Goal: Communication & Community: Answer question/provide support

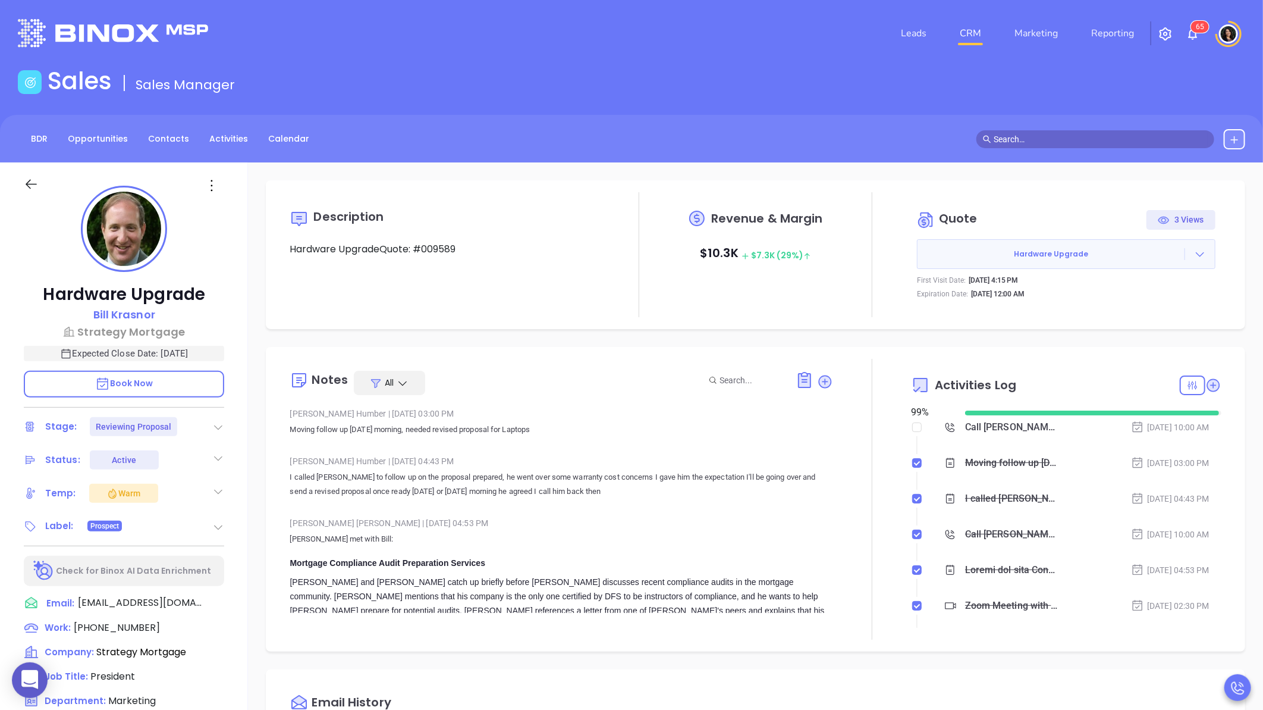
scroll to position [346, 0]
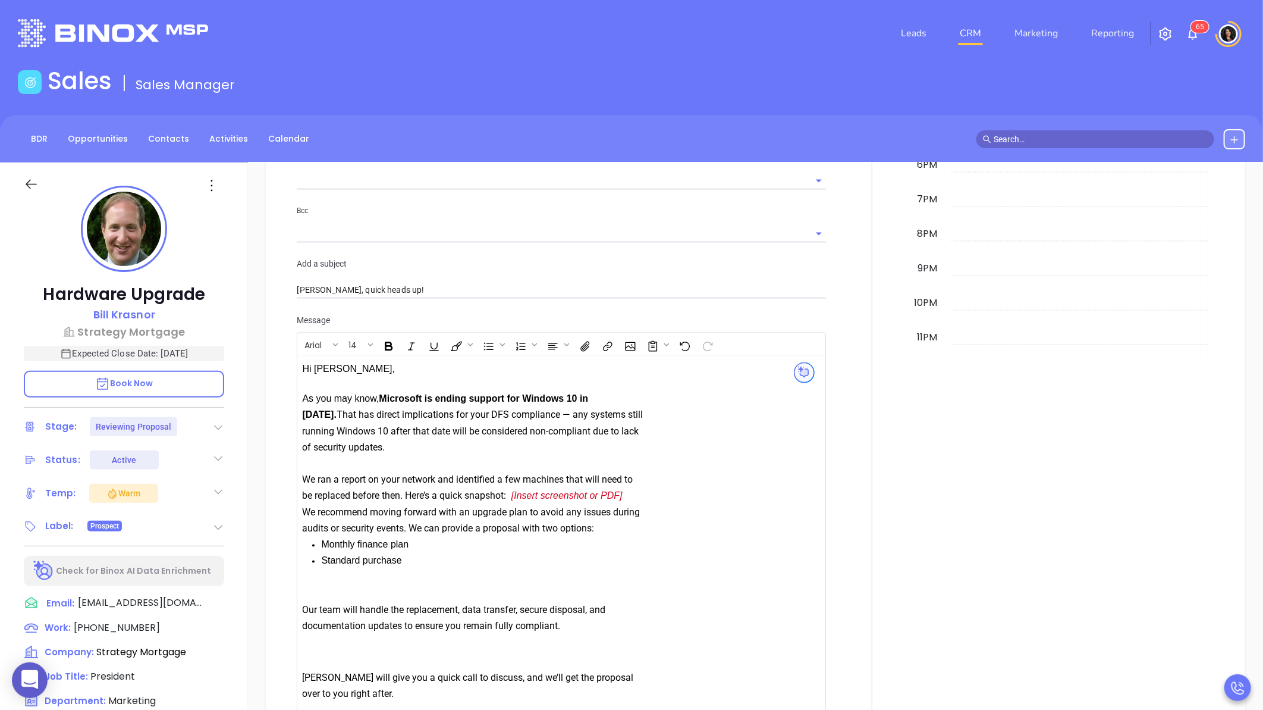
click at [1158, 126] on div "BDR Opportunities Contacts Activities Calendar" at bounding box center [631, 139] width 1263 height 48
click at [1057, 141] on input "text" at bounding box center [1101, 139] width 214 height 13
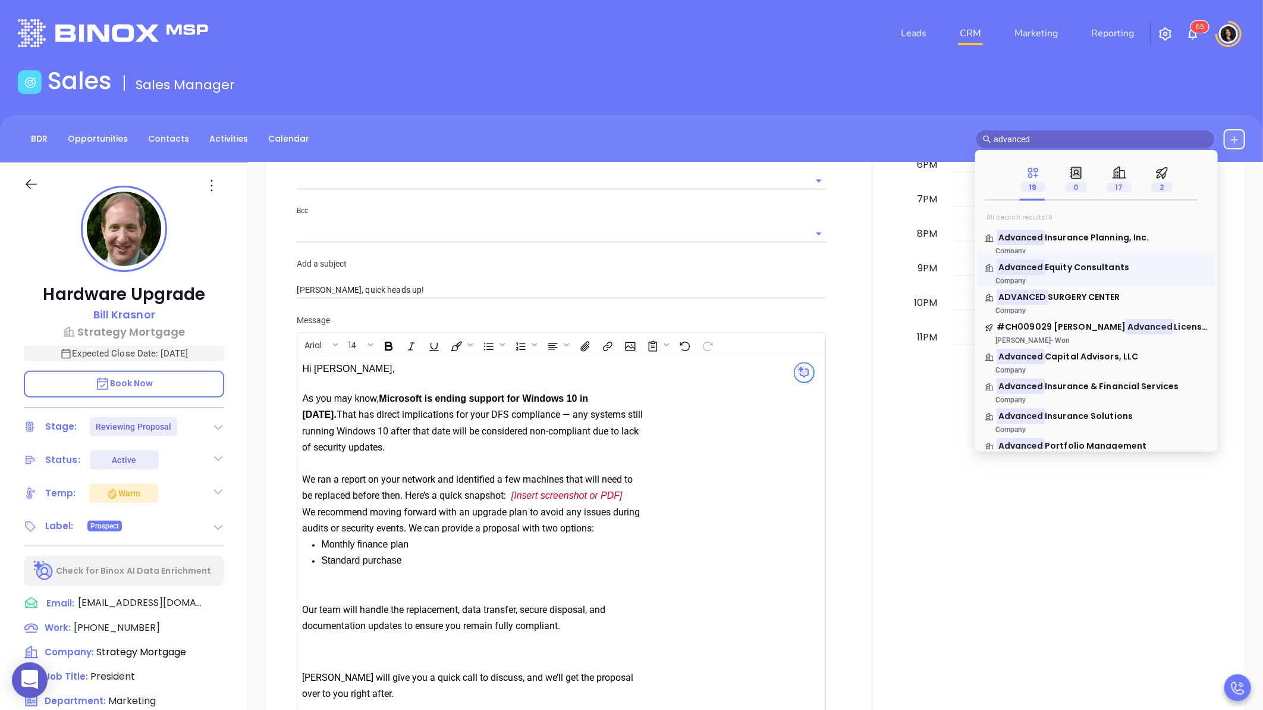
type input "advanced"
click at [1081, 260] on div "Advanced Equity Consultants Company" at bounding box center [1097, 269] width 238 height 33
click at [1049, 269] on span "Equity Consultants" at bounding box center [1087, 267] width 84 height 12
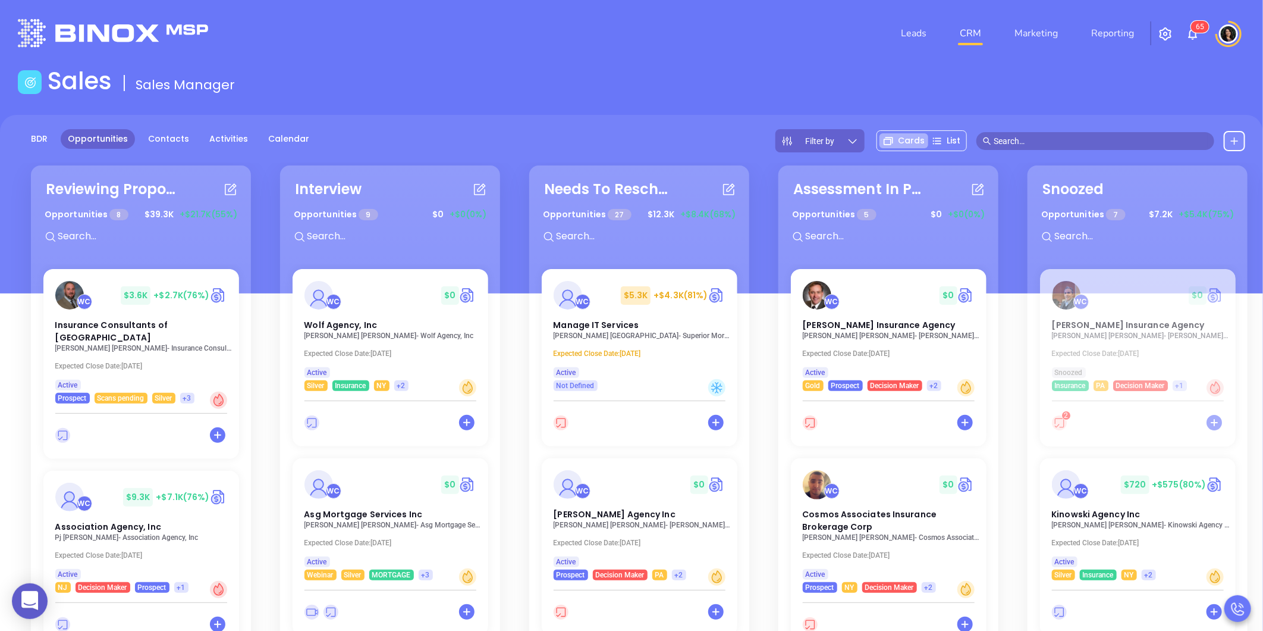
click at [1011, 136] on input "text" at bounding box center [1101, 140] width 214 height 13
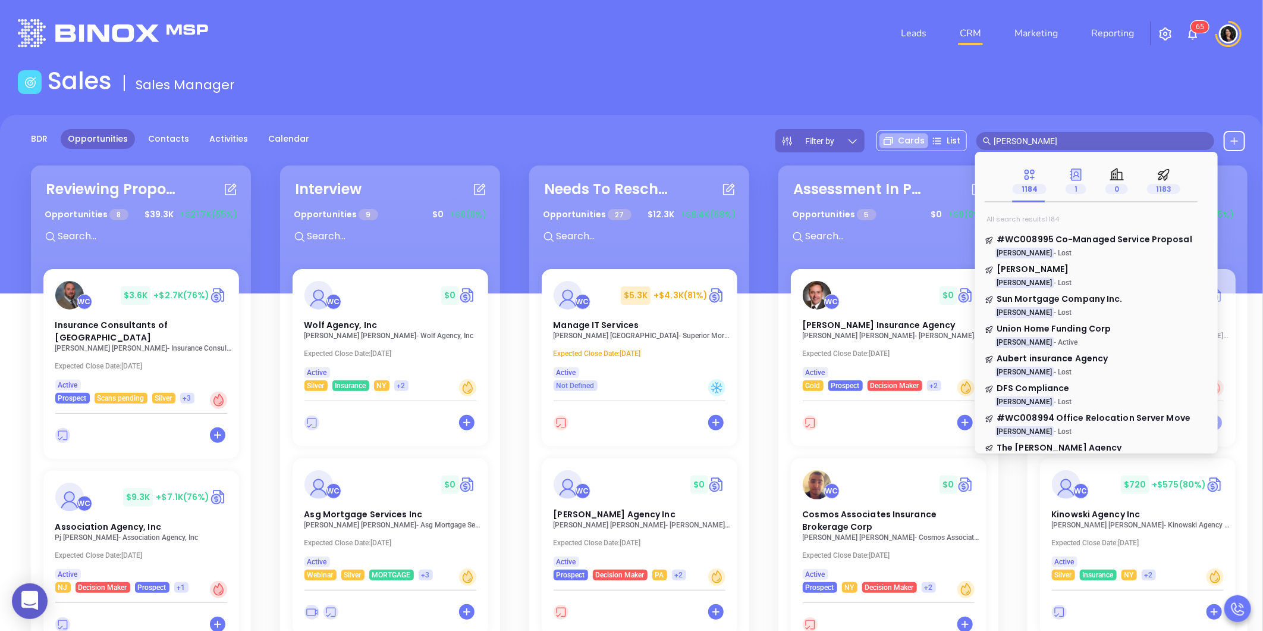
type input "walter contreras"
click at [1080, 183] on p "1" at bounding box center [1076, 188] width 21 height 13
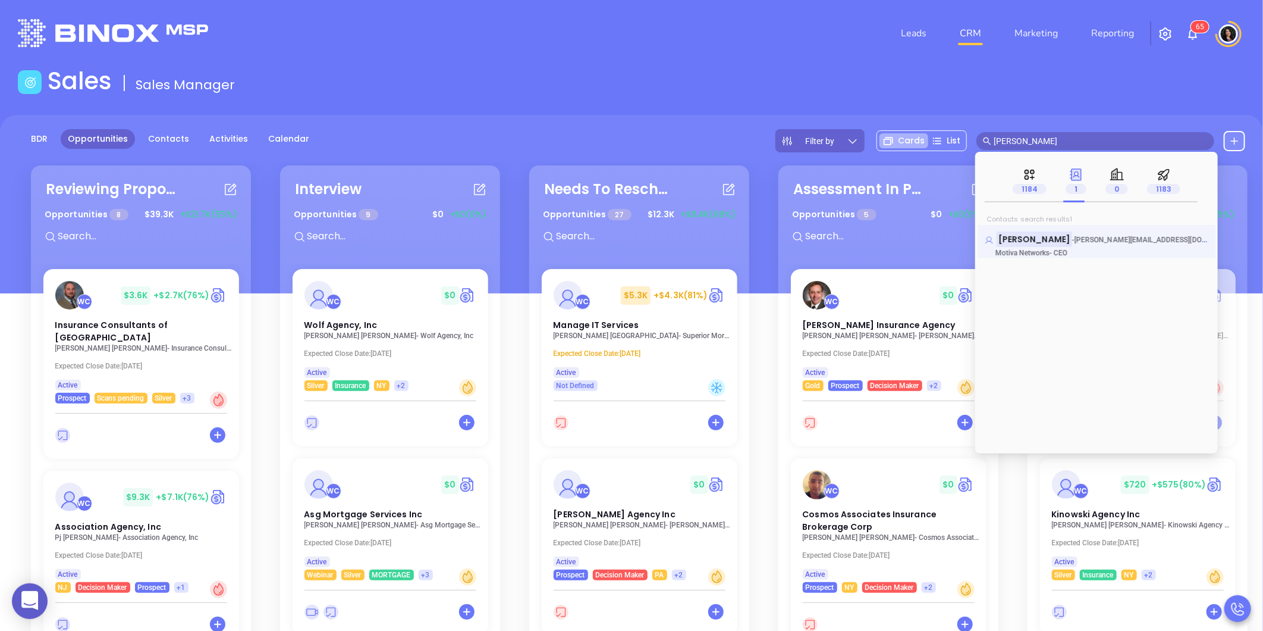
click at [1035, 234] on mark "[PERSON_NAME]" at bounding box center [1035, 238] width 76 height 15
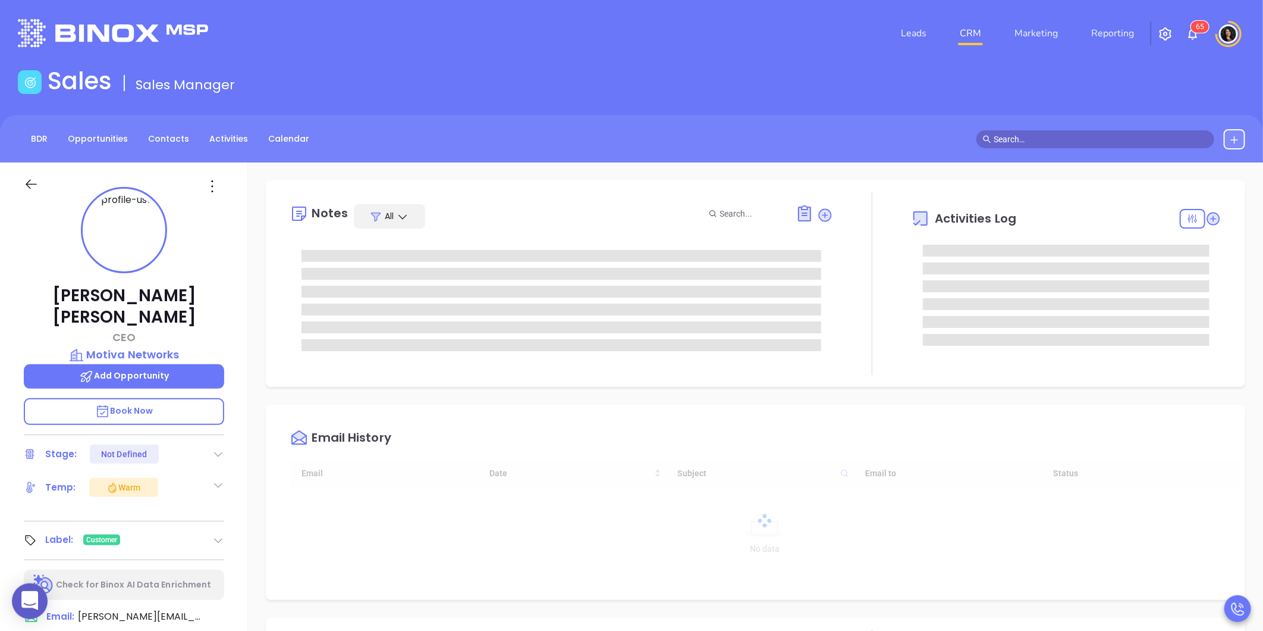
type input "[DATE]"
type input "[PERSON_NAME]"
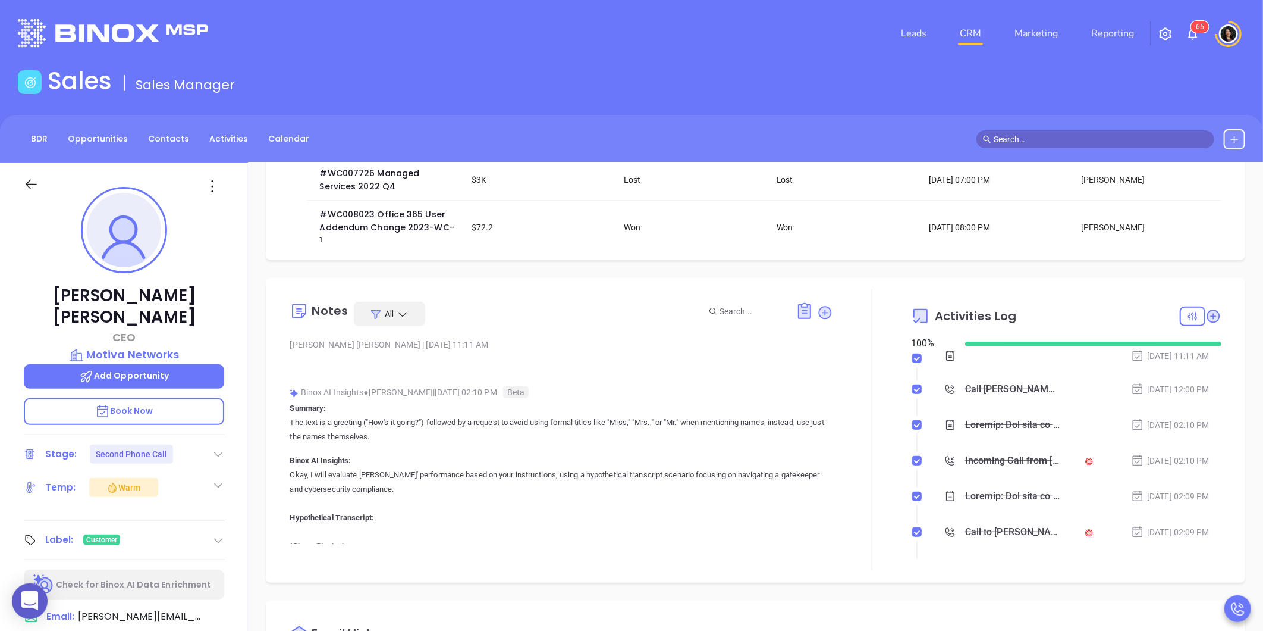
scroll to position [462, 0]
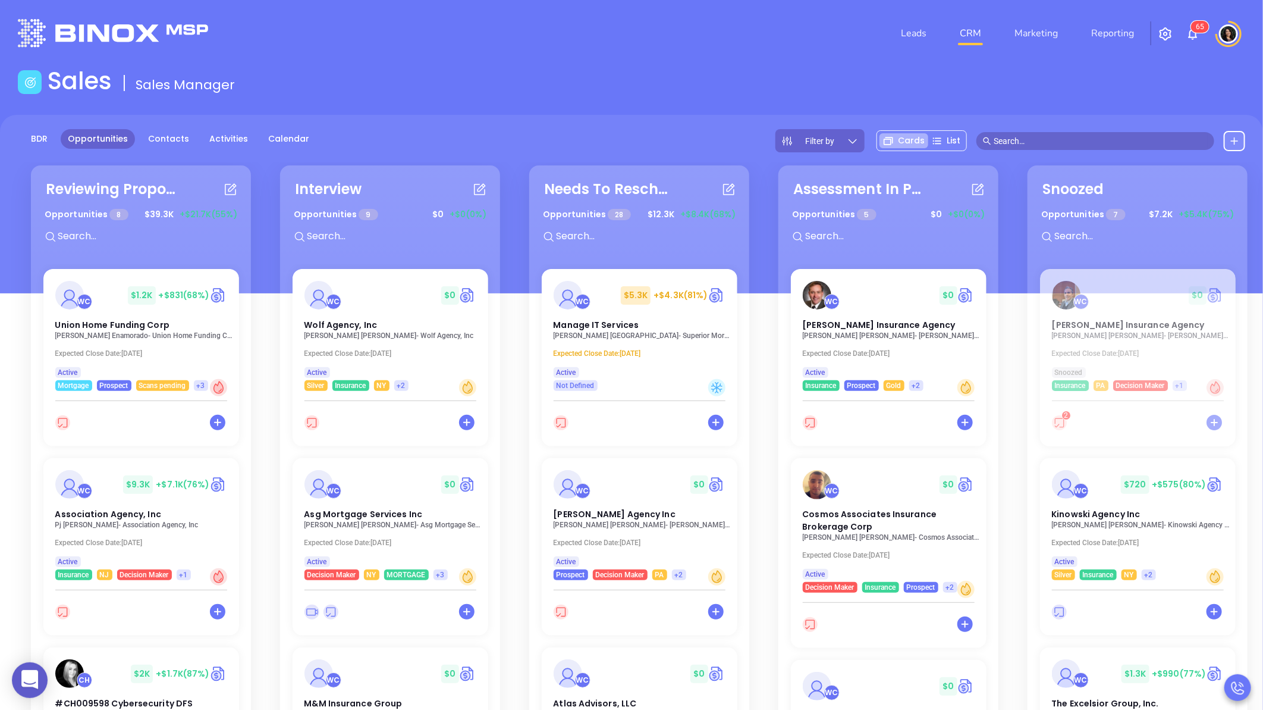
scroll to position [207, 0]
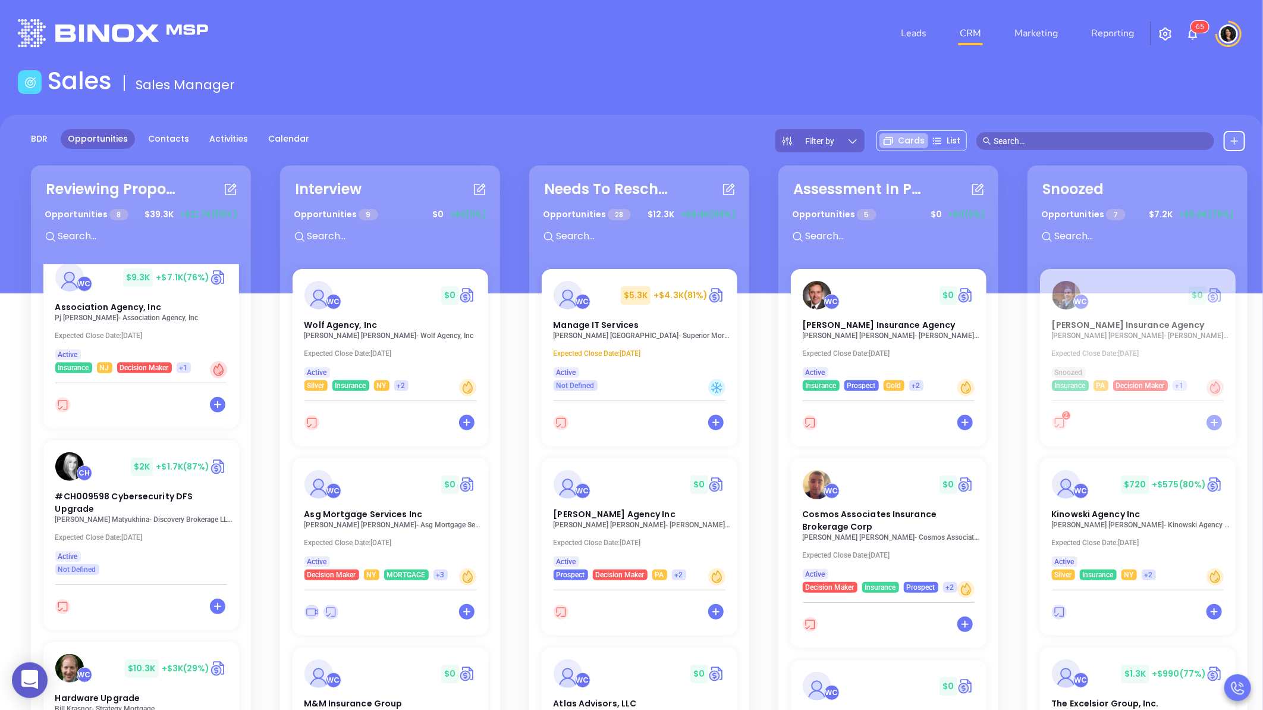
click at [1180, 36] on button "button" at bounding box center [1166, 34] width 29 height 22
click at [1168, 32] on img "button" at bounding box center [1166, 34] width 14 height 14
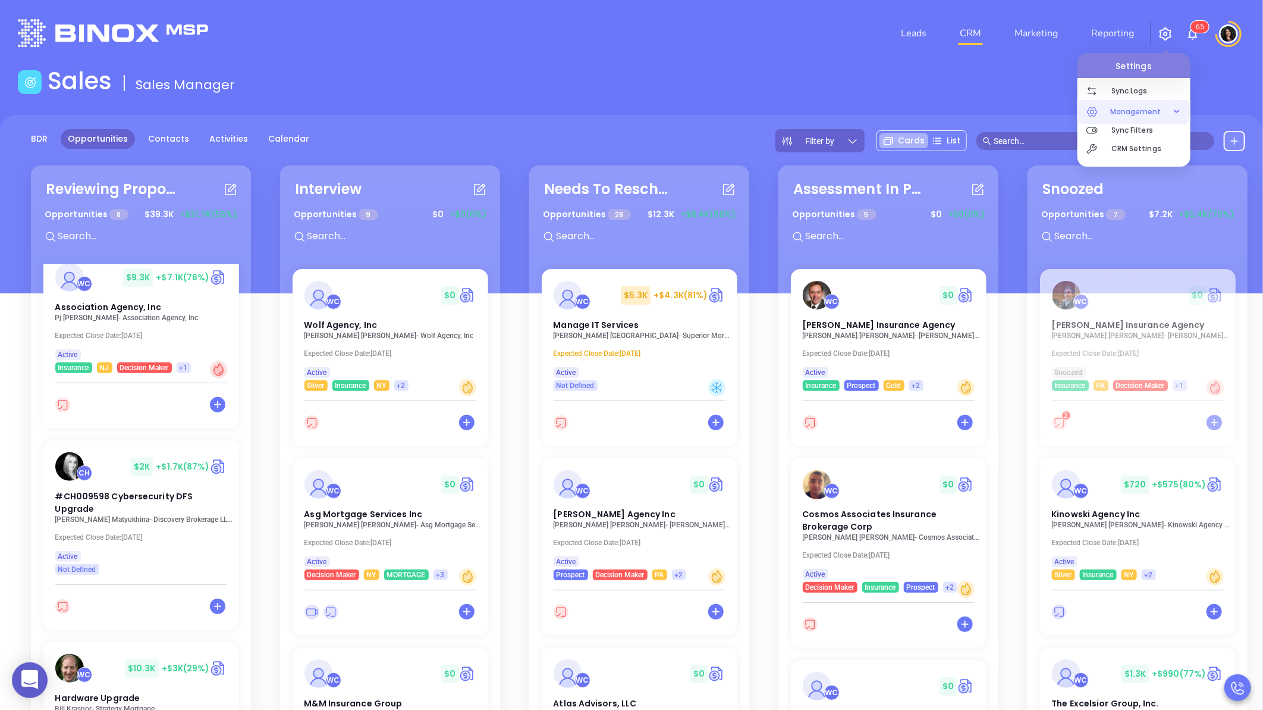
click at [1155, 113] on span "Management" at bounding box center [1136, 112] width 63 height 24
click at [1178, 116] on div "Management" at bounding box center [1134, 112] width 108 height 24
click at [1122, 146] on p "CRM Settings" at bounding box center [1151, 148] width 79 height 18
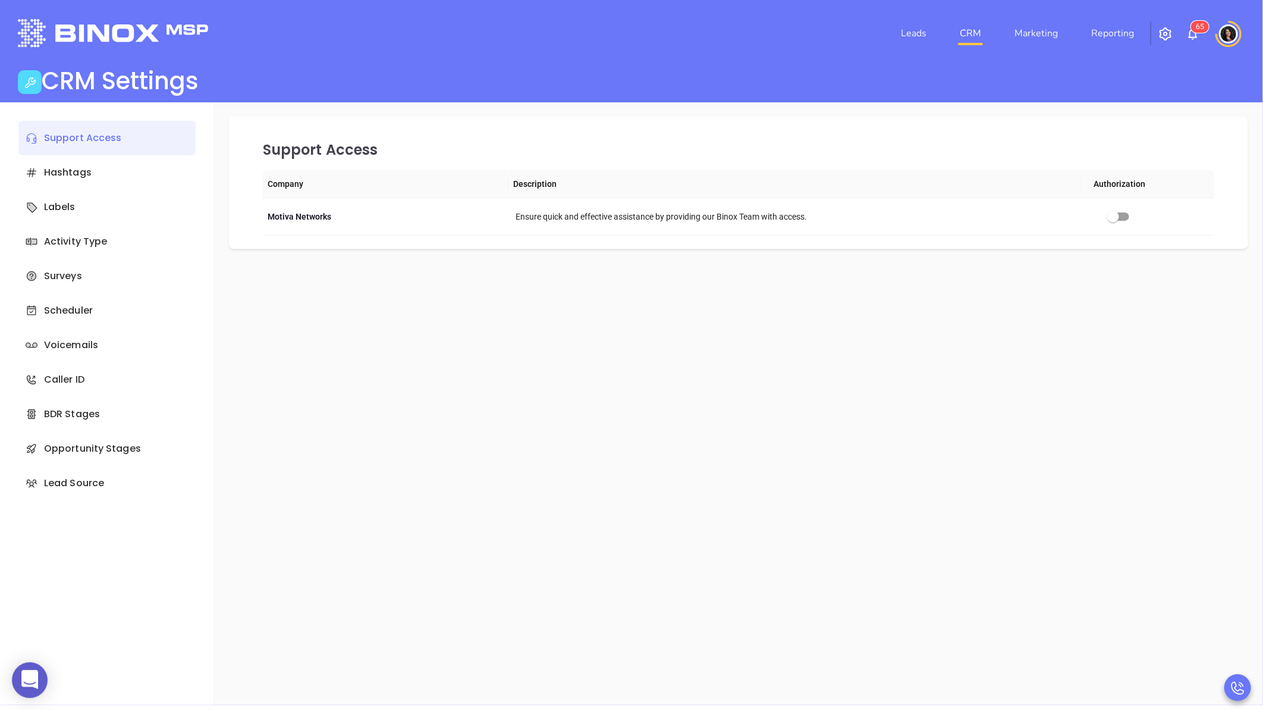
click at [1228, 33] on img at bounding box center [1228, 33] width 19 height 19
click at [1200, 94] on p "My Account" at bounding box center [1208, 92] width 80 height 12
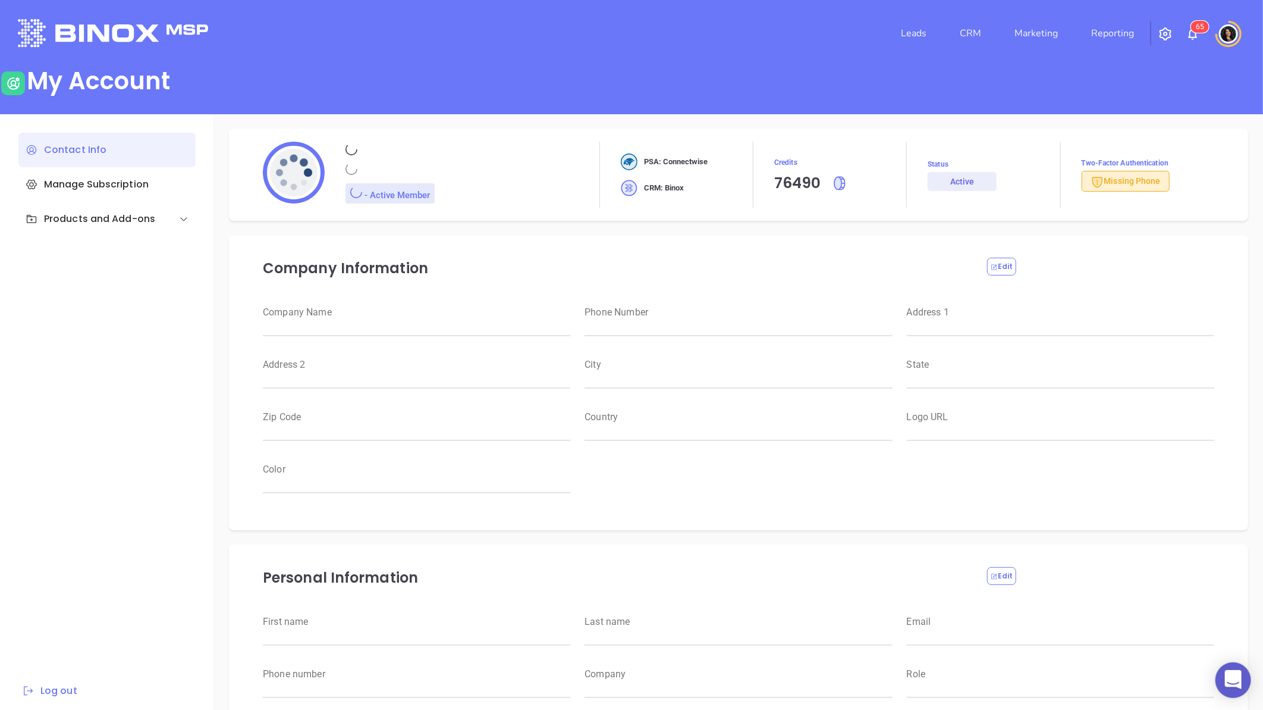
type input "Motiva Networks"
type input "[PHONE_NUMBER]"
type input "1100 Franklin Avenue"
type input "[GEOGRAPHIC_DATA]"
type input "[US_STATE]"
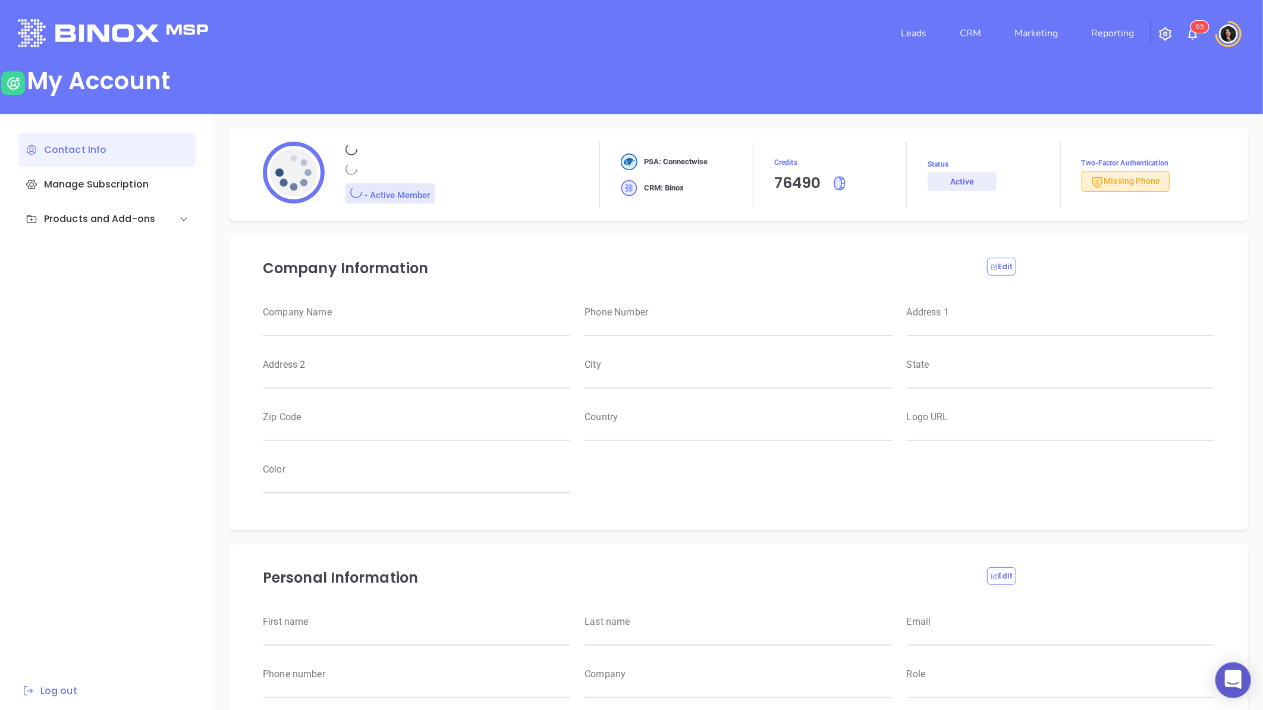
type input "11530"
type input "USA"
type input "https://motiva.net/wp-content/uploads/2024/02/Motiva-Networks-High-DPI.png"
type input "#007aff"
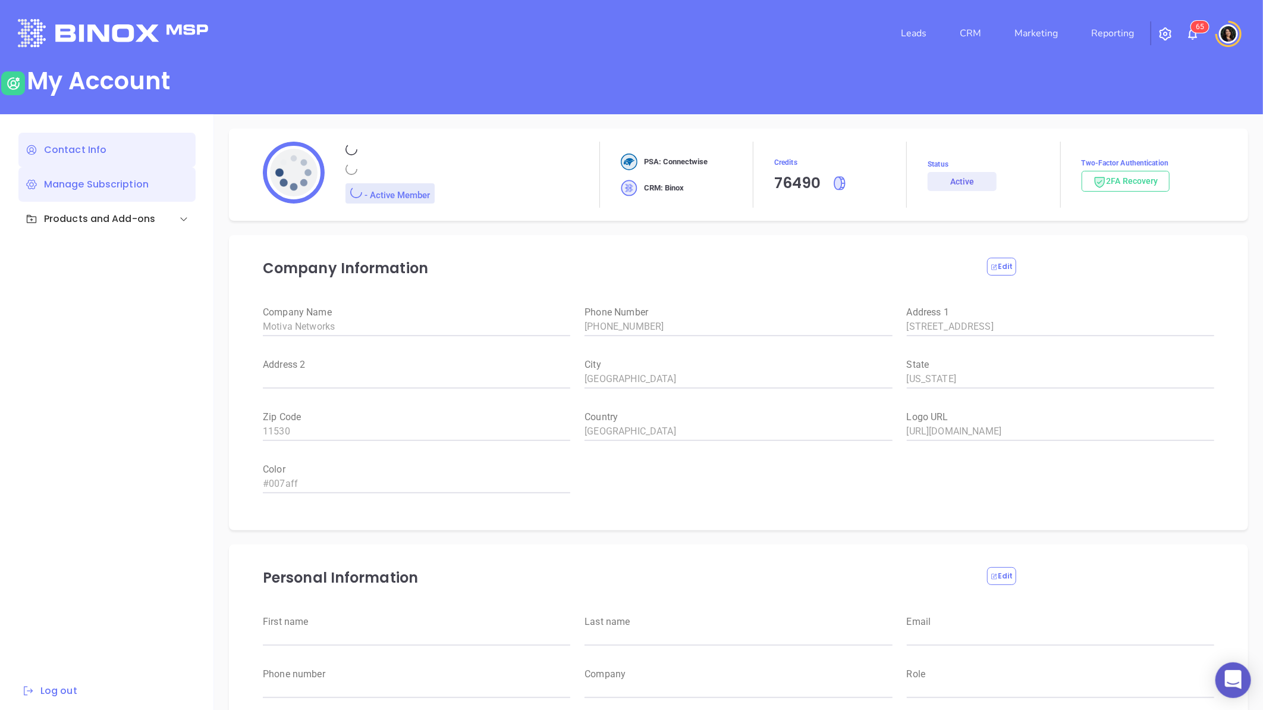
type input "[PERSON_NAME]"
type input "Humber"
type input "carla@motiva.net"
type input "Motiva Networks"
type input "Marketing"
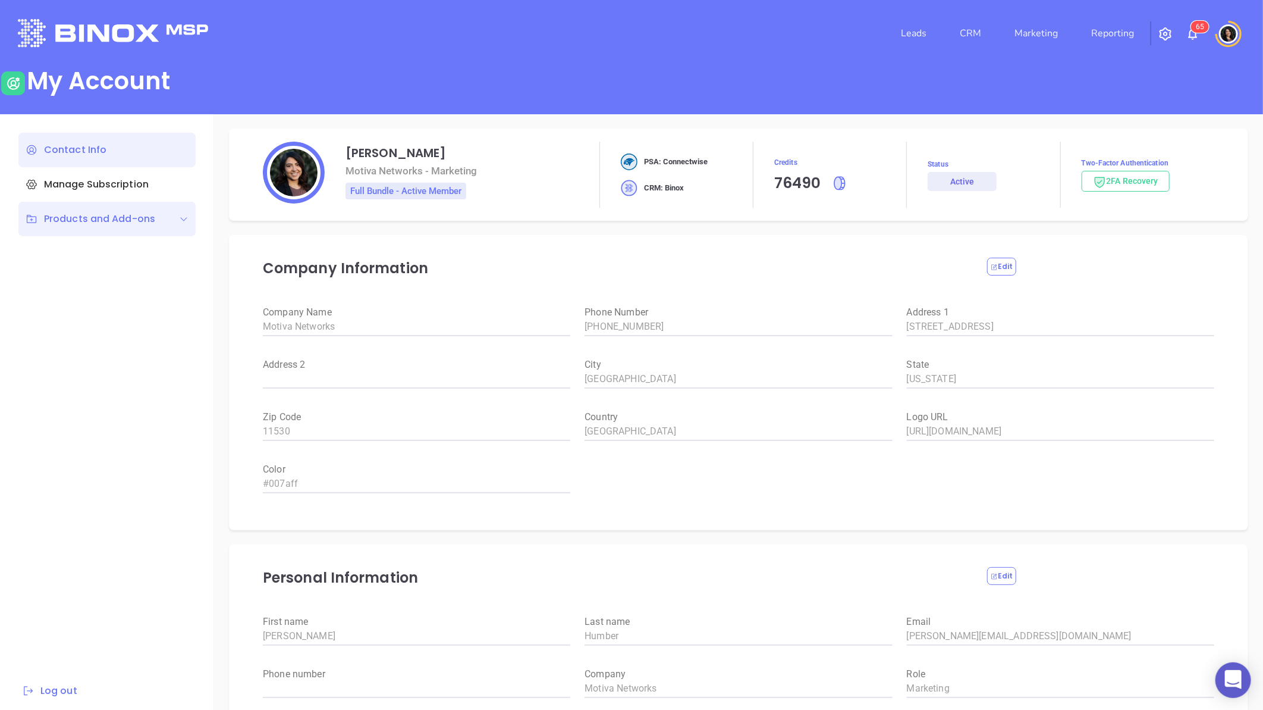
click at [92, 217] on div "Products and Add-ons" at bounding box center [91, 219] width 130 height 14
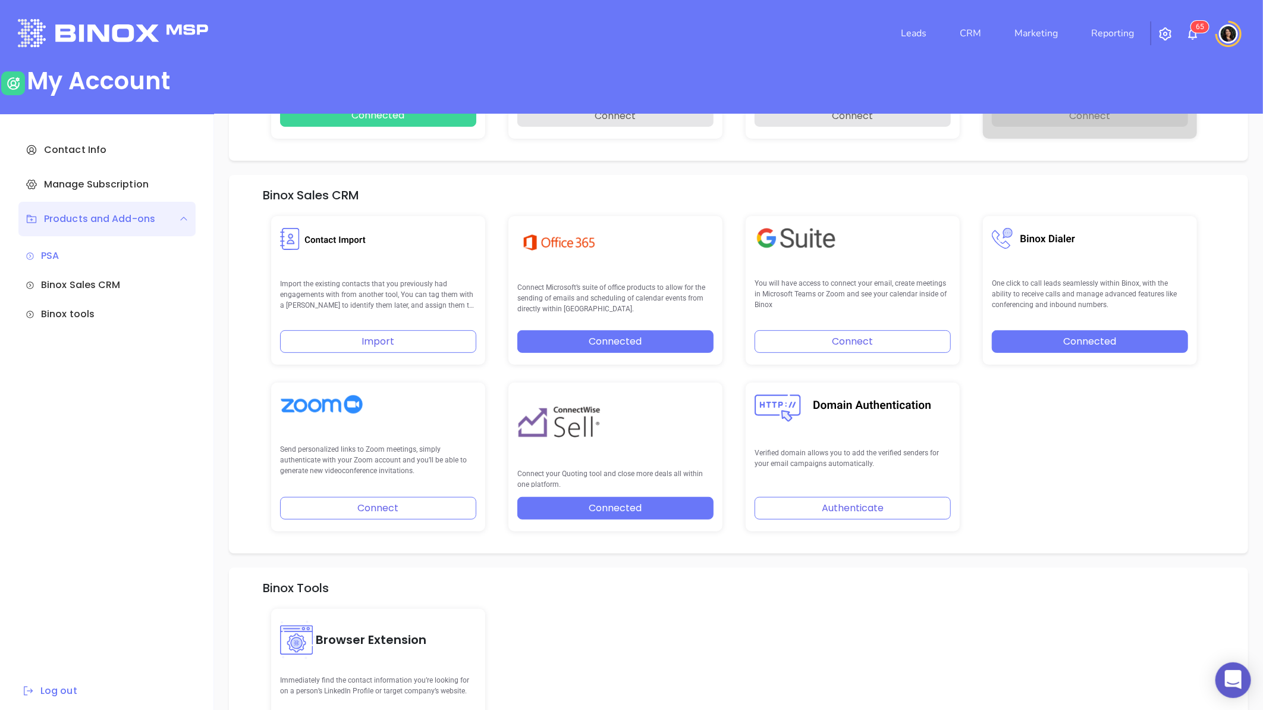
scroll to position [198, 0]
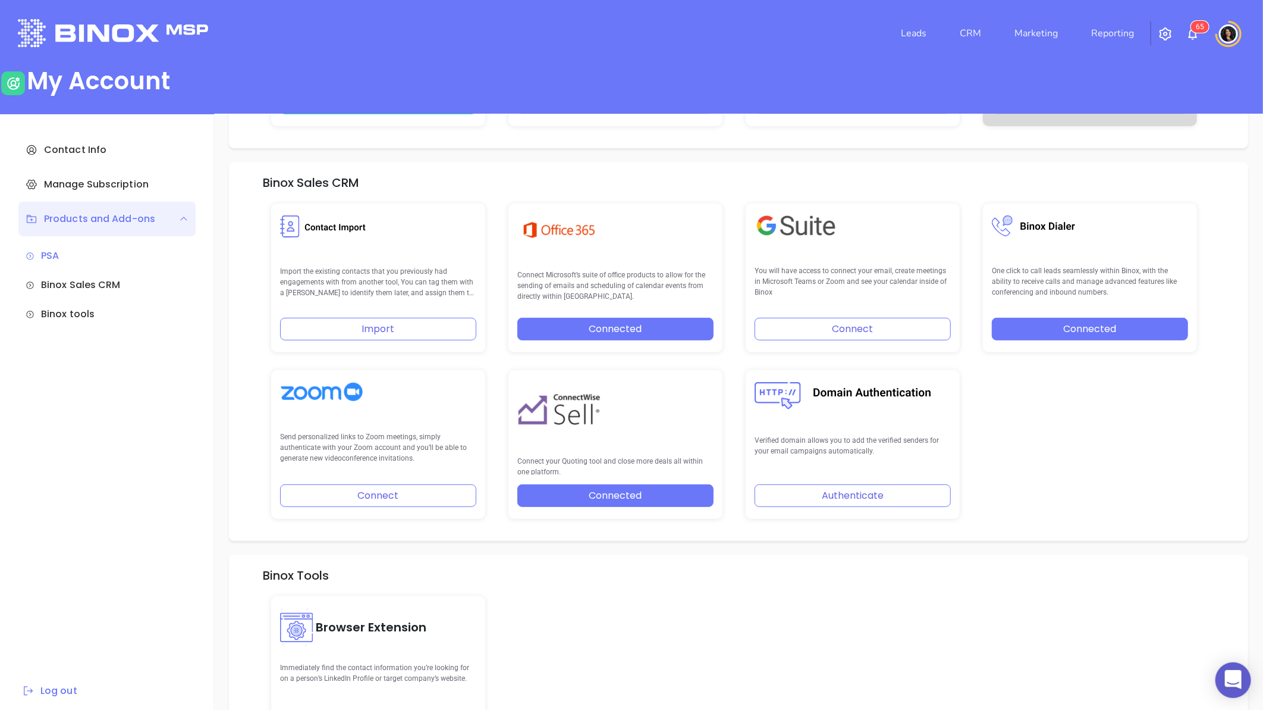
click at [796, 33] on div "Leads CRM Marketing Reporting 6 5" at bounding box center [839, 33] width 828 height 43
click at [971, 37] on link "CRM" at bounding box center [970, 33] width 31 height 24
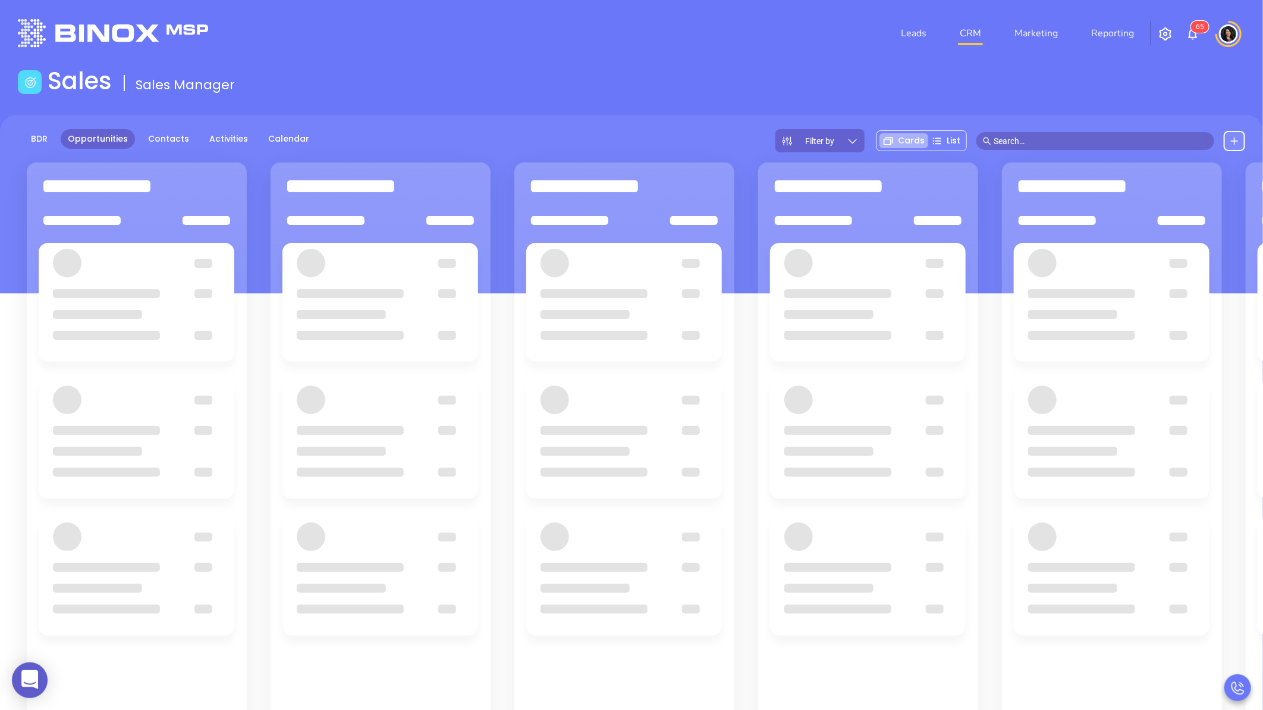
click at [1007, 138] on input "text" at bounding box center [1101, 140] width 214 height 13
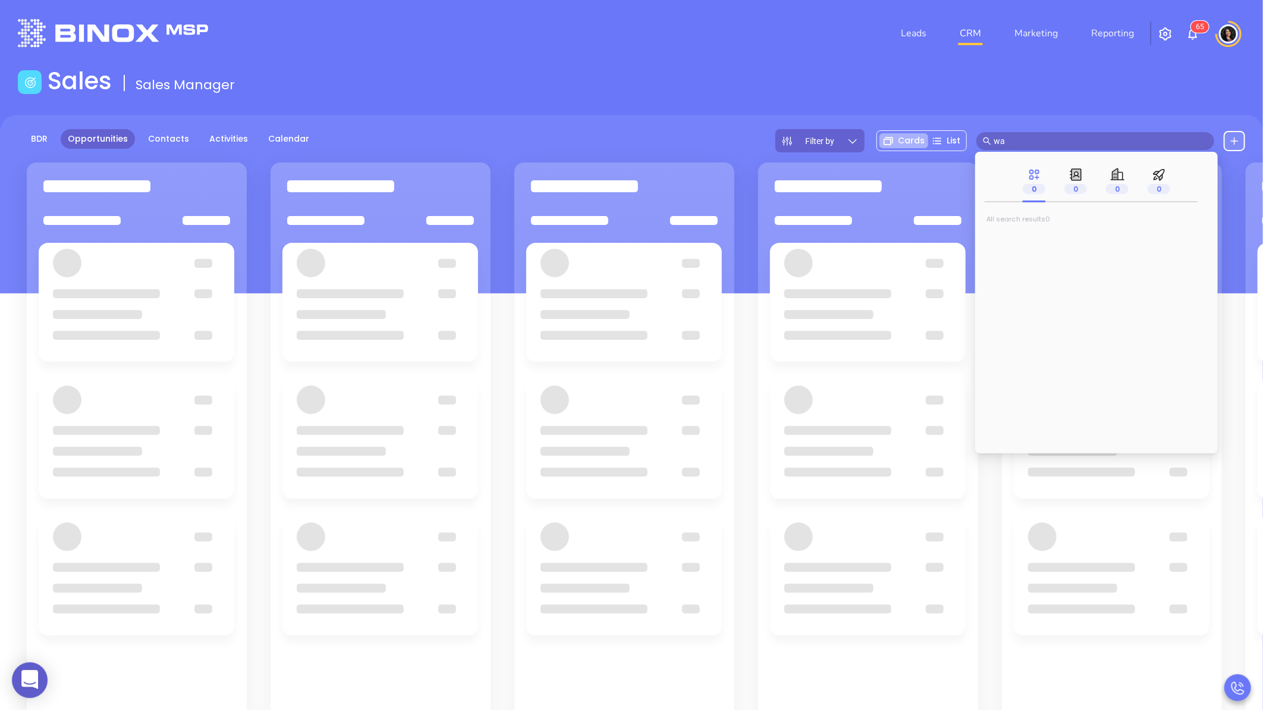
type input "w"
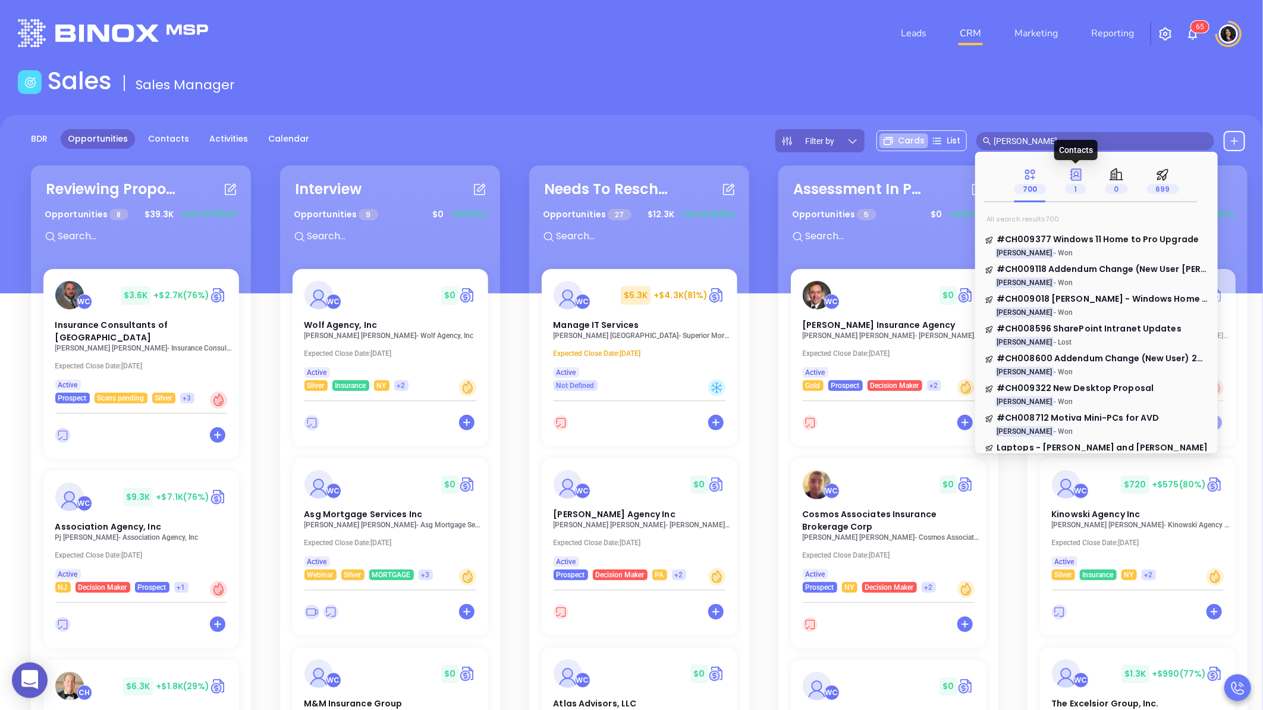
type input "carla Humber"
click at [1075, 184] on p "1" at bounding box center [1076, 188] width 21 height 13
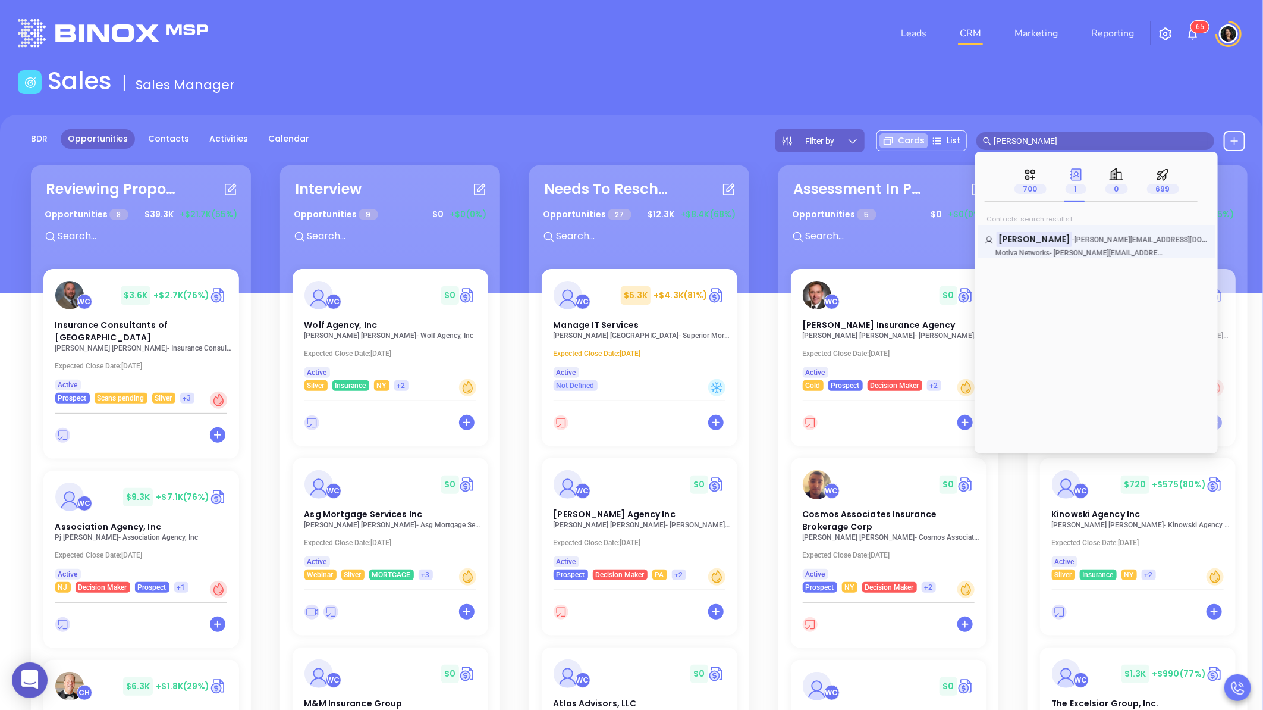
click at [1089, 250] on p "Motiva Networks - Carla@motiva.net" at bounding box center [1074, 253] width 178 height 8
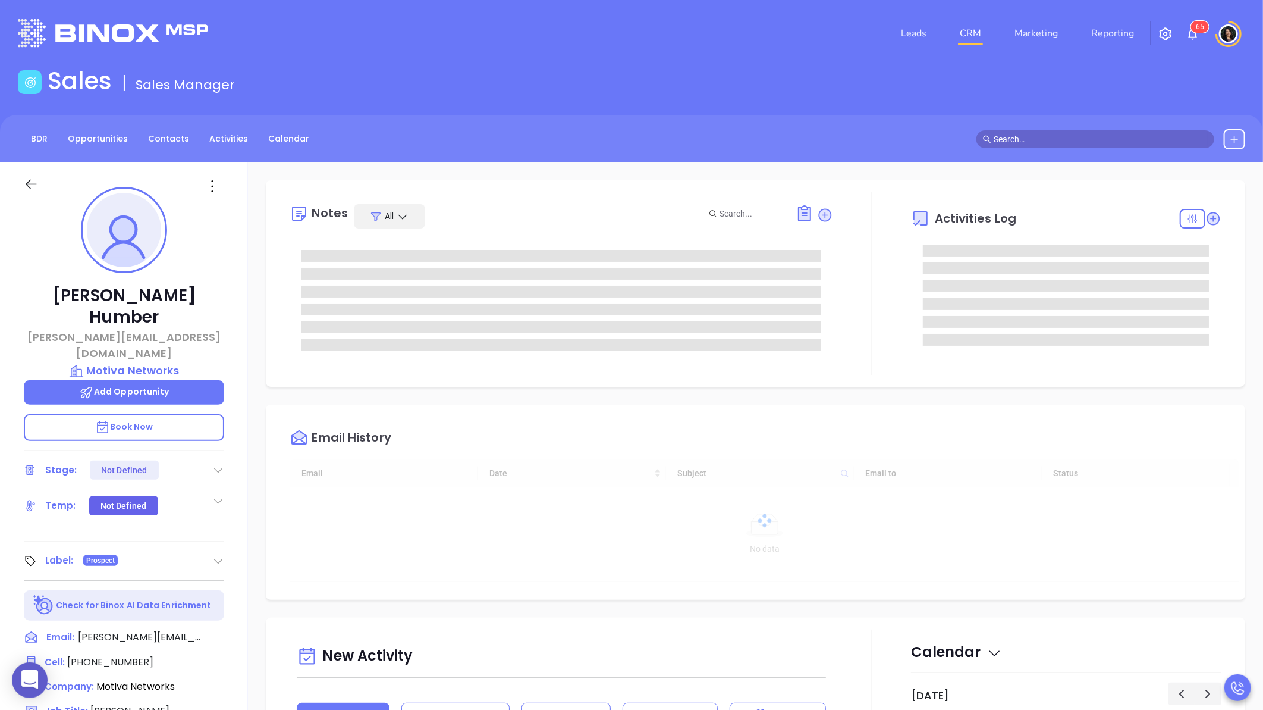
type input "08/23/2025"
type input "Carla Humber"
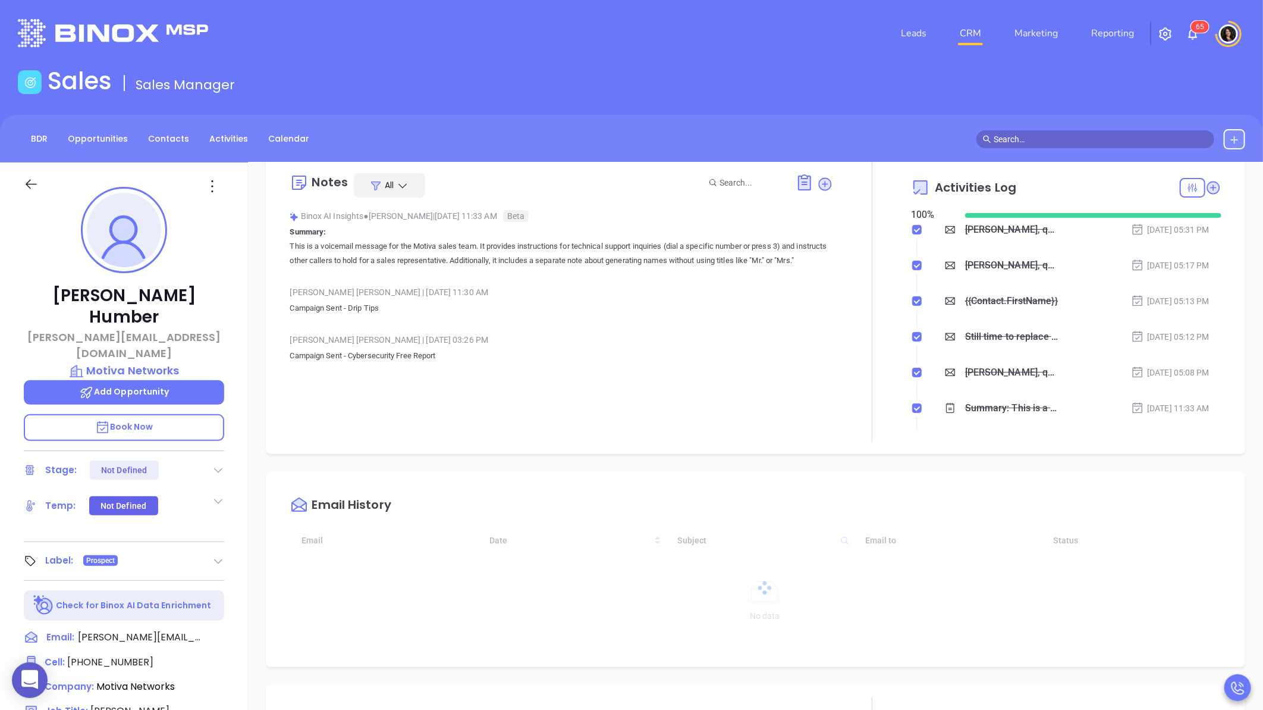
scroll to position [524, 0]
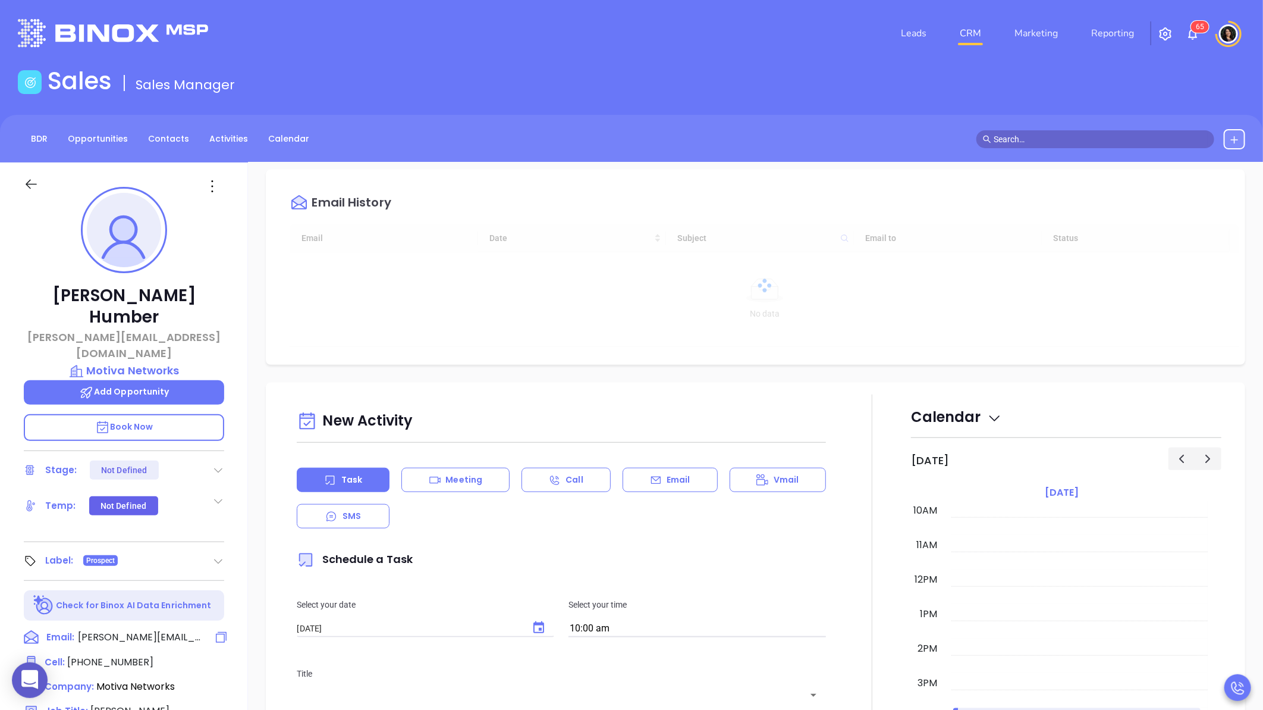
click at [134, 630] on span "carla@motiva.net" at bounding box center [140, 637] width 125 height 14
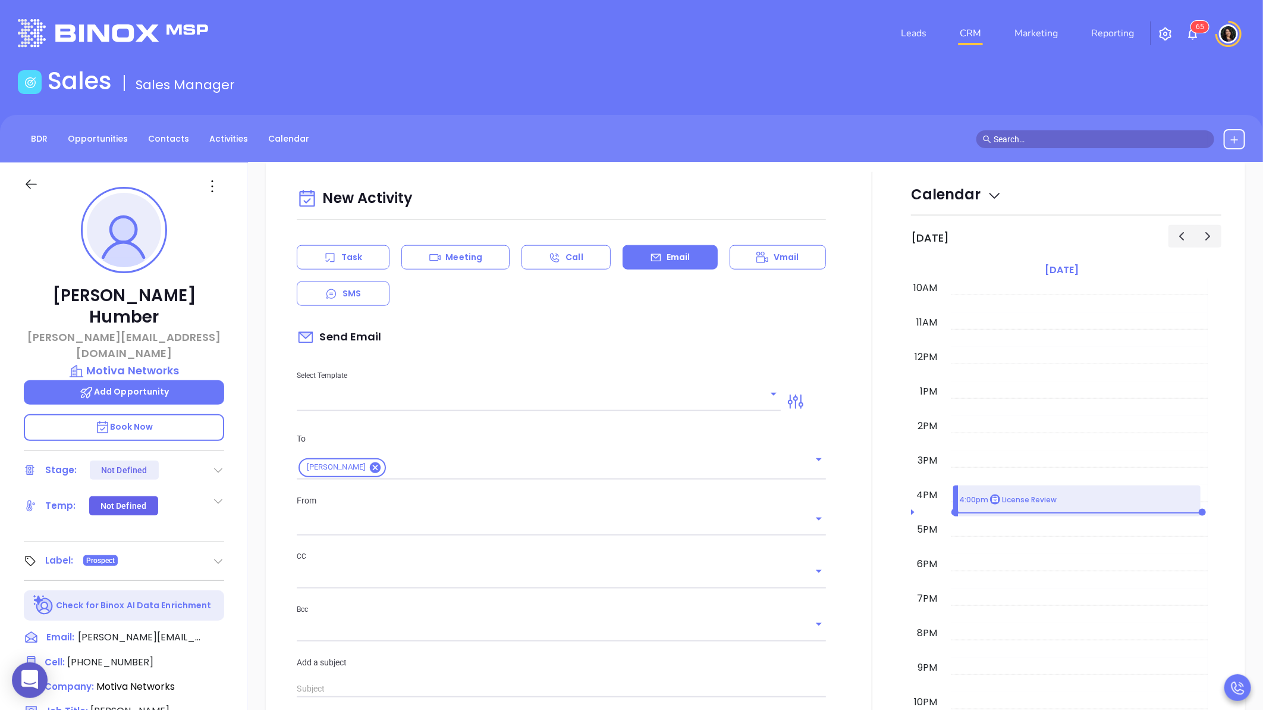
scroll to position [162, 0]
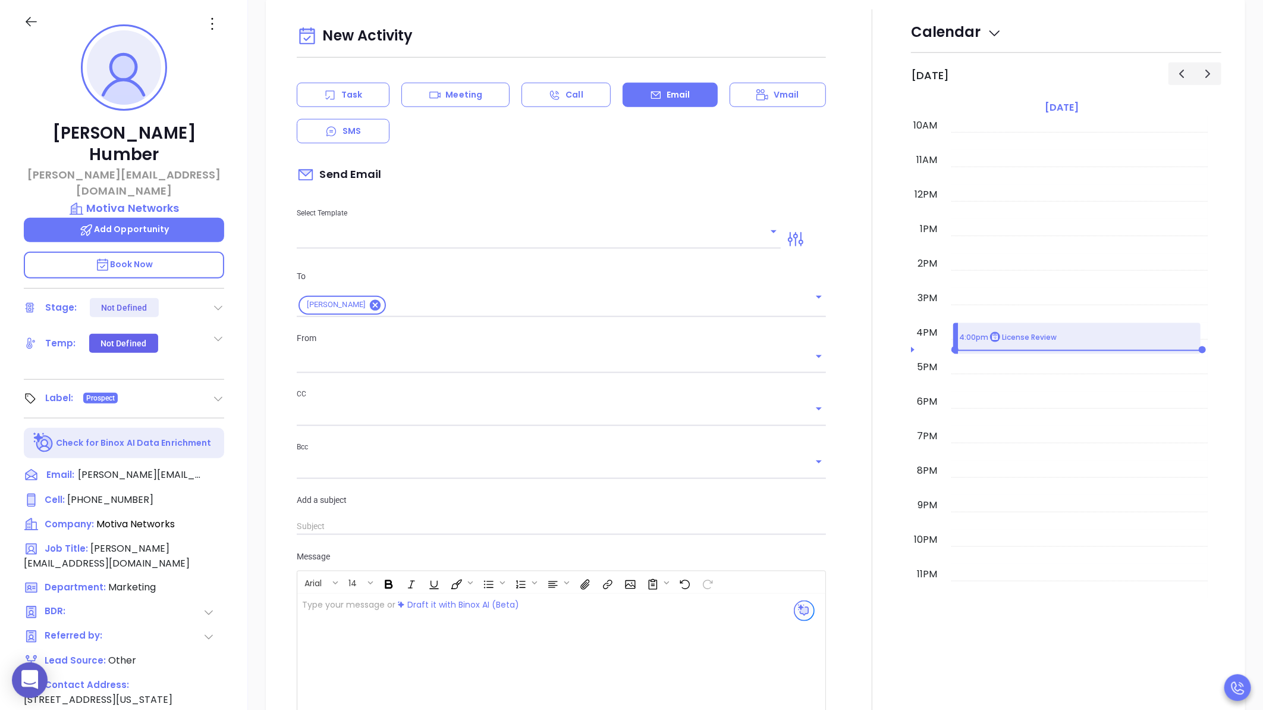
type input "Carla Humber"
click at [770, 235] on icon "Open" at bounding box center [774, 231] width 14 height 14
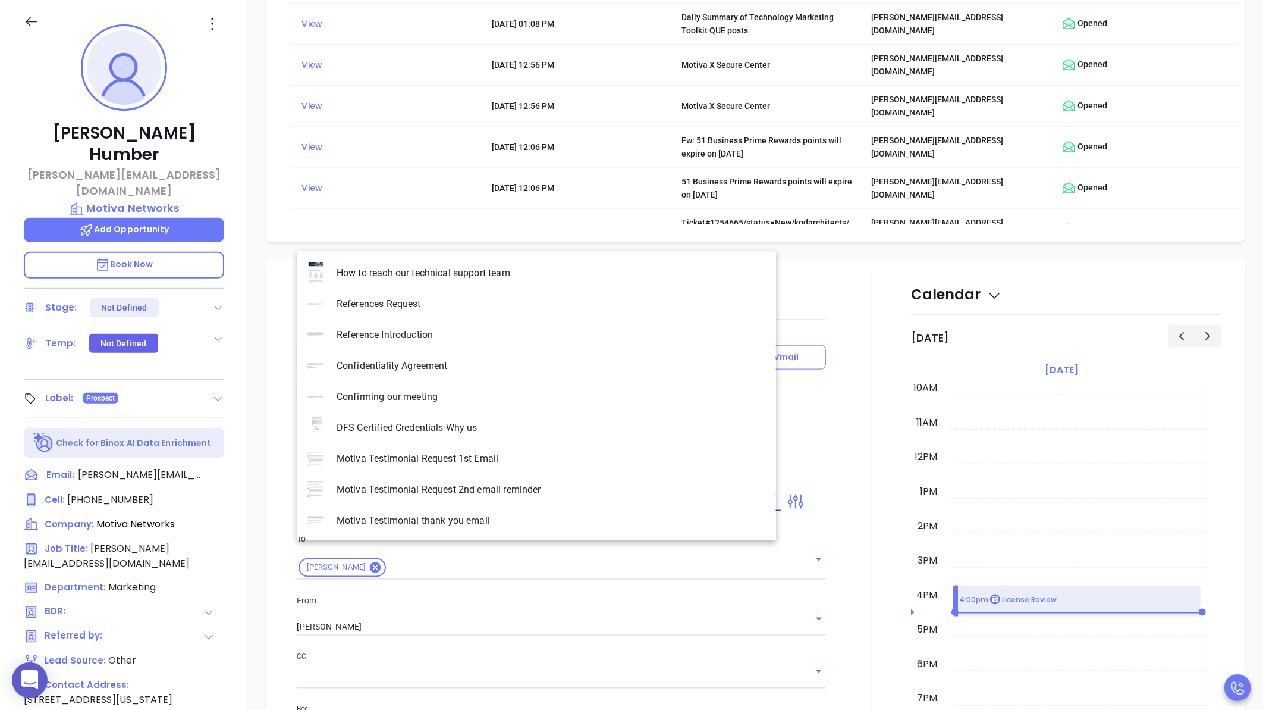
scroll to position [1009, 0]
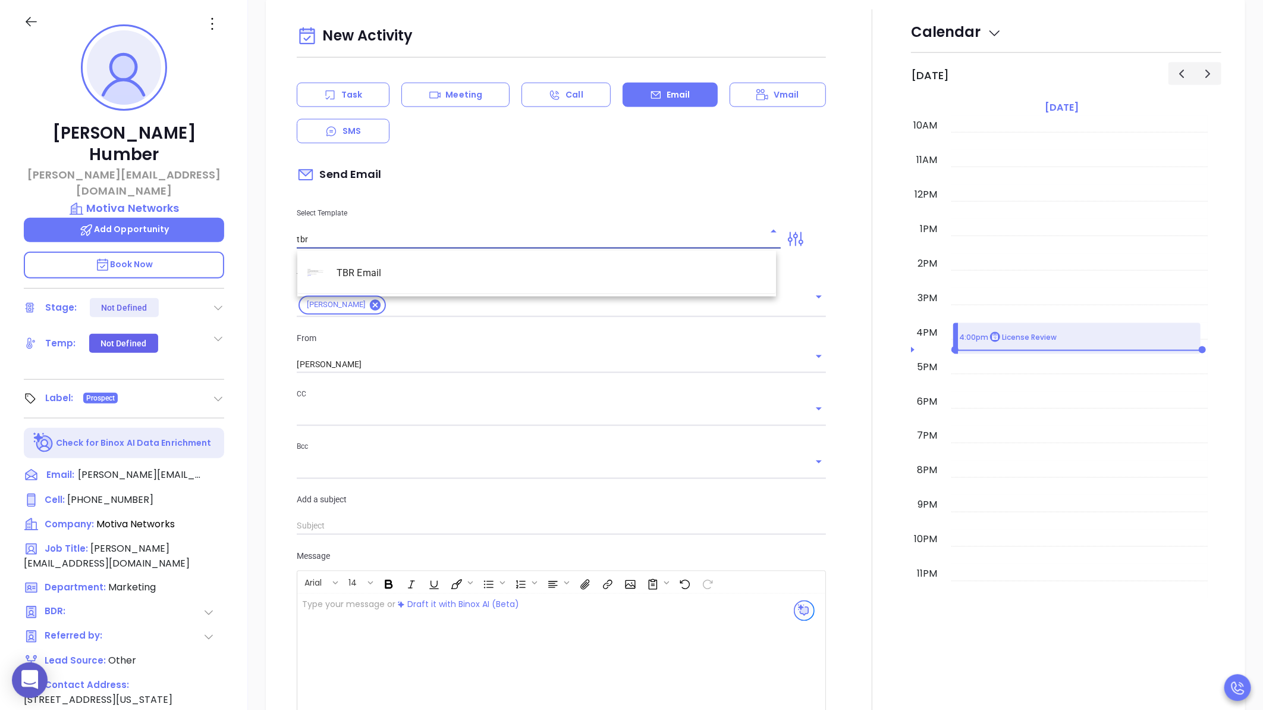
click at [478, 278] on li "TBR Email" at bounding box center [536, 273] width 479 height 31
type input "TBR Email"
type input "Carla, got 10 mins?"
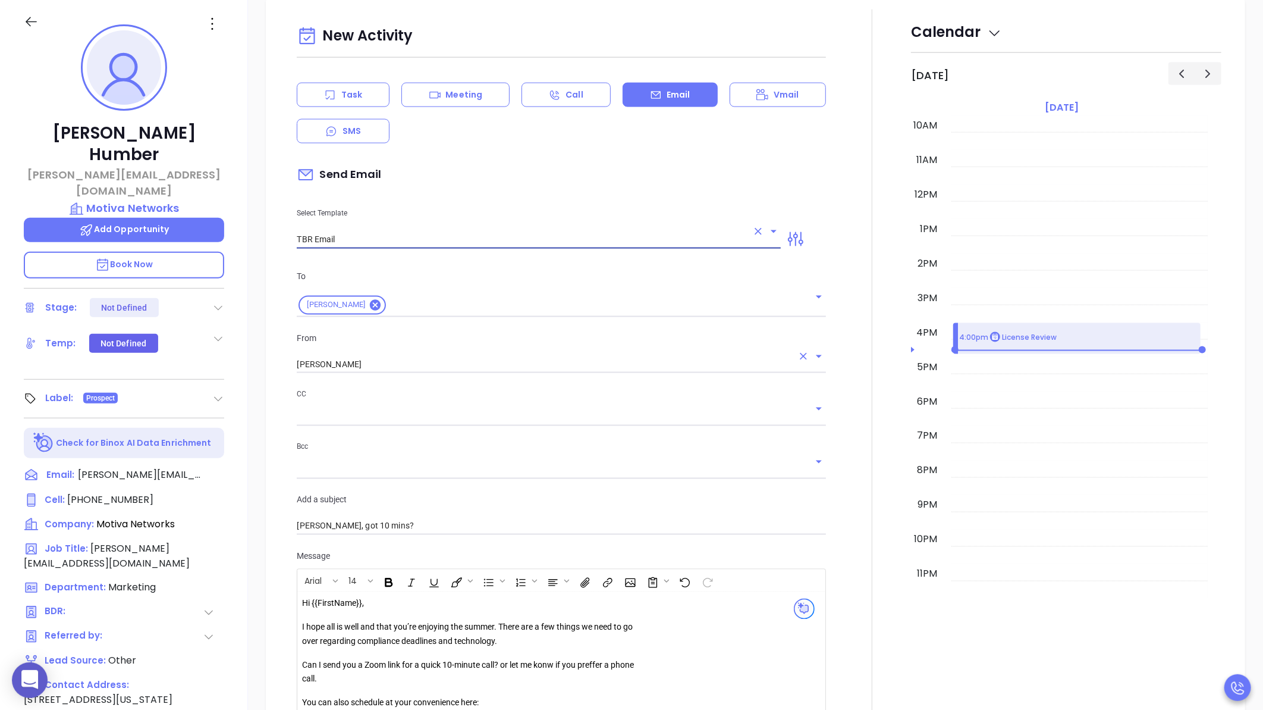
type input "TBR Email"
click at [374, 370] on input "Carla Humber" at bounding box center [545, 364] width 496 height 17
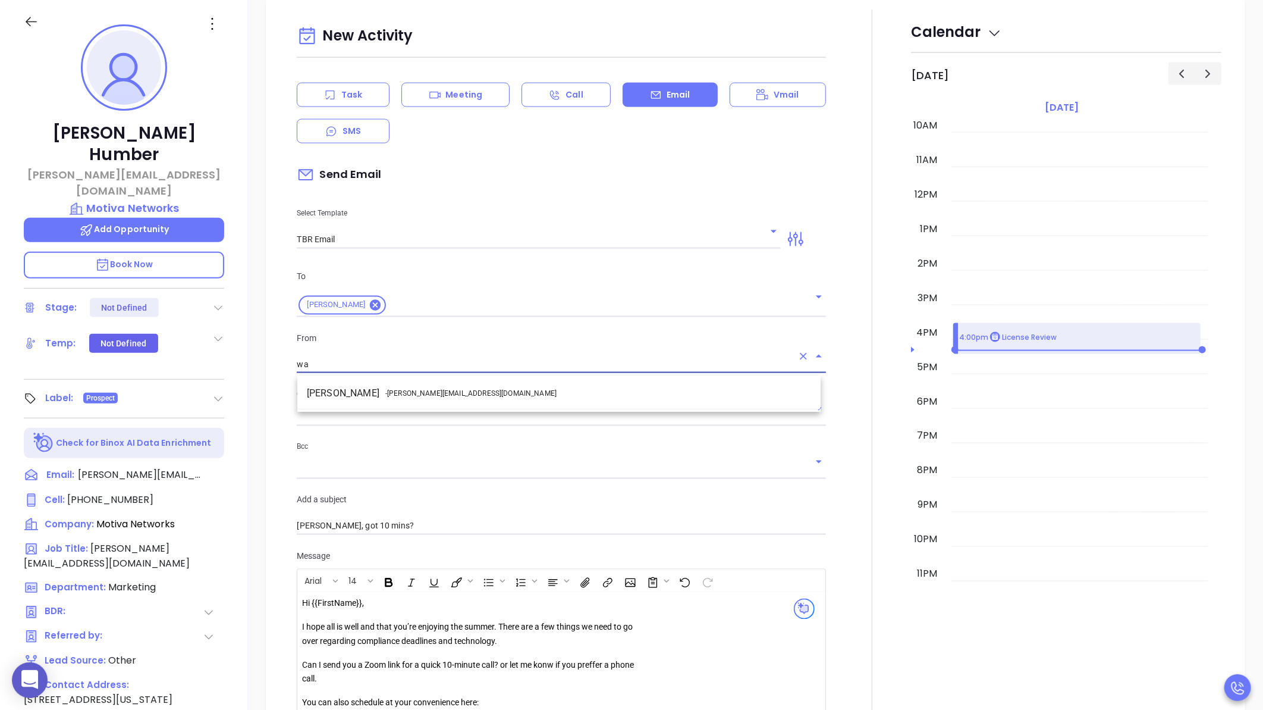
click at [363, 397] on li "Walter Contreras - walter@motiva.net" at bounding box center [558, 392] width 523 height 21
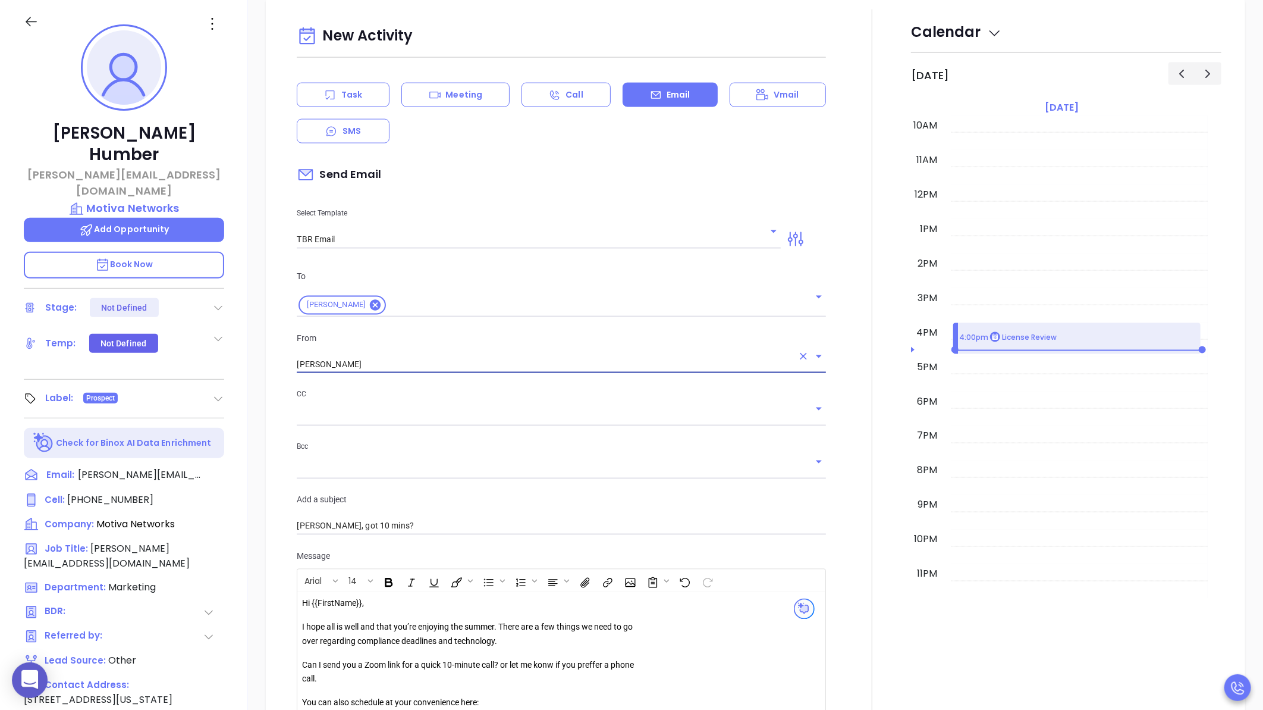
type input "Walter Contreras"
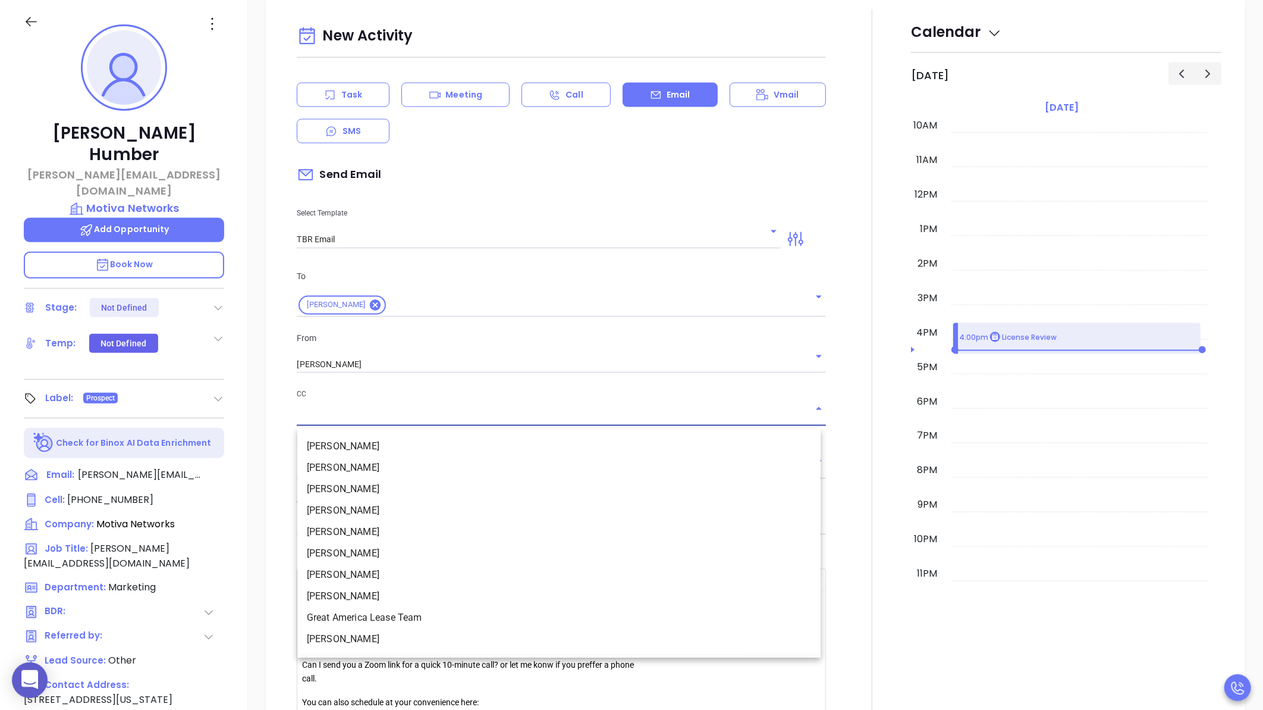
click at [347, 421] on input "text" at bounding box center [553, 416] width 512 height 17
type input "mary@motiva.net"
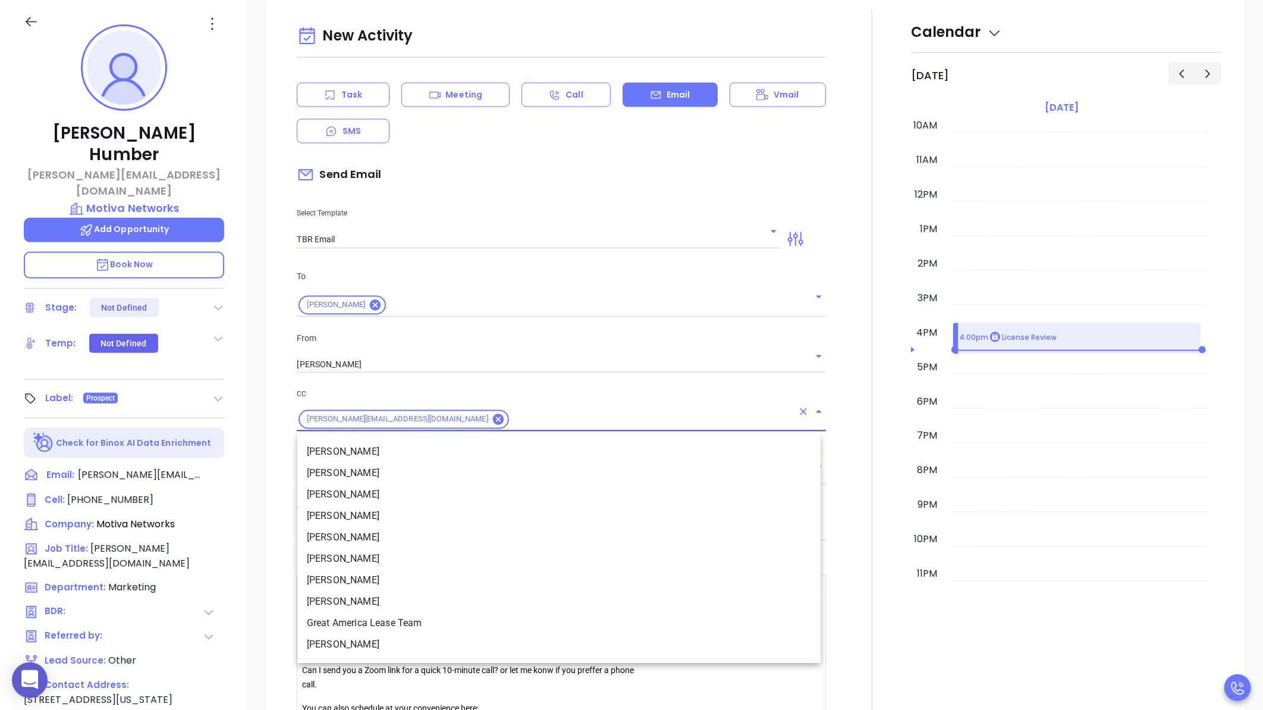
click at [280, 359] on div "New Activity Task Meeting Call Email Vmail SMS Send Email Select Template TBR E…" at bounding box center [756, 437] width 956 height 854
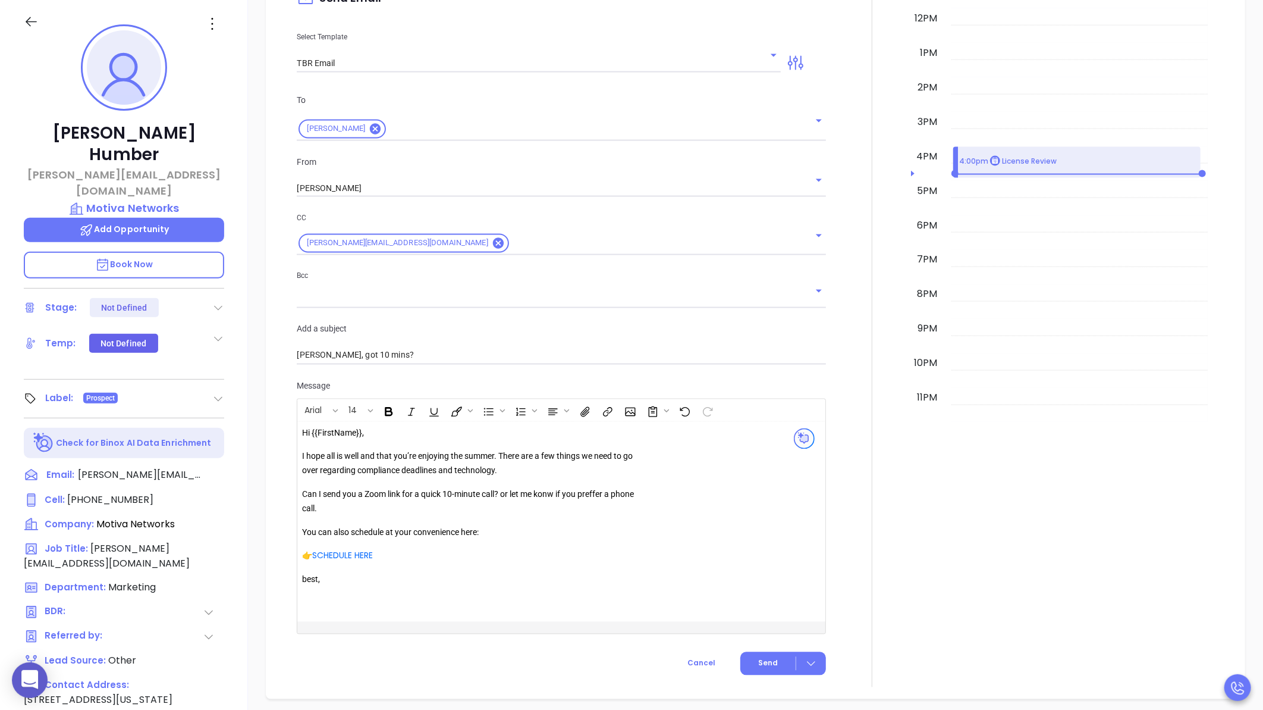
scroll to position [1208, 0]
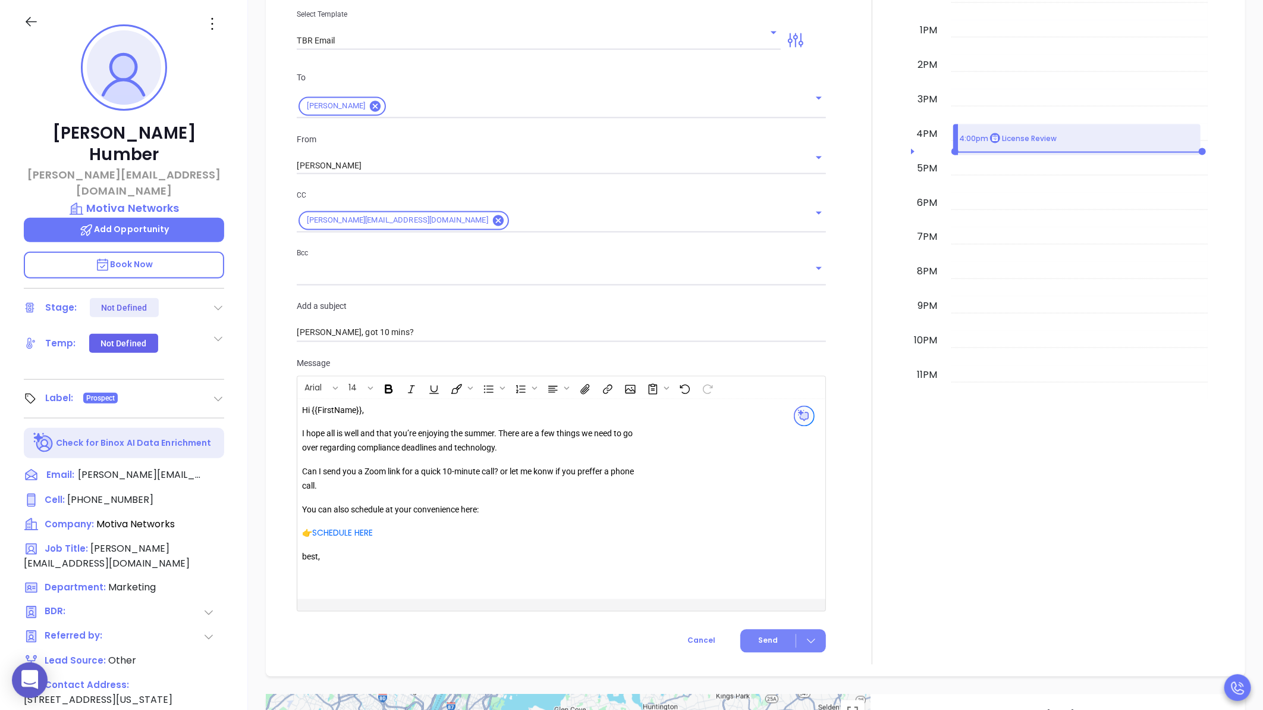
click at [775, 643] on button "Send" at bounding box center [784, 640] width 86 height 23
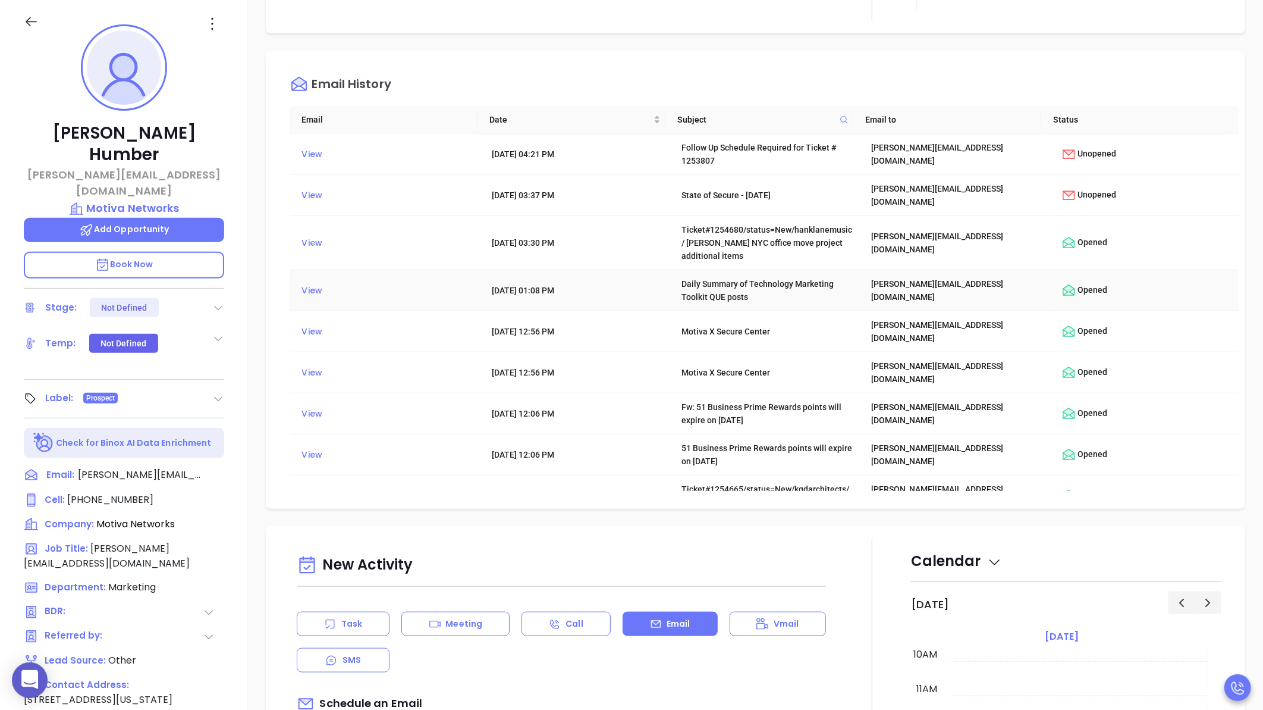
scroll to position [150, 0]
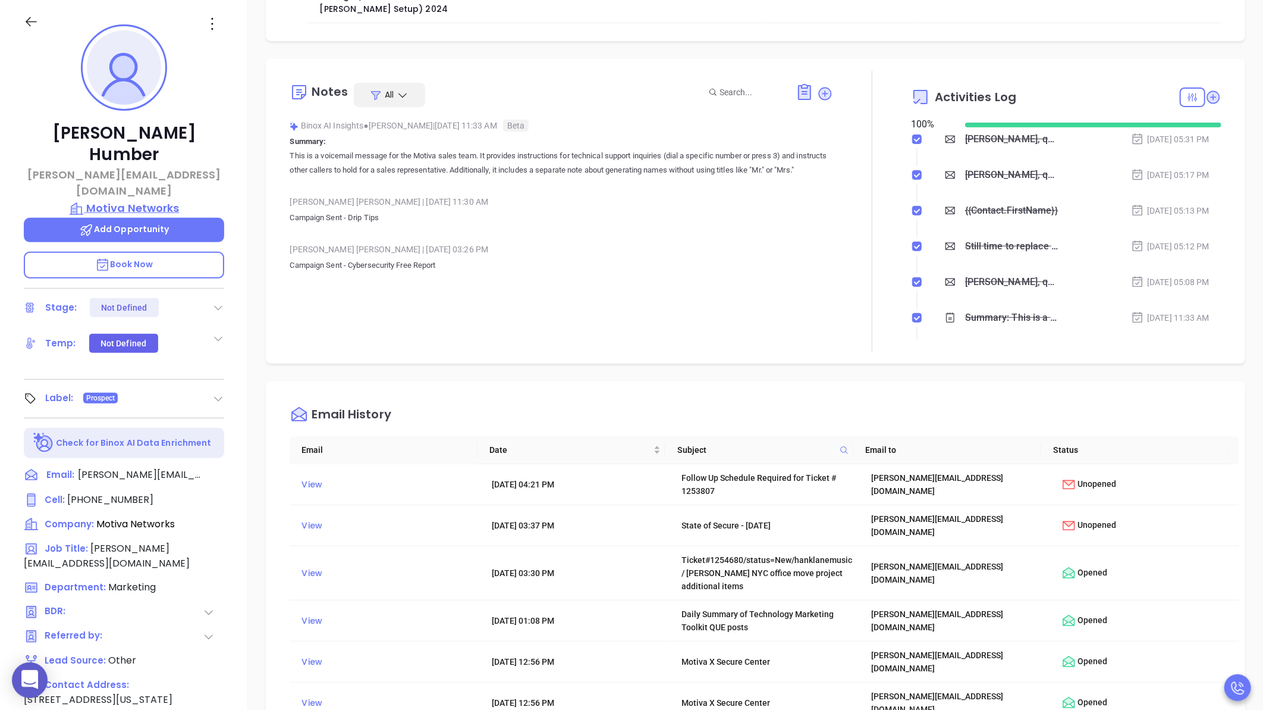
click at [108, 200] on p "Motiva Networks" at bounding box center [124, 208] width 200 height 17
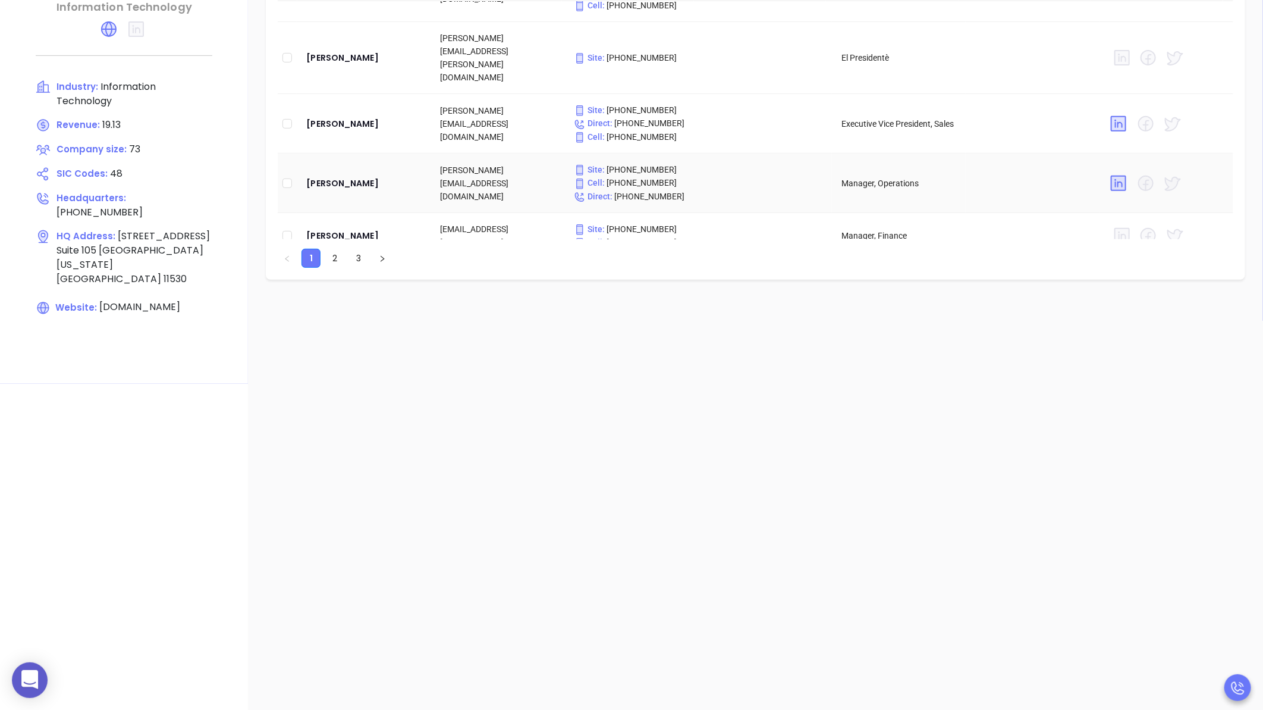
scroll to position [286, 0]
click at [360, 264] on link "3" at bounding box center [359, 257] width 18 height 18
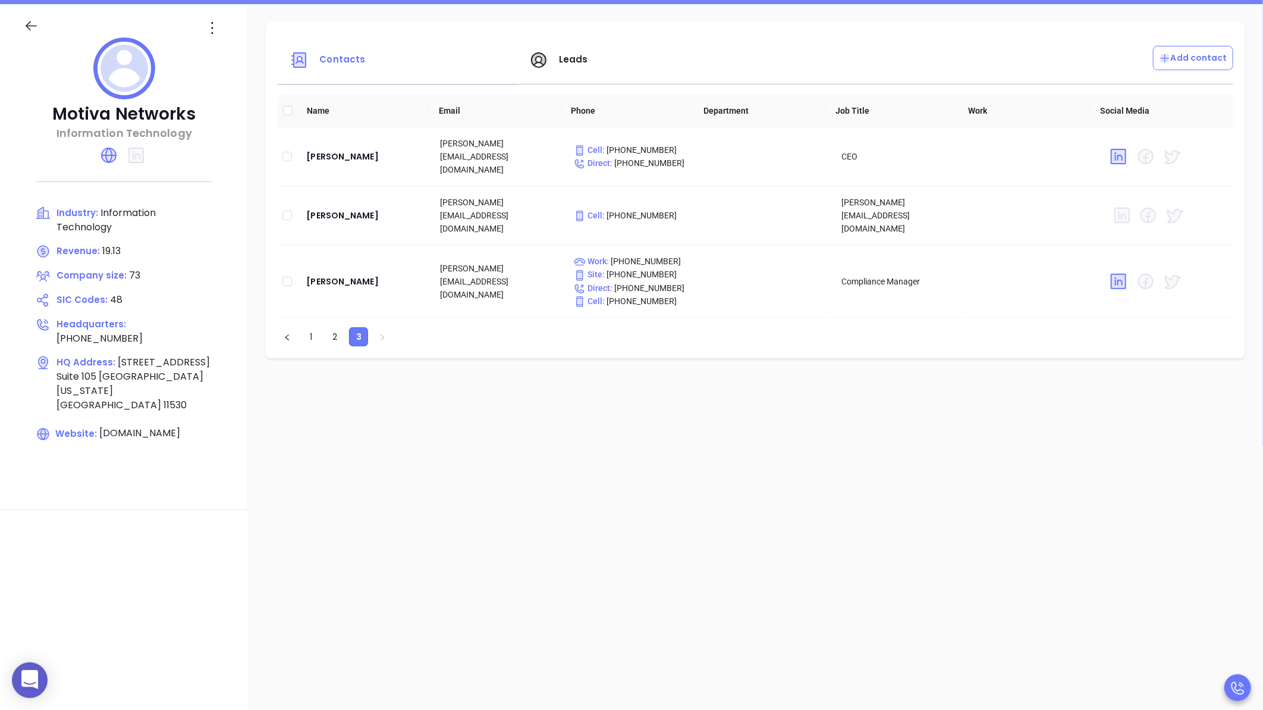
scroll to position [153, 0]
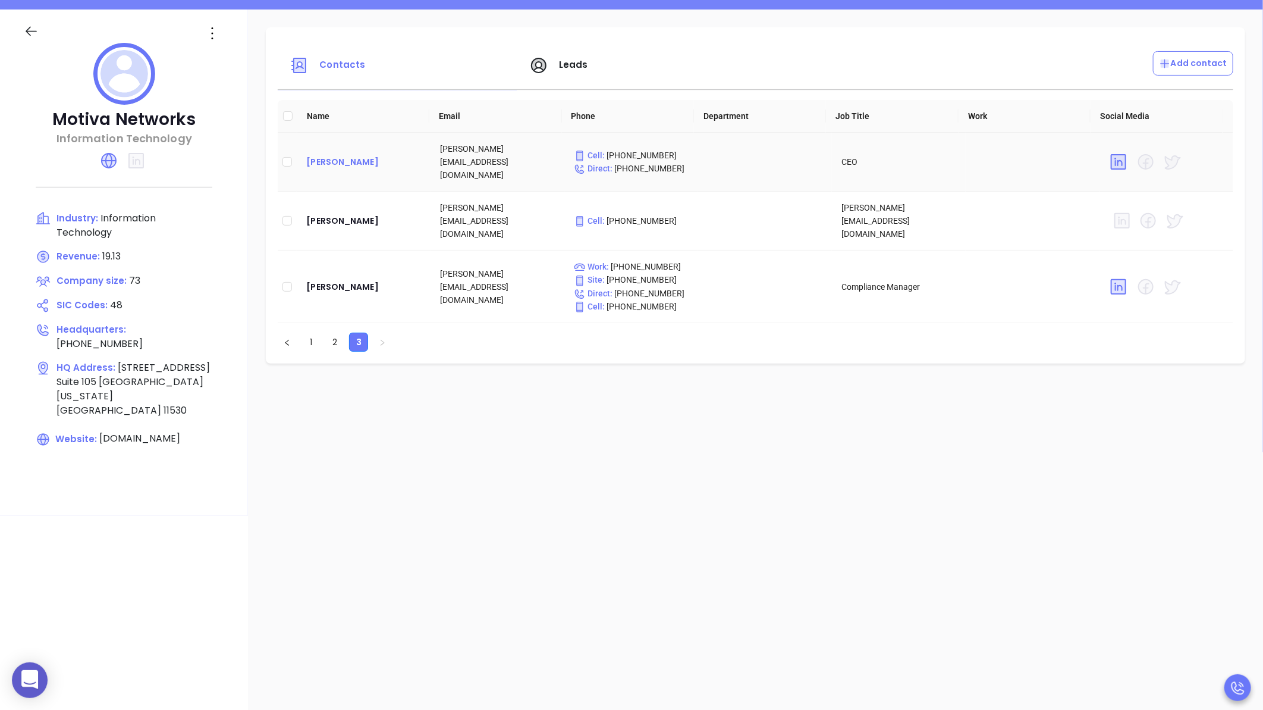
click at [347, 161] on div "Walter Contreras" at bounding box center [363, 162] width 115 height 14
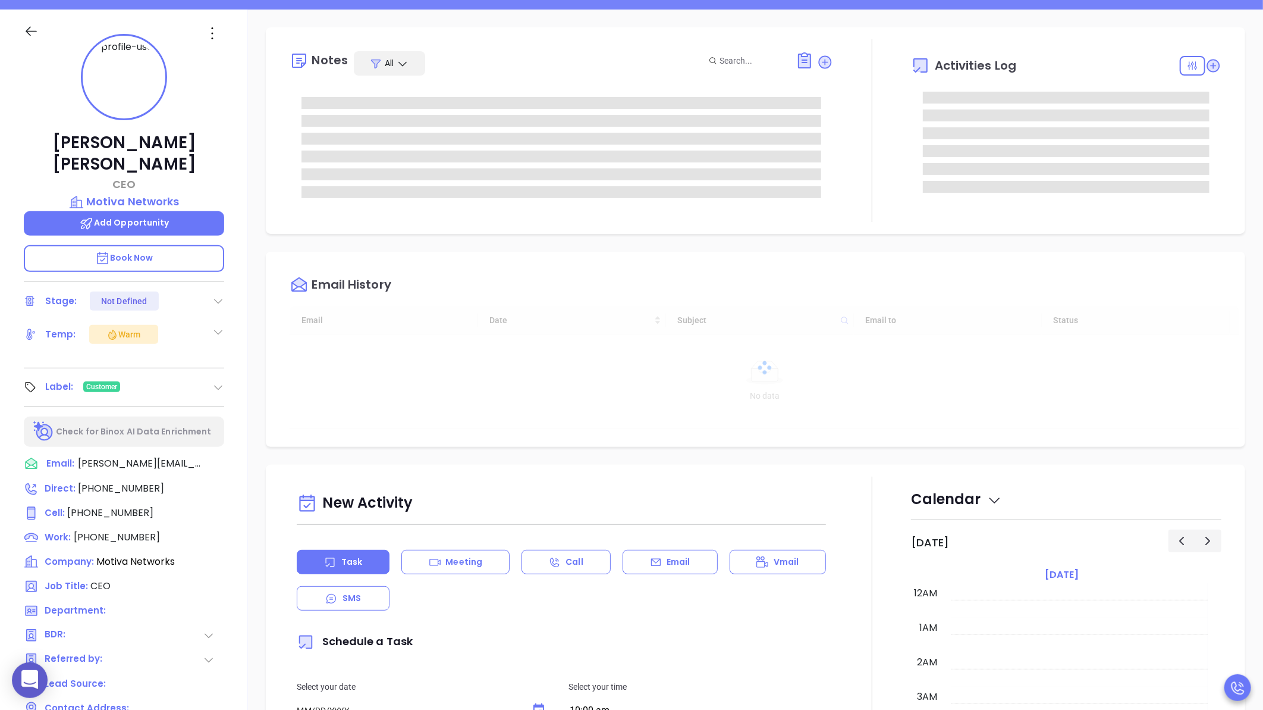
type input "08/23/2025"
type input "Carla Humber"
click at [140, 456] on span "walter@motiva.net" at bounding box center [140, 463] width 125 height 14
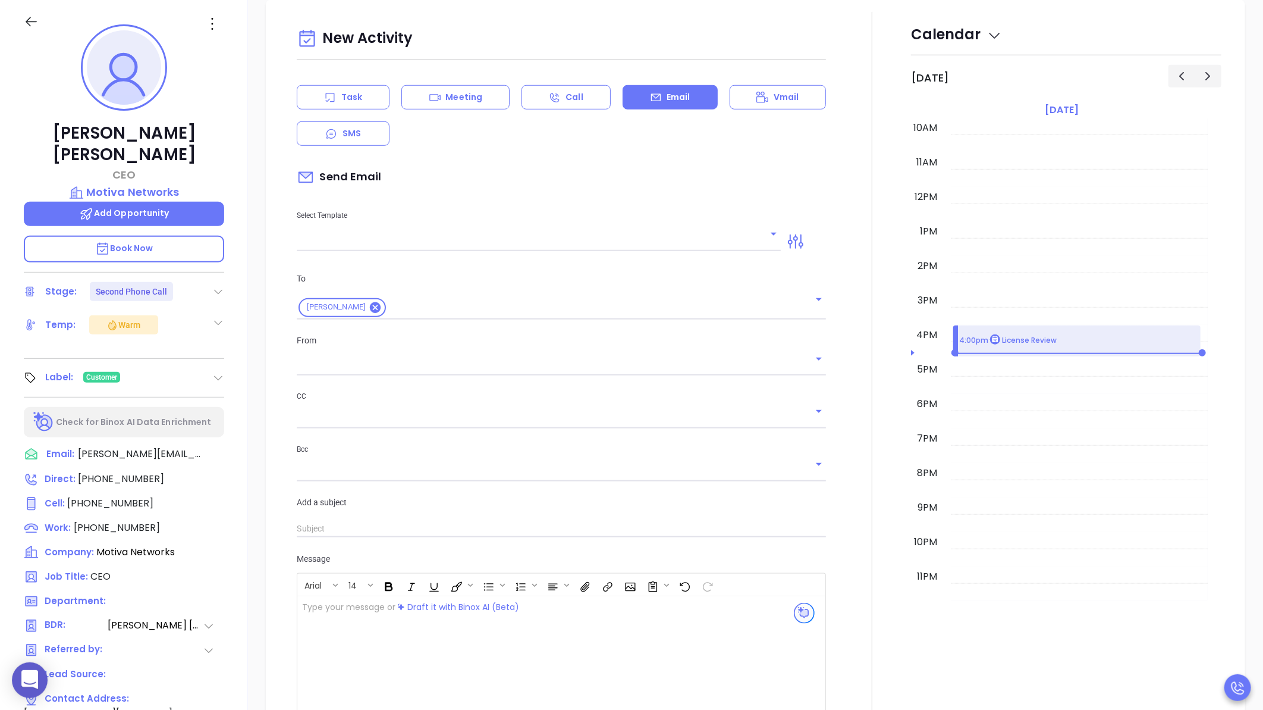
click at [470, 242] on input "text" at bounding box center [530, 241] width 466 height 17
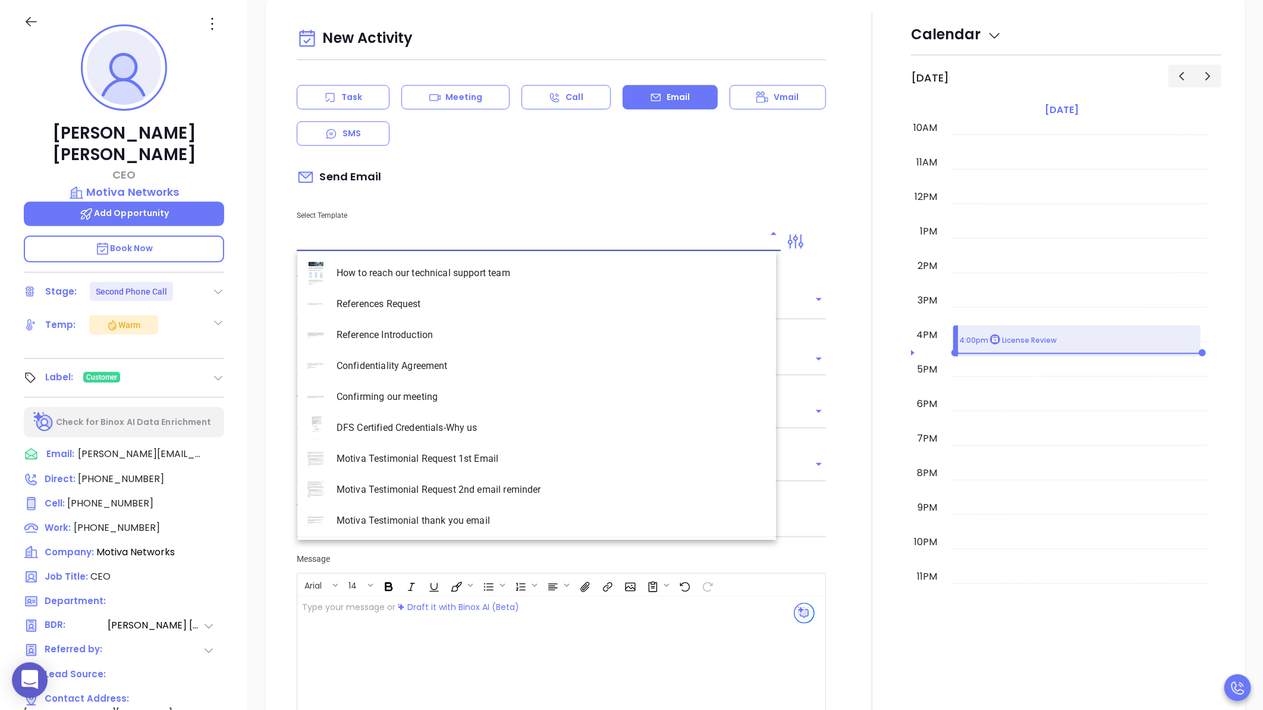
type input "Carla Humber"
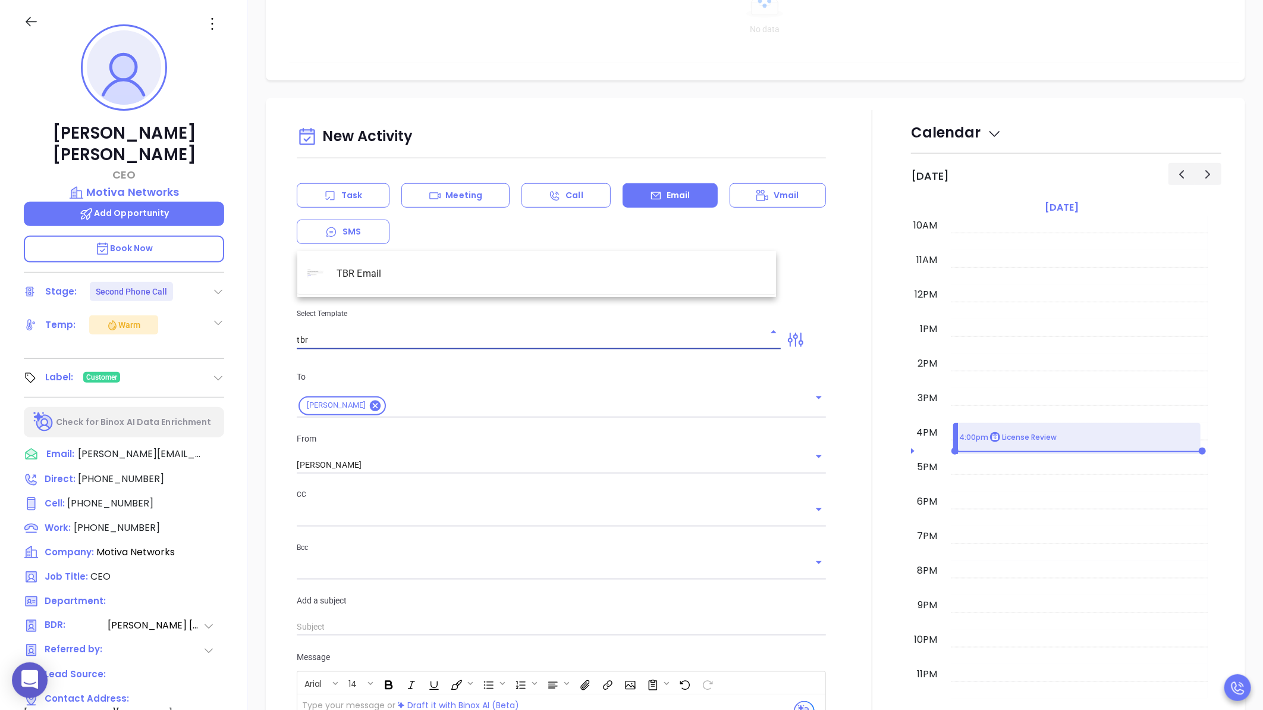
scroll to position [553, 0]
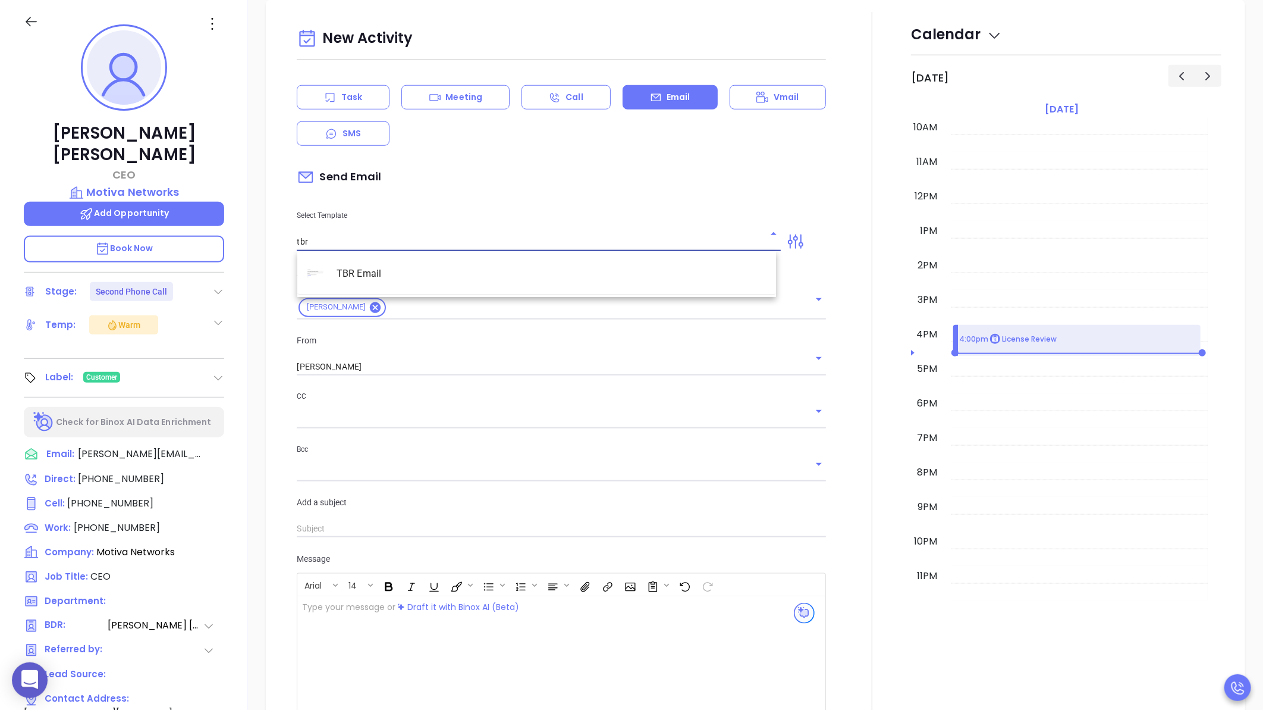
click at [426, 287] on li "TBR Email" at bounding box center [536, 273] width 479 height 31
type input "TBR Email"
type input "Walter, got 10 mins?"
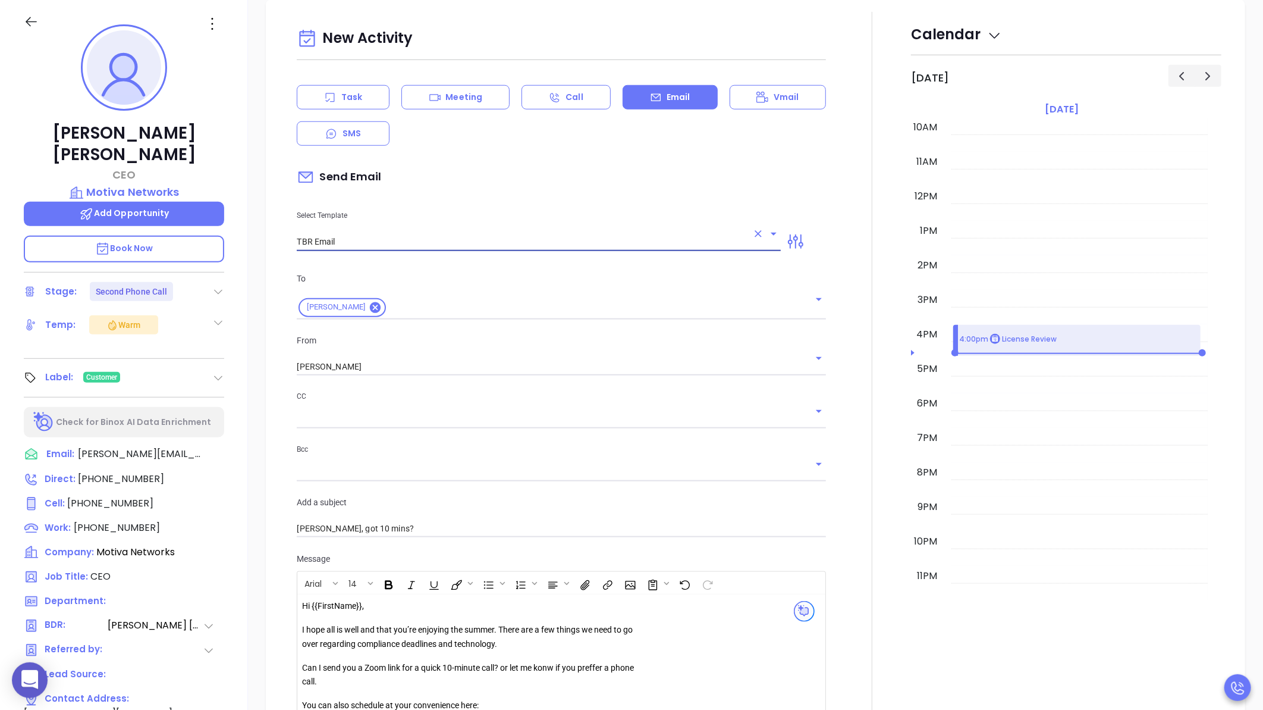
type input "TBR Email"
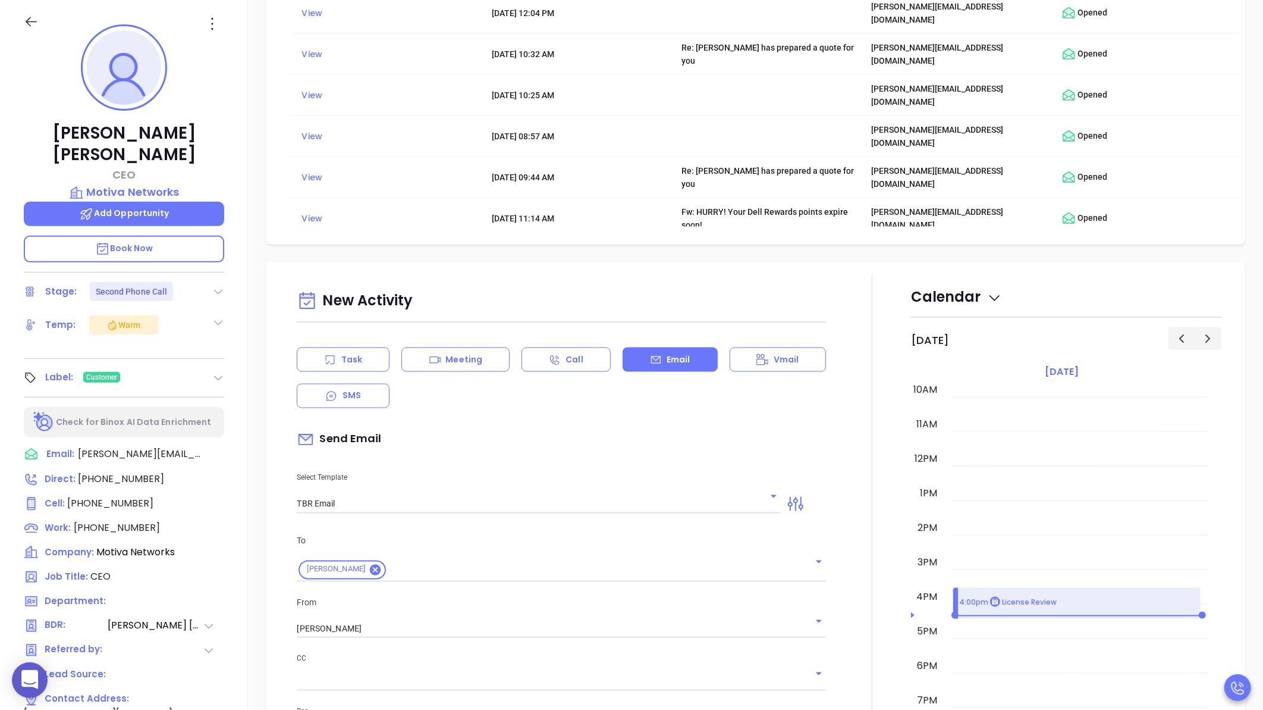
scroll to position [1309, 0]
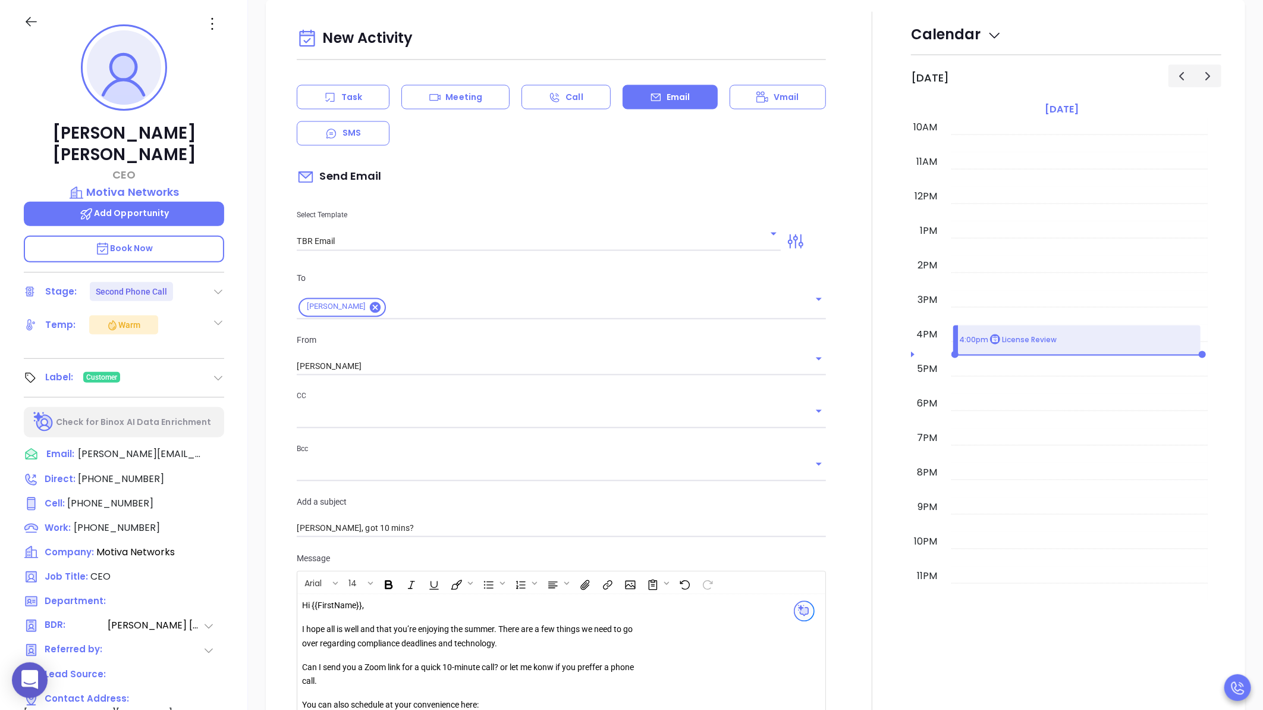
click at [252, 42] on div "New Activity Task Meeting Call Email Vmail SMS Send Email Select Template TBR E…" at bounding box center [755, 435] width 1015 height 871
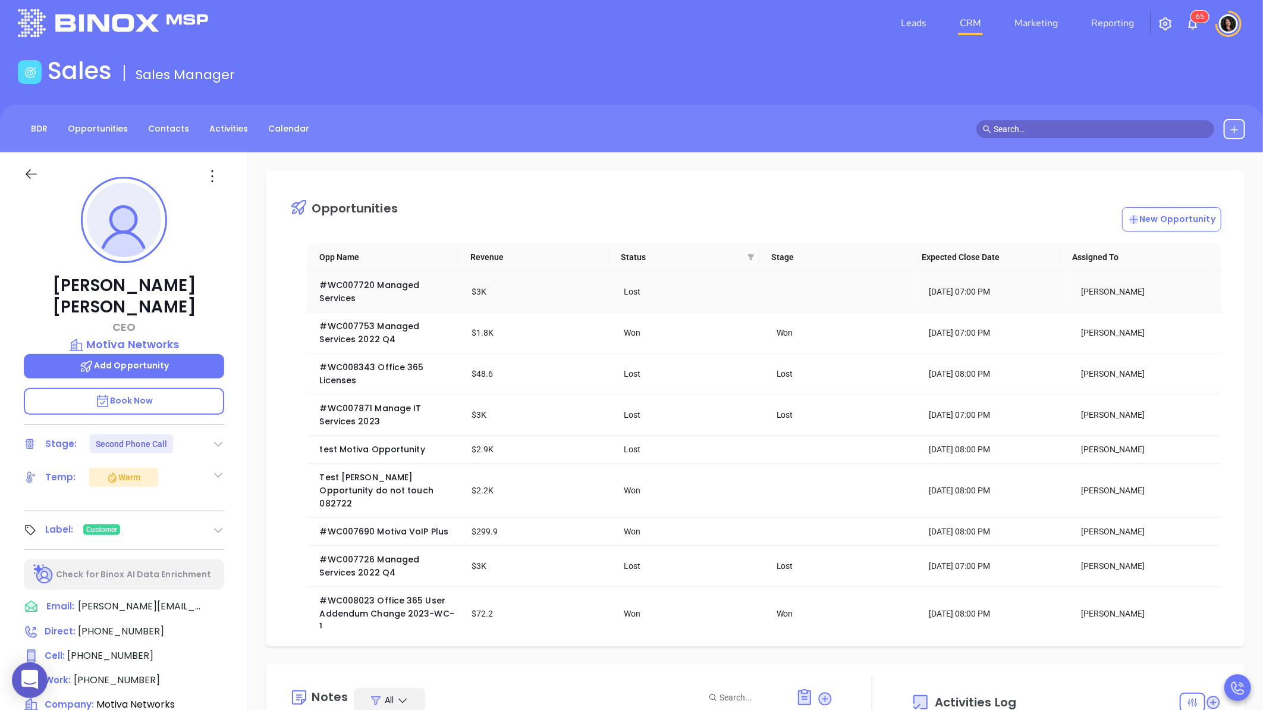
scroll to position [0, 0]
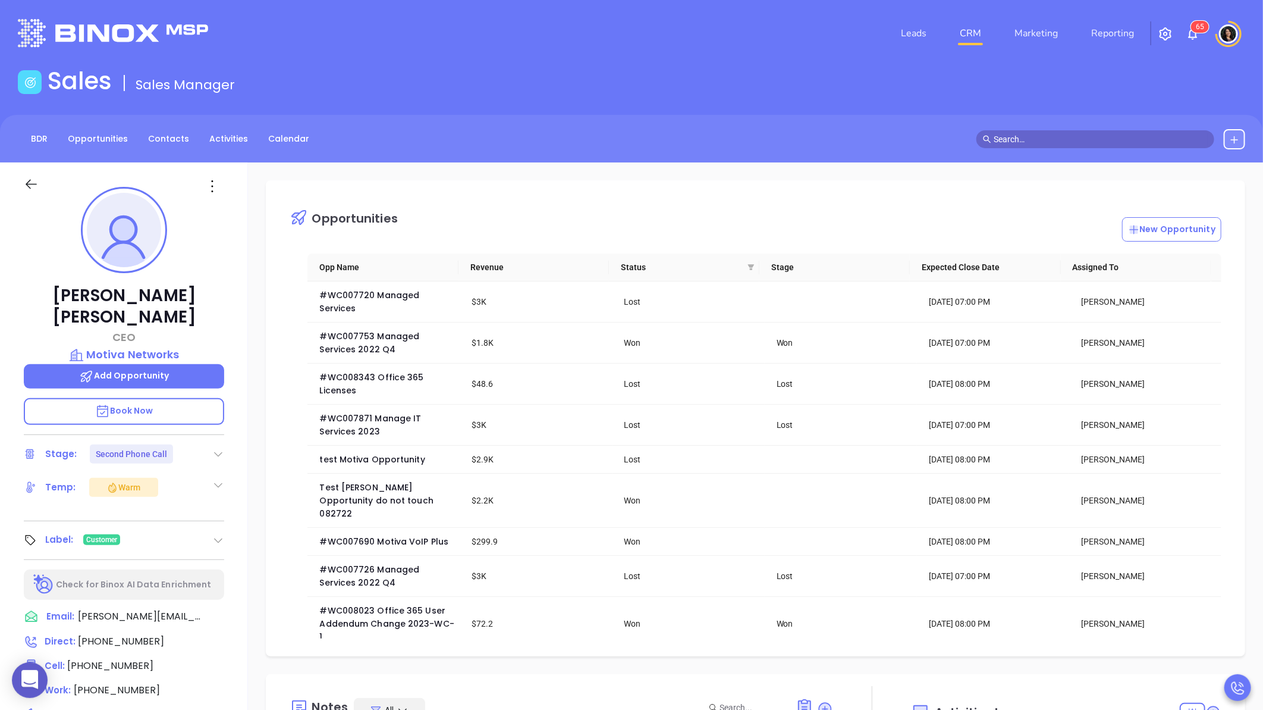
click at [1033, 136] on input "text" at bounding box center [1101, 139] width 214 height 13
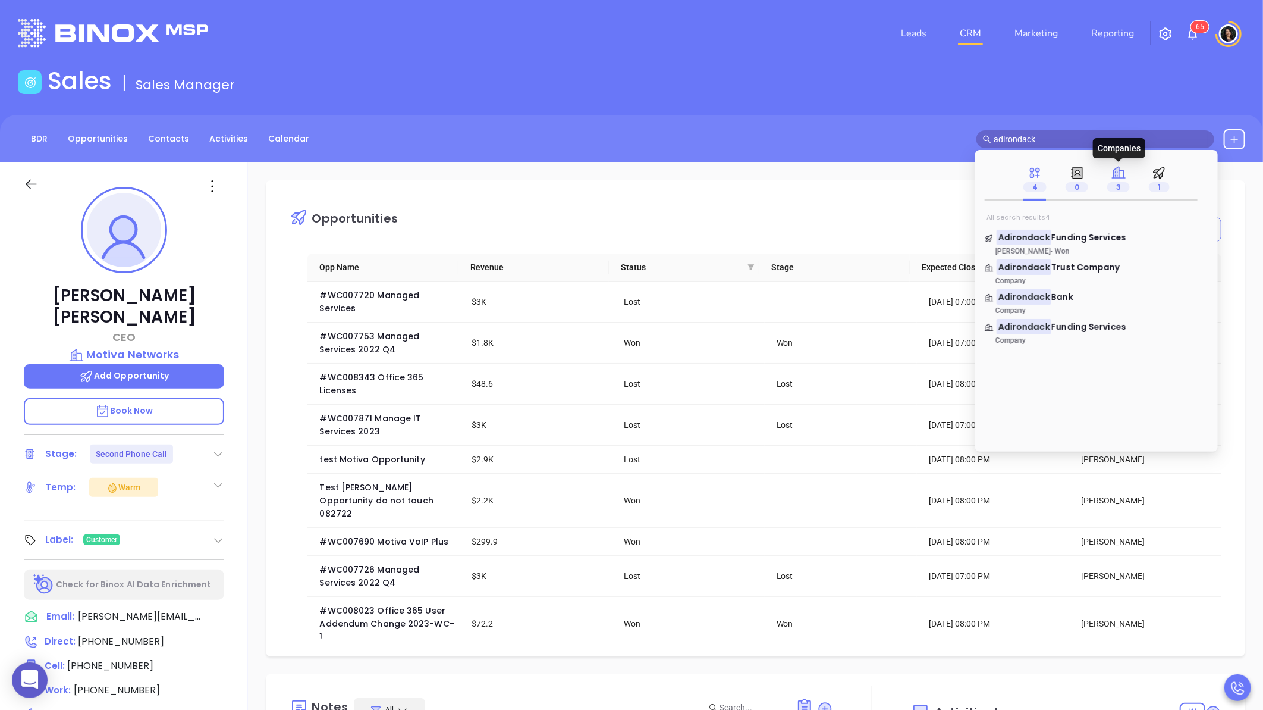
type input "adirondack"
click at [1124, 179] on icon at bounding box center [1119, 172] width 15 height 15
click at [902, 193] on div "Opportunities New Opportunity" at bounding box center [765, 216] width 950 height 49
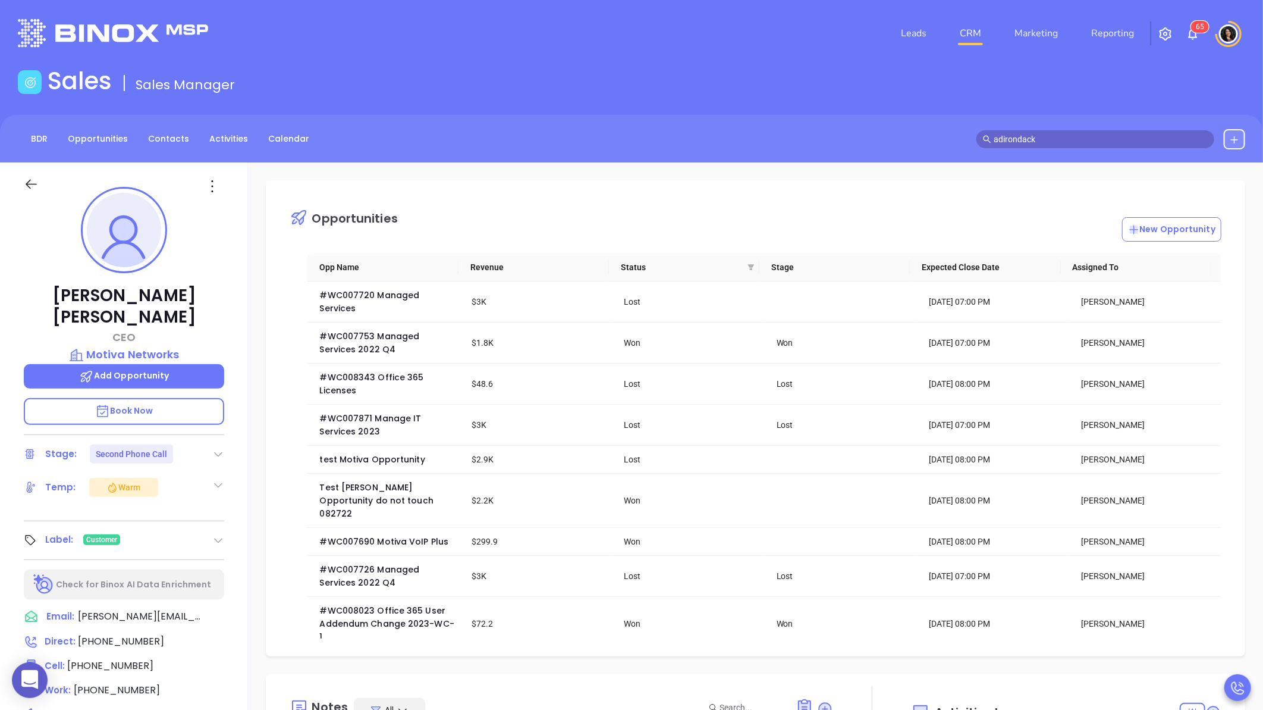
click at [538, 89] on div "Sales Sales Manager" at bounding box center [632, 83] width 1242 height 33
click at [36, 183] on icon at bounding box center [31, 185] width 11 height 10
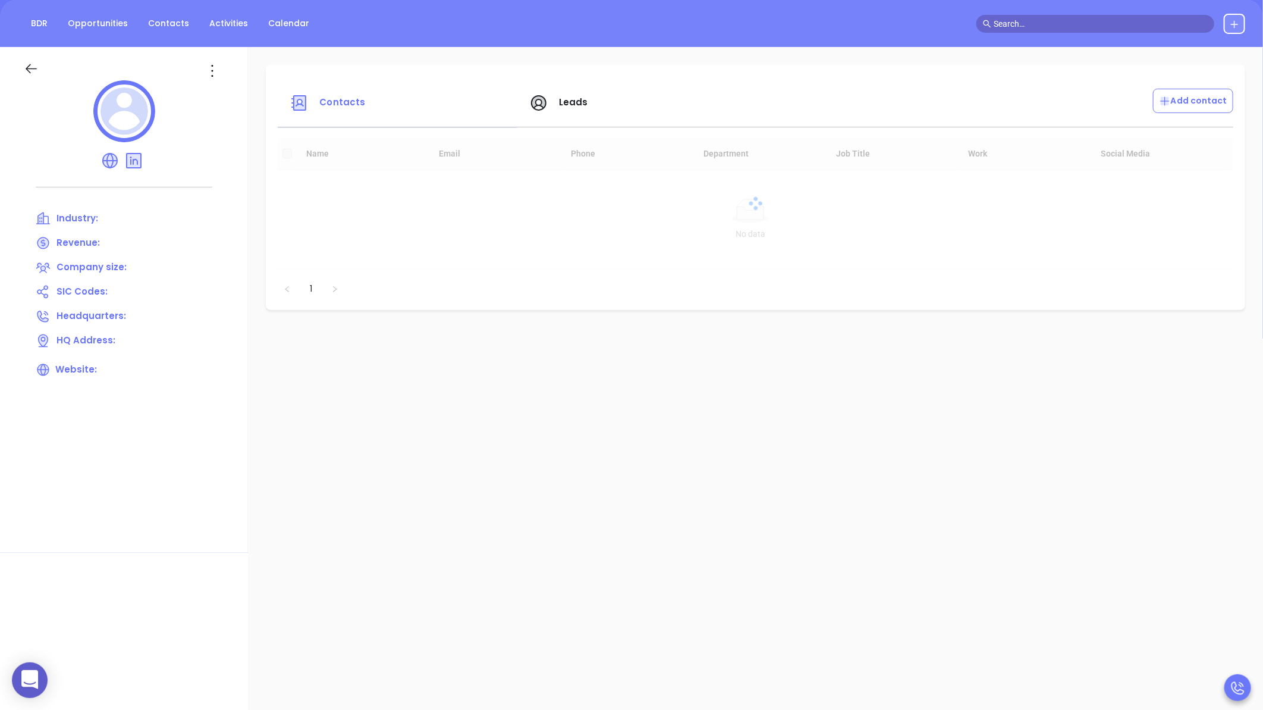
scroll to position [153, 0]
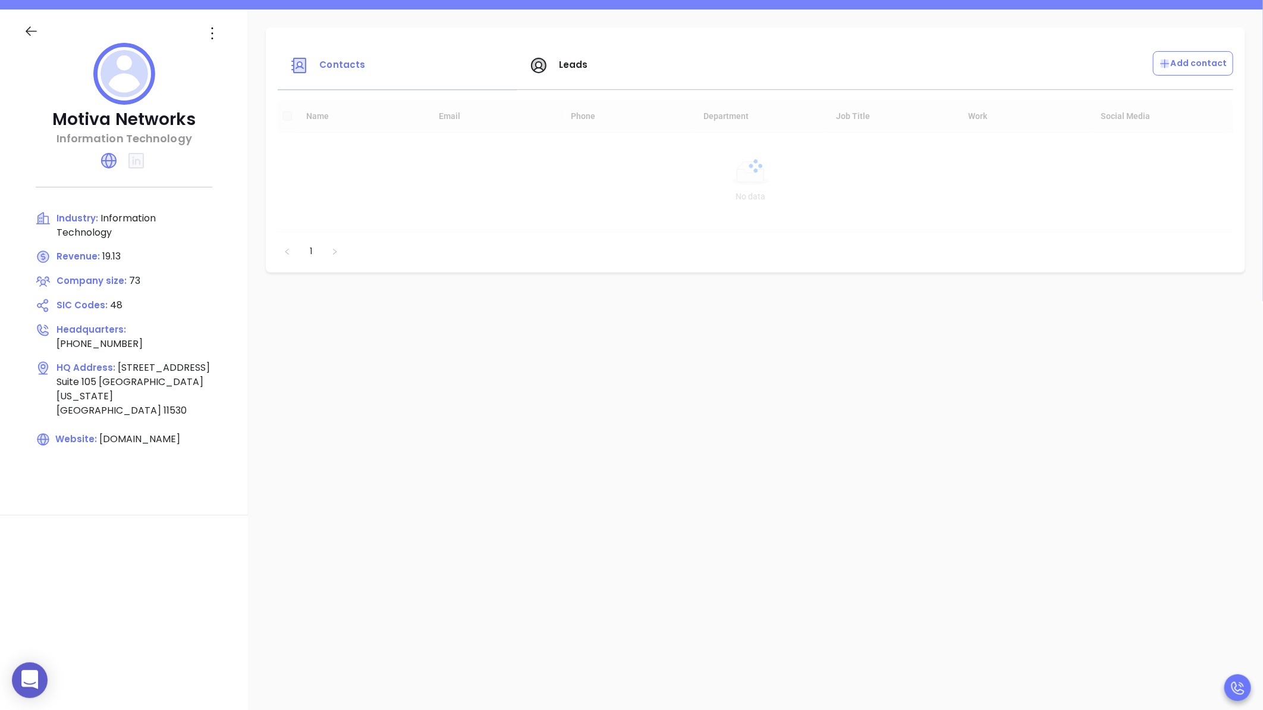
click at [36, 22] on div at bounding box center [124, 26] width 215 height 33
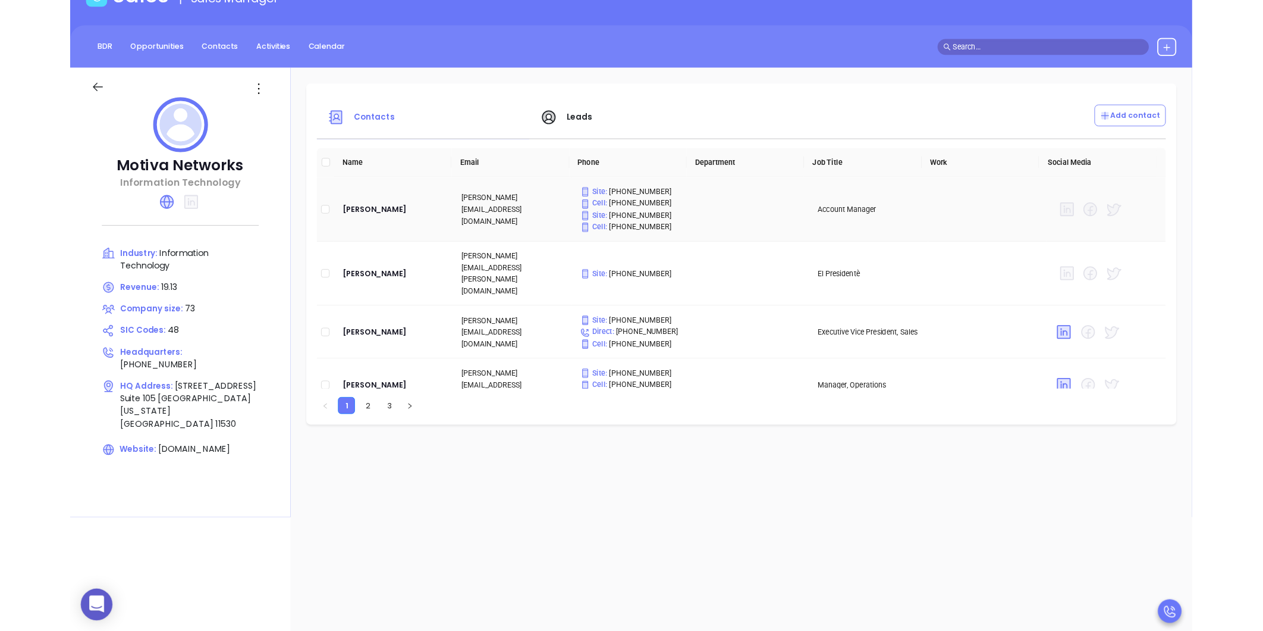
scroll to position [0, 0]
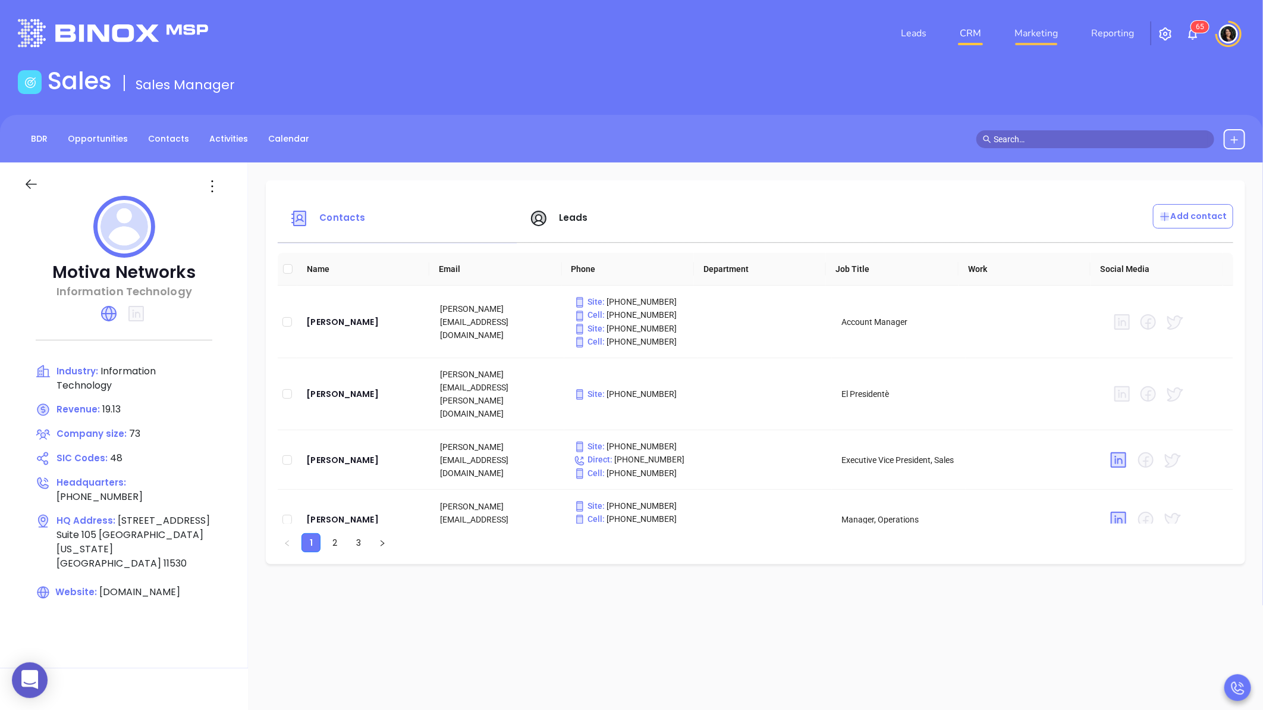
click at [1027, 40] on link "Marketing" at bounding box center [1036, 33] width 53 height 24
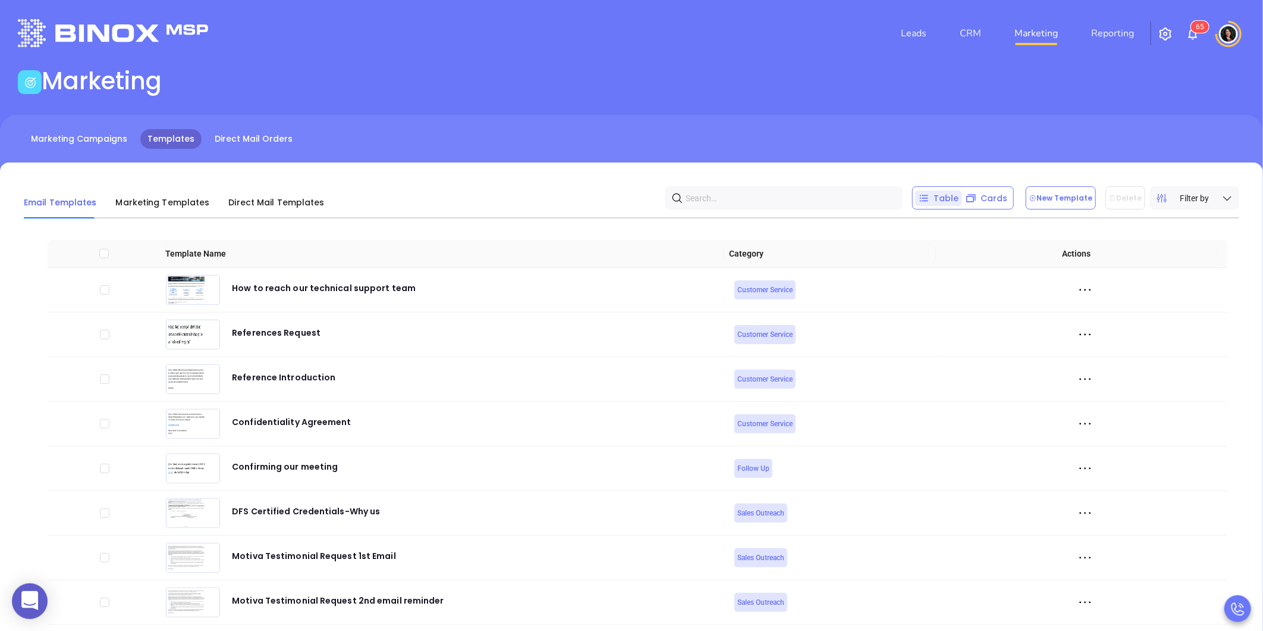
click at [578, 45] on div "Leads CRM Marketing Reporting 6 5" at bounding box center [839, 33] width 828 height 43
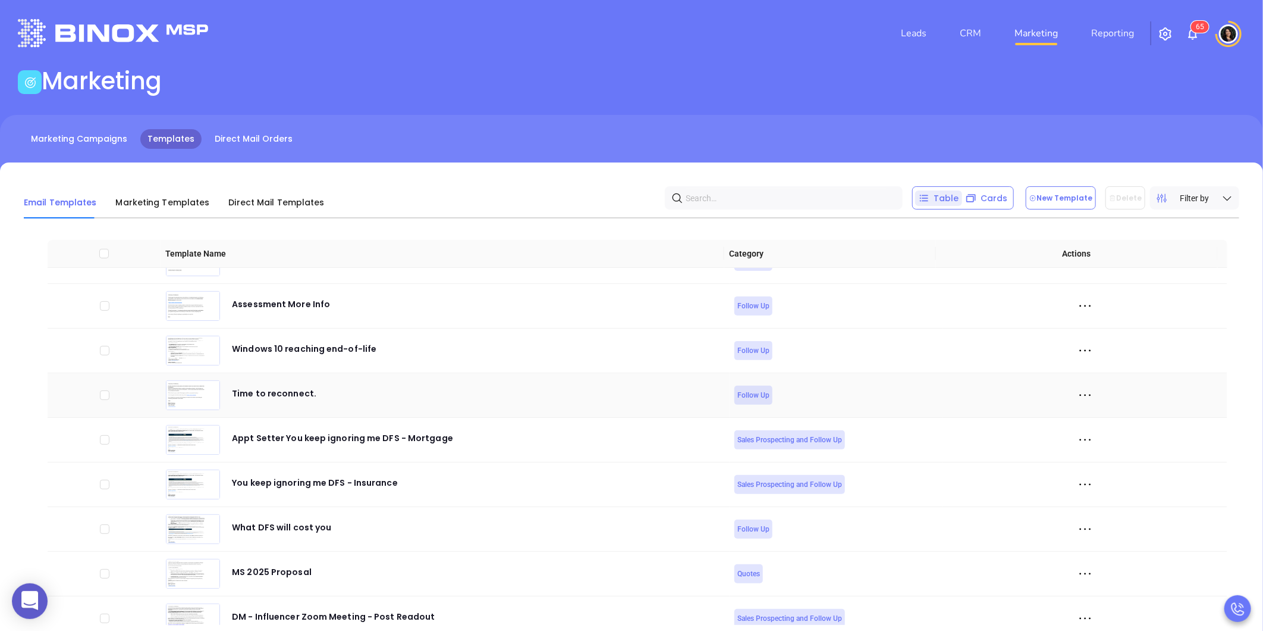
scroll to position [1055, 0]
click at [729, 193] on input "text" at bounding box center [786, 198] width 201 height 18
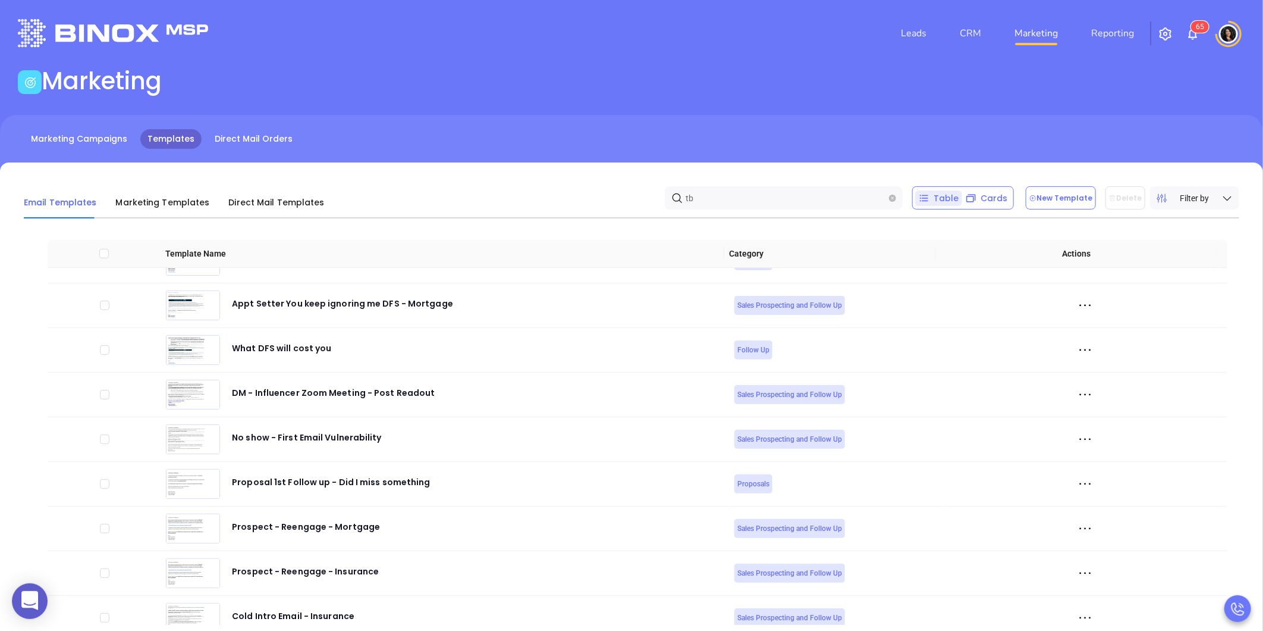
scroll to position [0, 0]
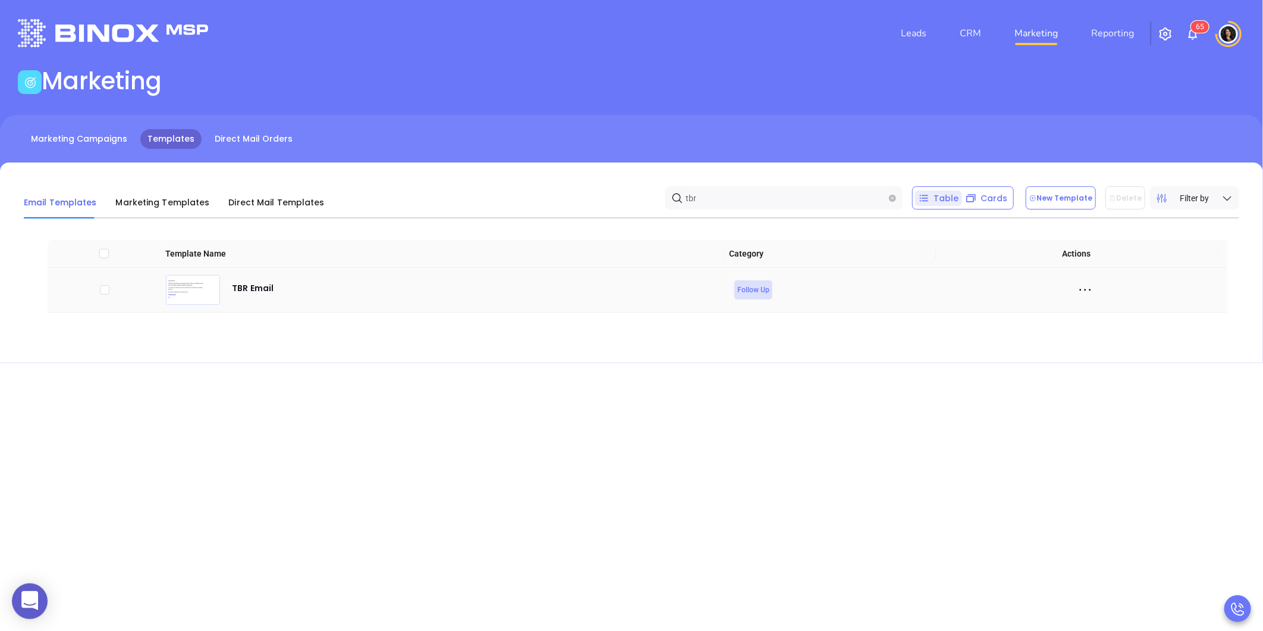
type input "tbr"
click at [1077, 289] on icon at bounding box center [1086, 290] width 18 height 18
click at [1108, 354] on div "Edit" at bounding box center [1132, 355] width 108 height 13
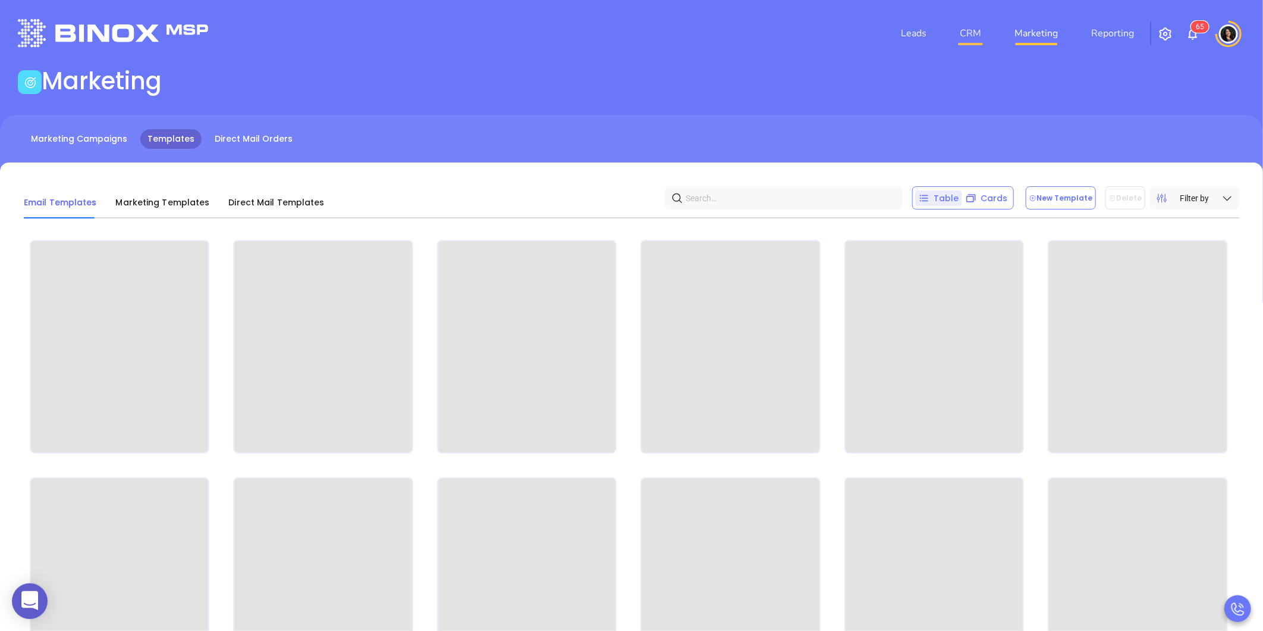
click at [978, 37] on link "CRM" at bounding box center [970, 33] width 31 height 24
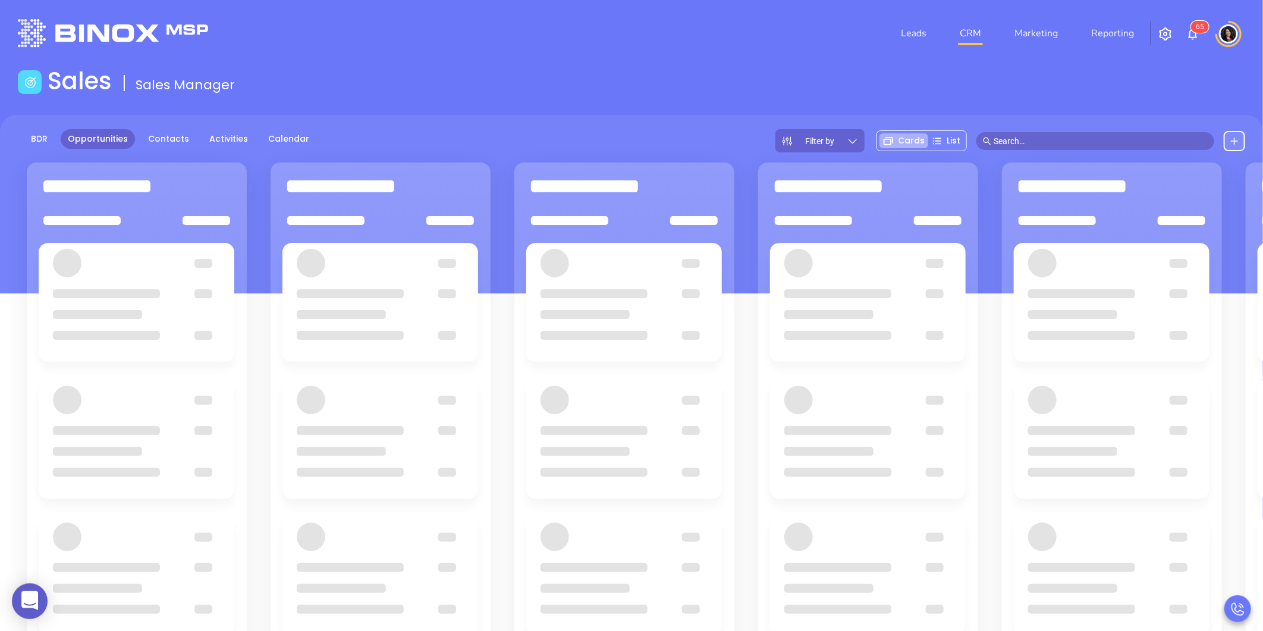
click at [1051, 139] on input "text" at bounding box center [1101, 140] width 214 height 13
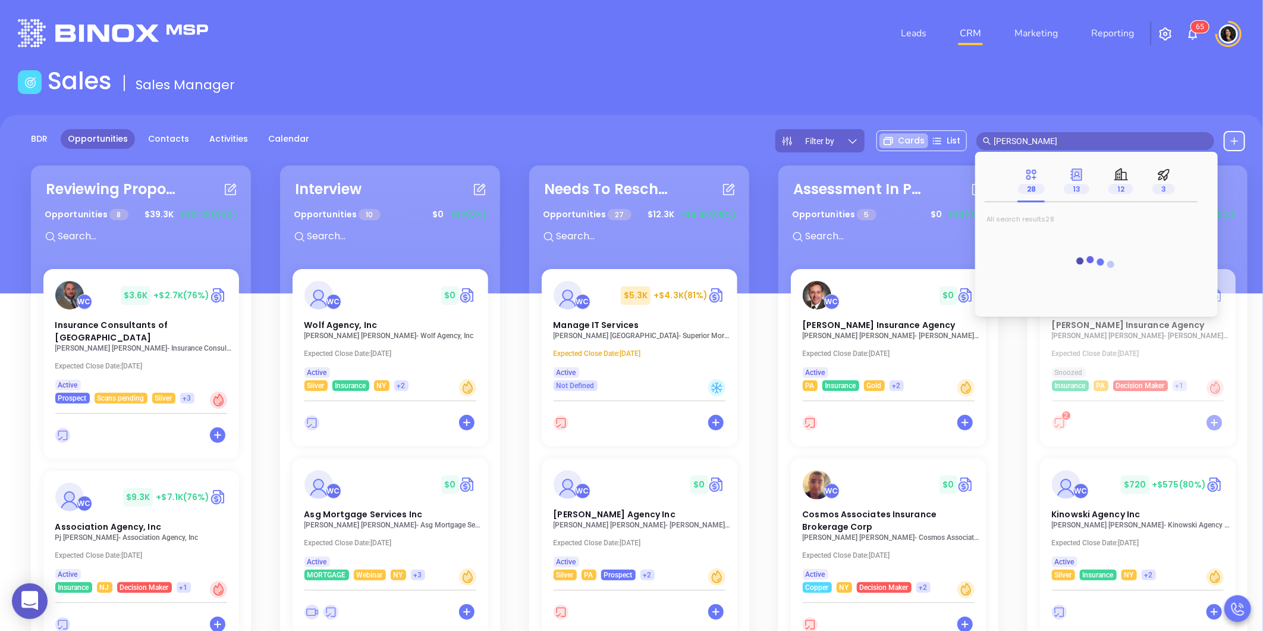
type input "walter contreras"
click at [1077, 187] on span "13" at bounding box center [1077, 189] width 26 height 10
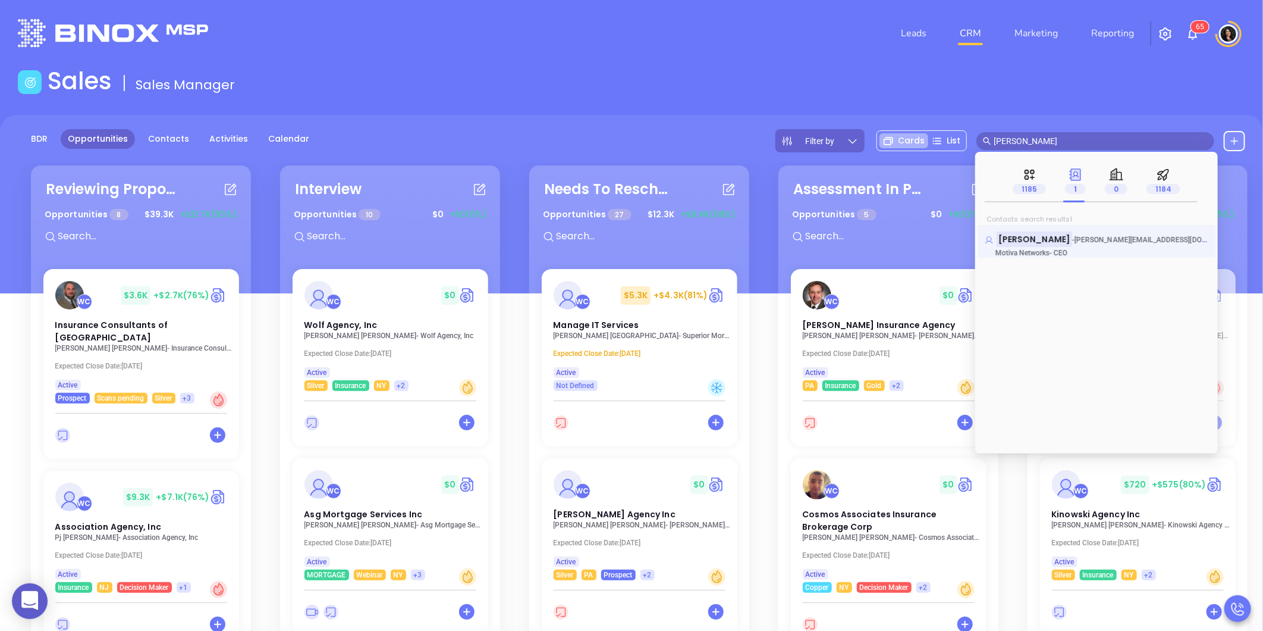
click at [1061, 246] on mark "[PERSON_NAME]" at bounding box center [1035, 238] width 76 height 15
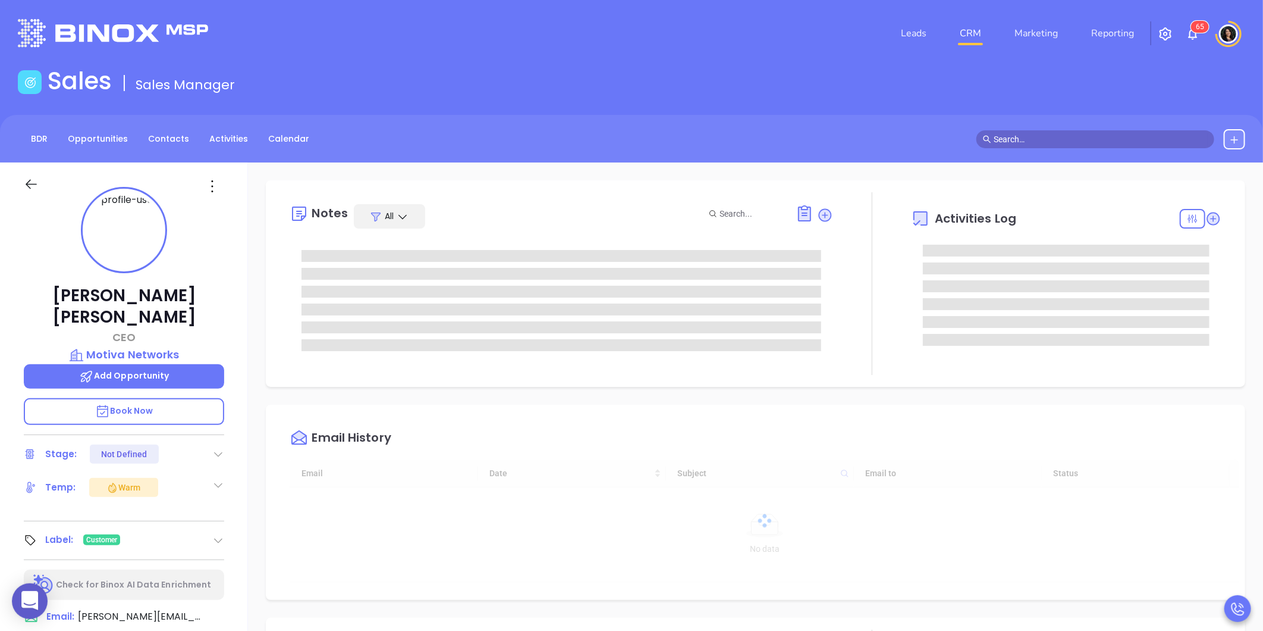
type input "[DATE]"
type input "[PERSON_NAME]"
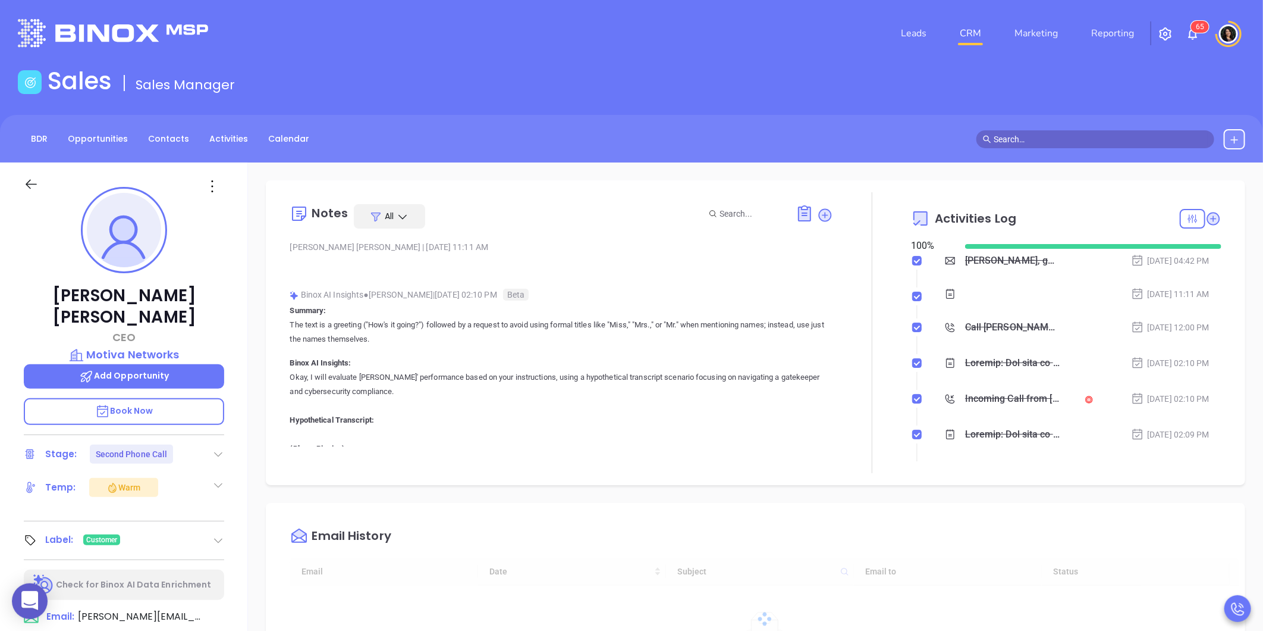
click at [148, 609] on span "[PERSON_NAME][EMAIL_ADDRESS][DOMAIN_NAME]" at bounding box center [140, 616] width 125 height 14
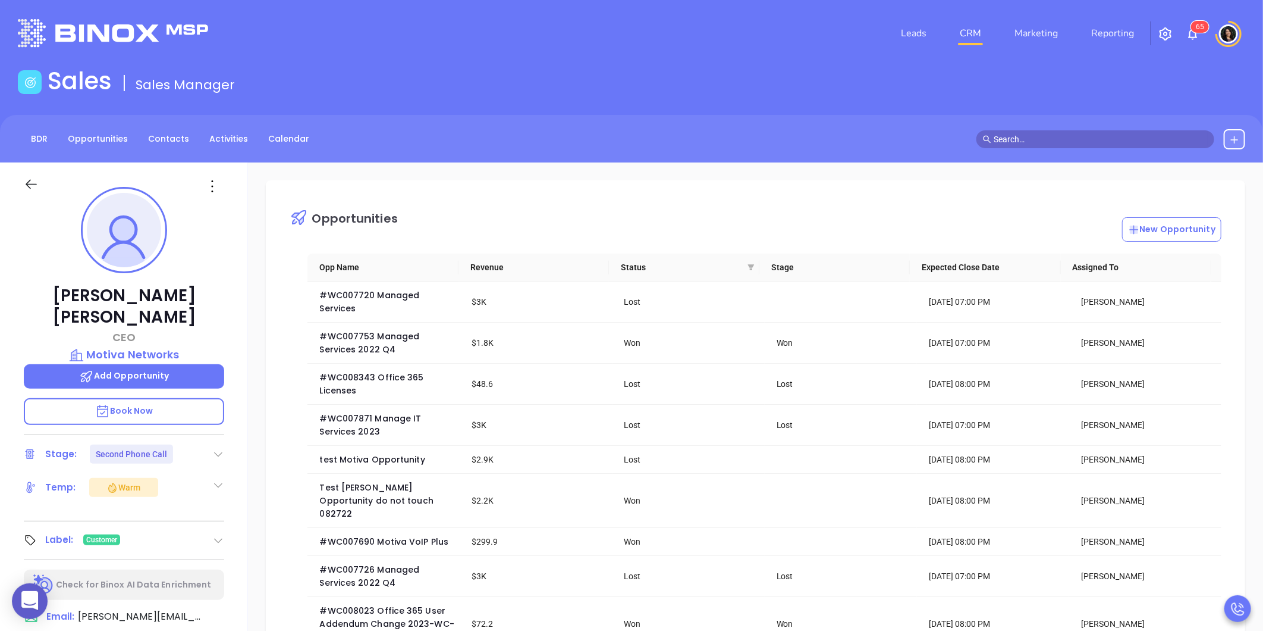
scroll to position [1047, 0]
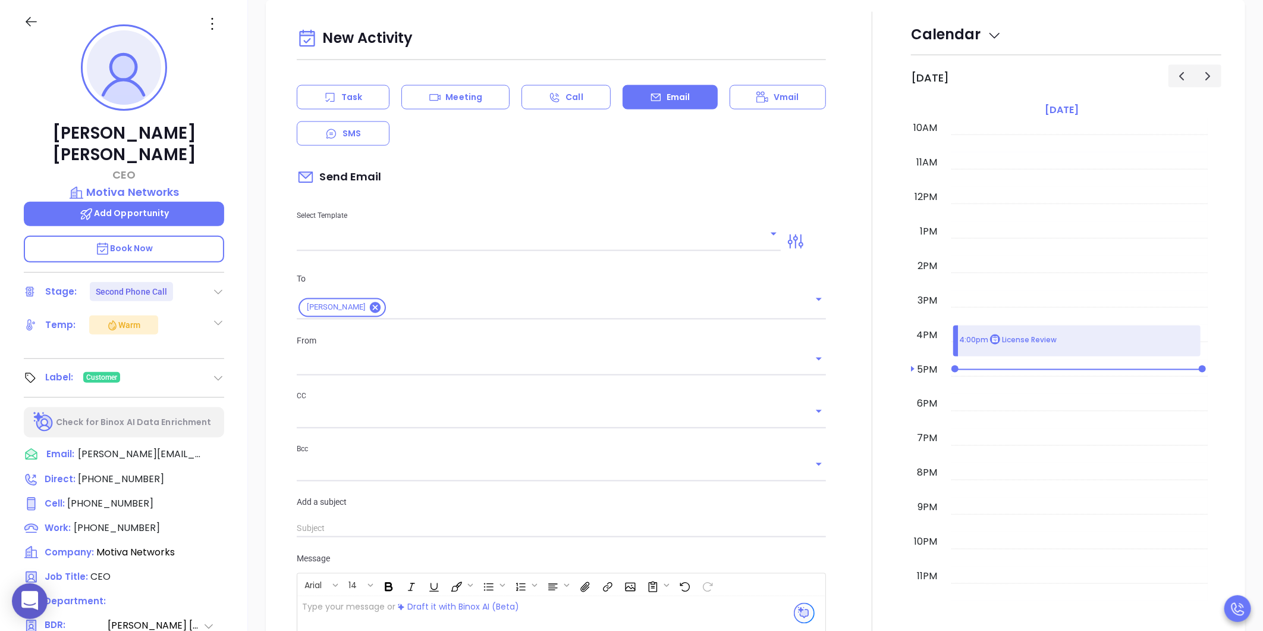
click at [444, 246] on input "text" at bounding box center [530, 241] width 466 height 17
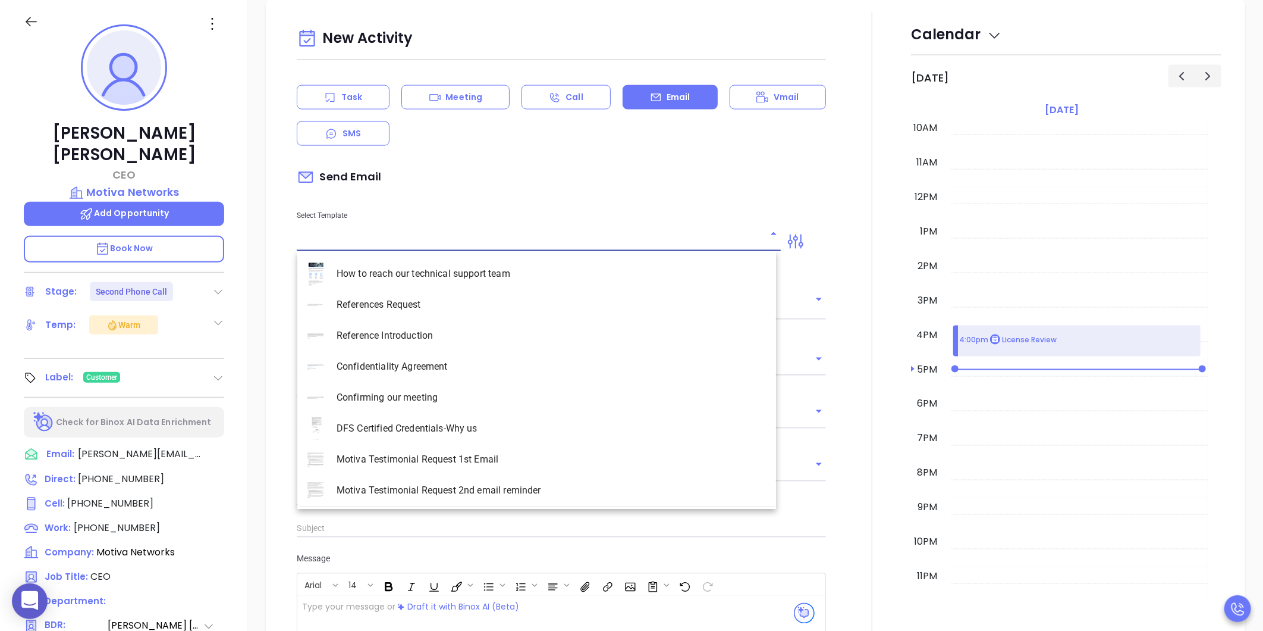
type input "[PERSON_NAME]"
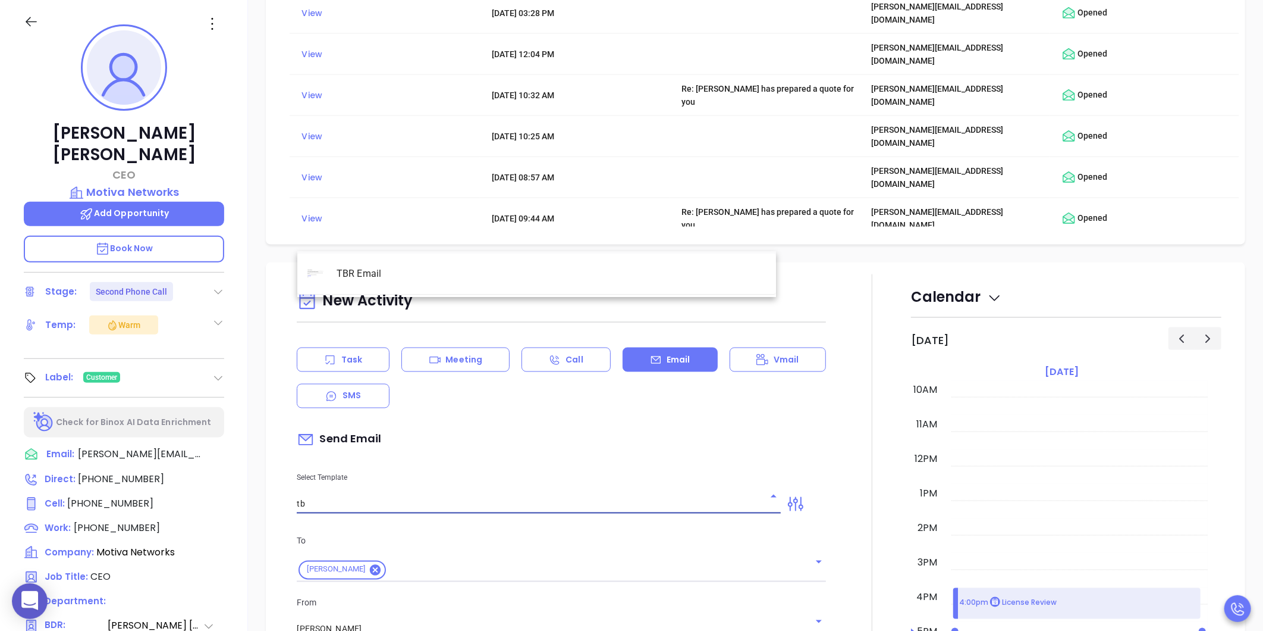
scroll to position [1309, 0]
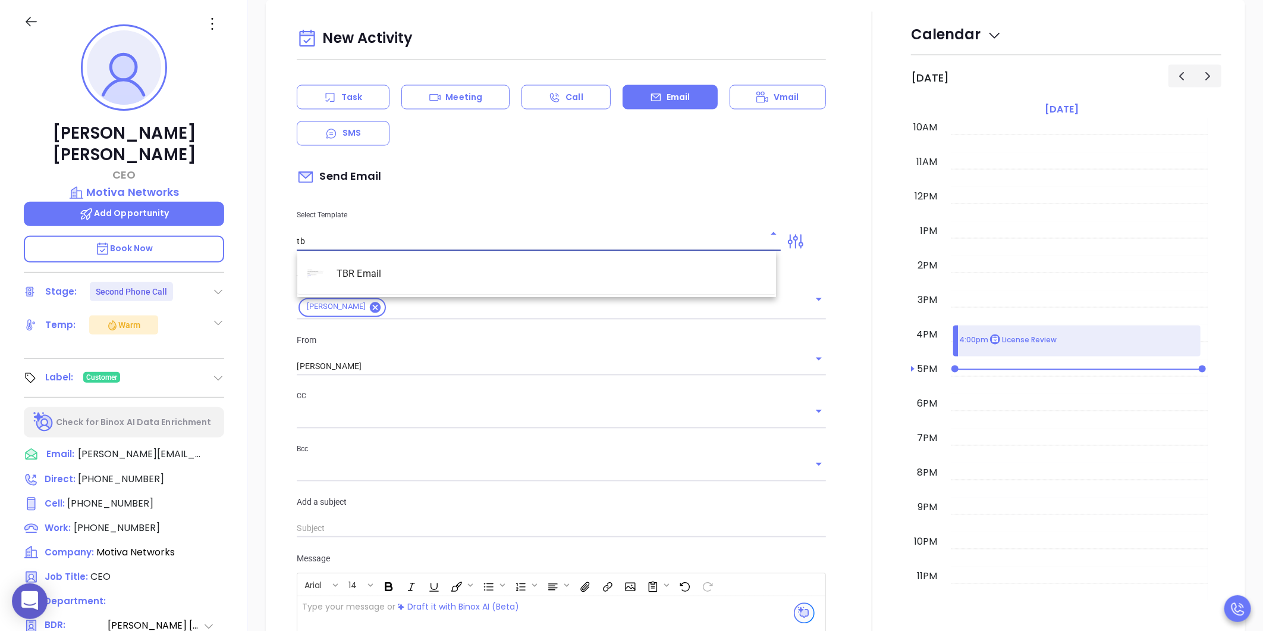
click at [397, 262] on li "TBR Email" at bounding box center [536, 273] width 479 height 31
type input "TBR Email"
type input "Walter, got 10 mins?"
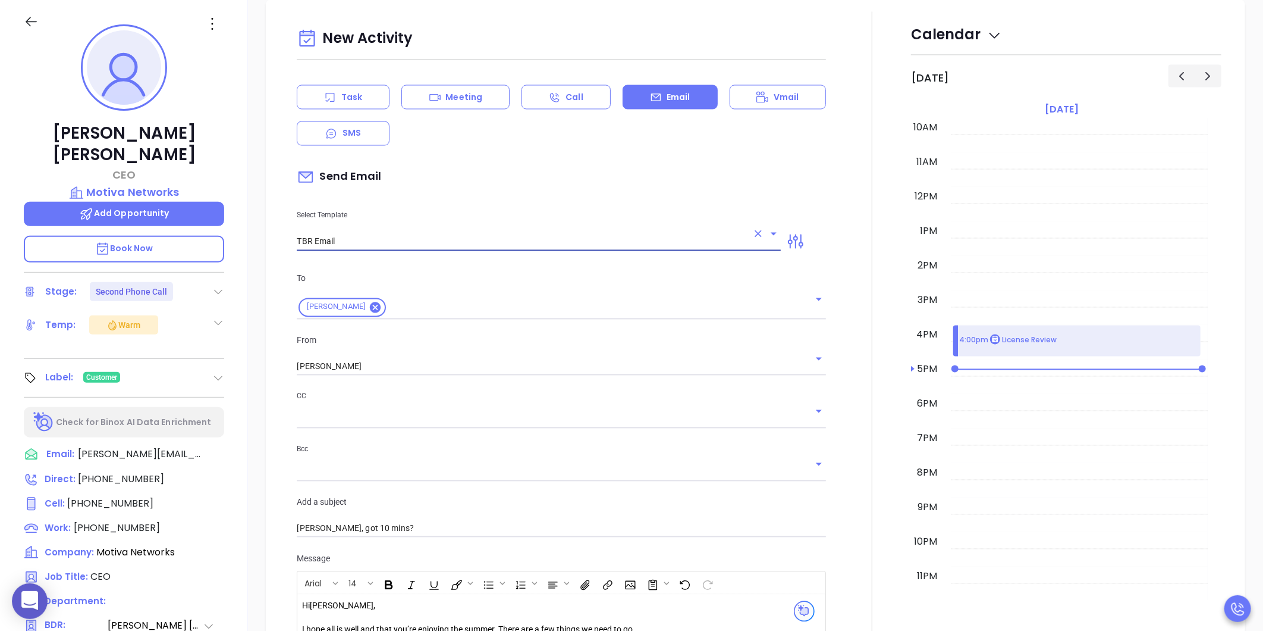
type input "TBR Email"
click at [337, 418] on input "text" at bounding box center [553, 418] width 512 height 17
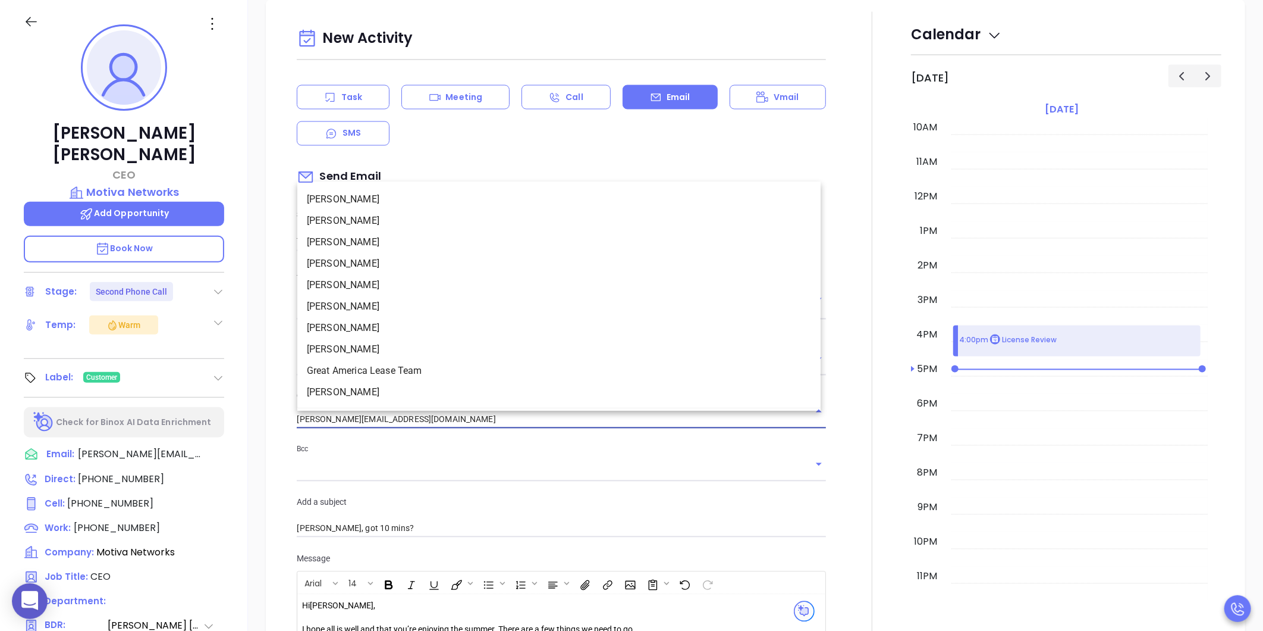
type input "mary@motiva.net"
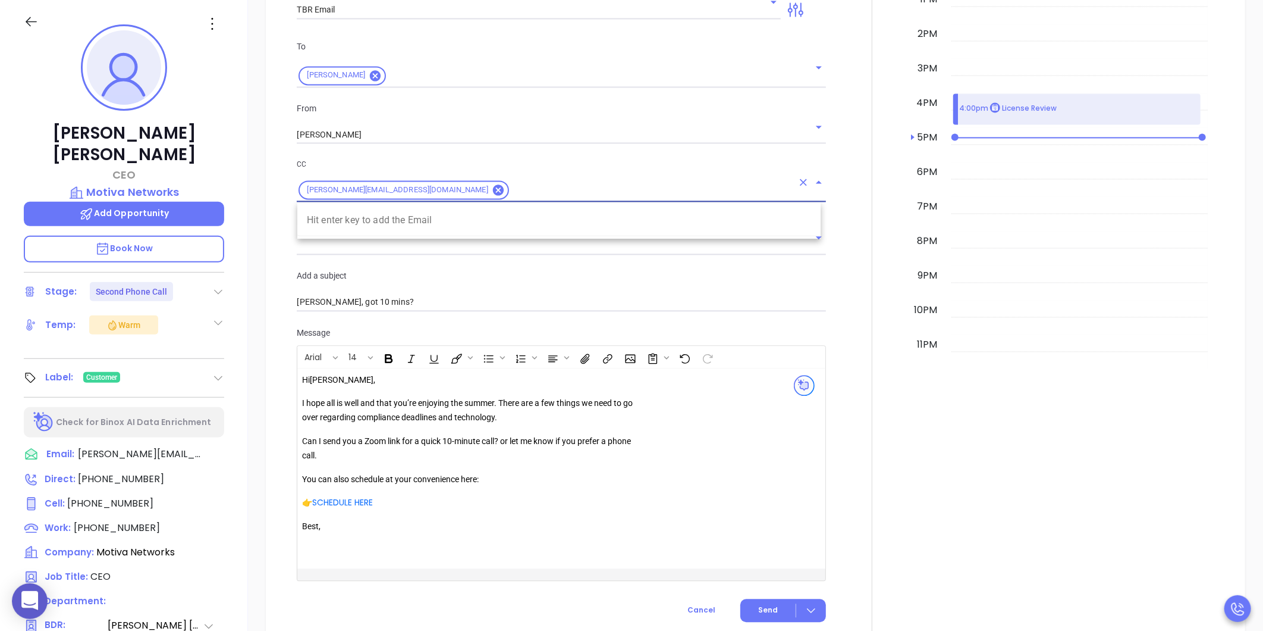
scroll to position [1541, 0]
click at [253, 363] on div "New Activity Task Meeting Call Email Vmail SMS Send Email Select Template TBR E…" at bounding box center [755, 206] width 1015 height 877
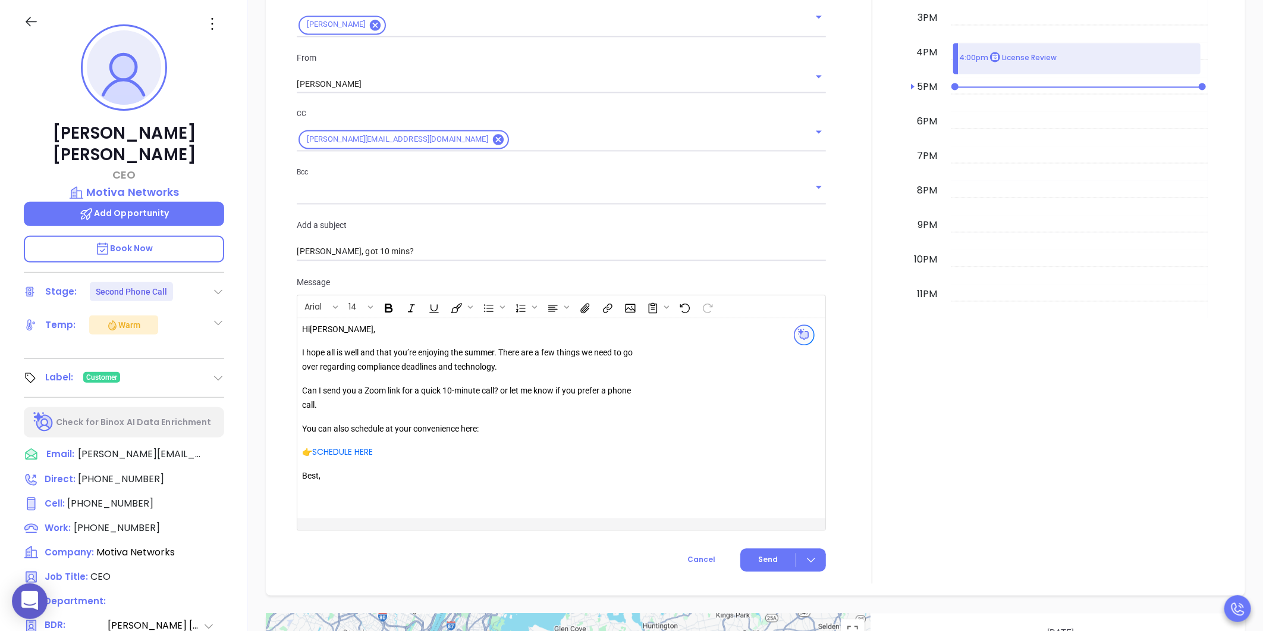
scroll to position [1602, 0]
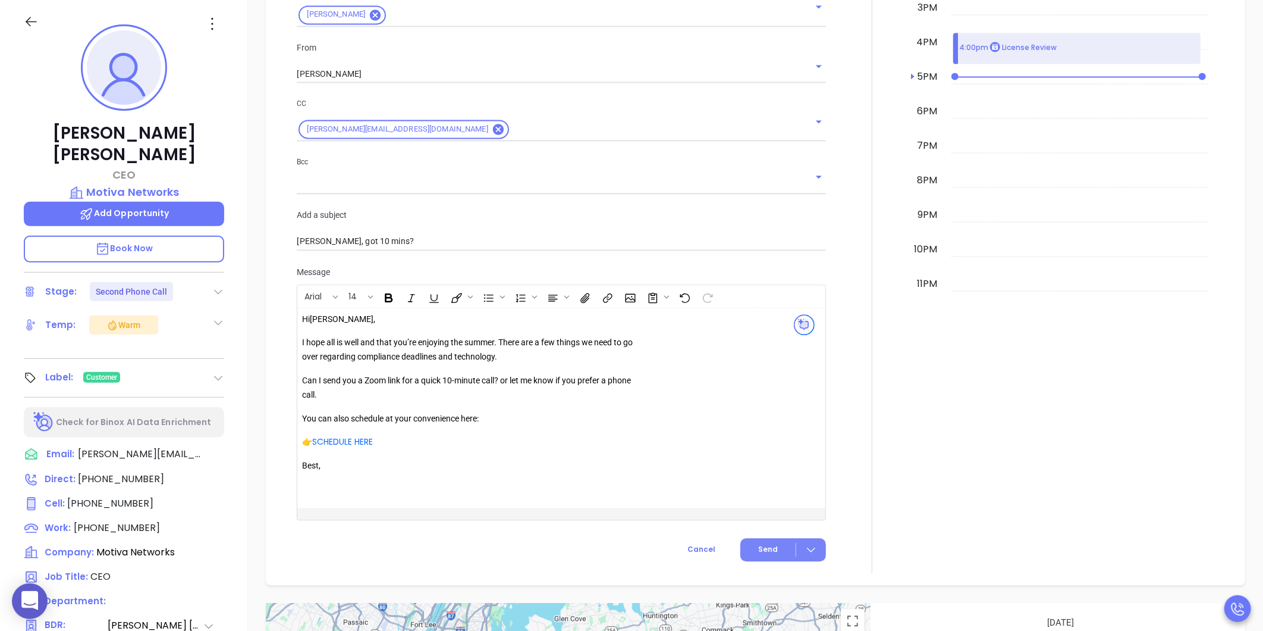
click at [758, 550] on span "Send" at bounding box center [768, 549] width 20 height 11
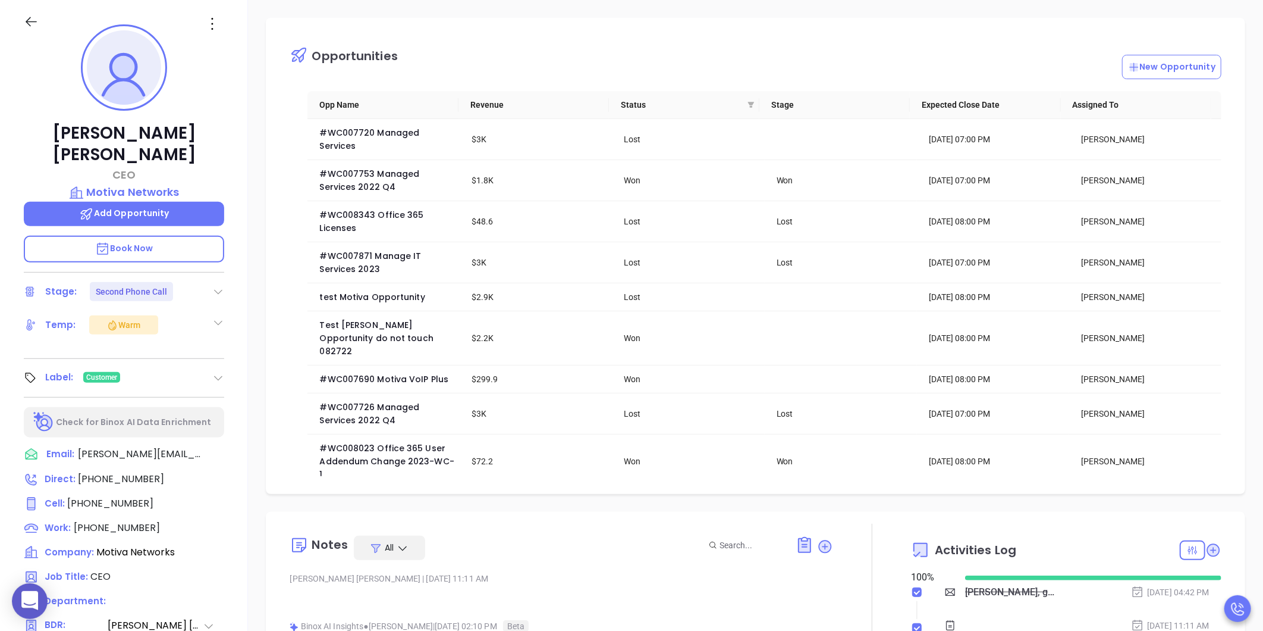
scroll to position [0, 0]
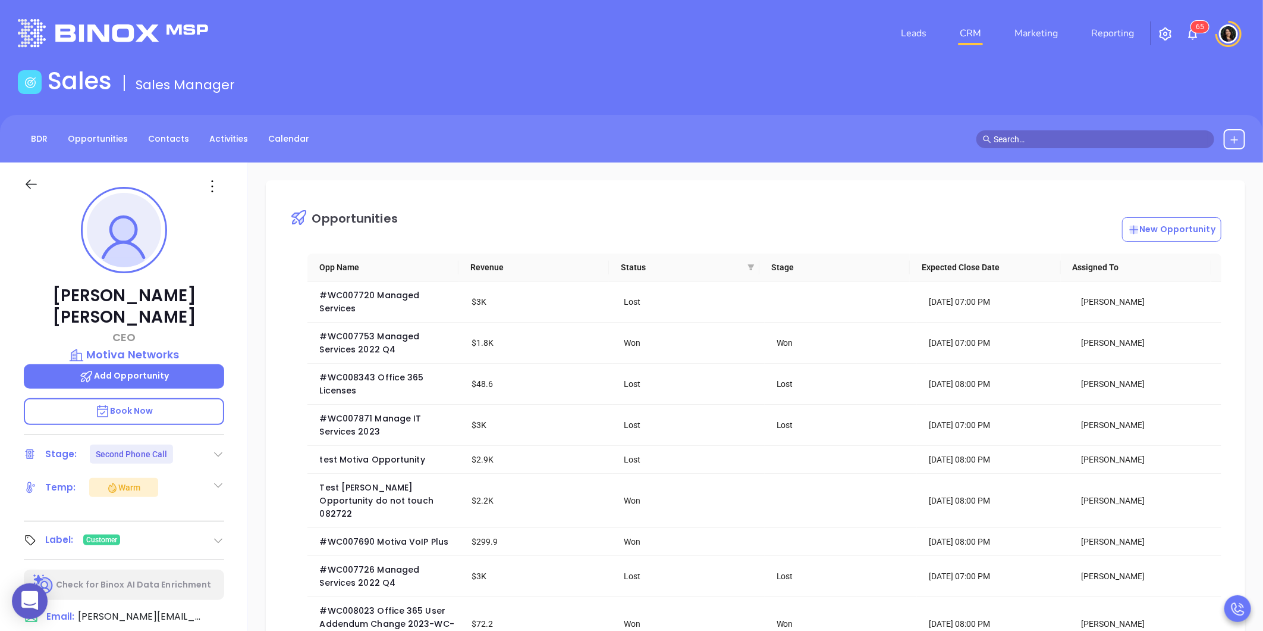
click at [967, 39] on link "CRM" at bounding box center [970, 33] width 31 height 24
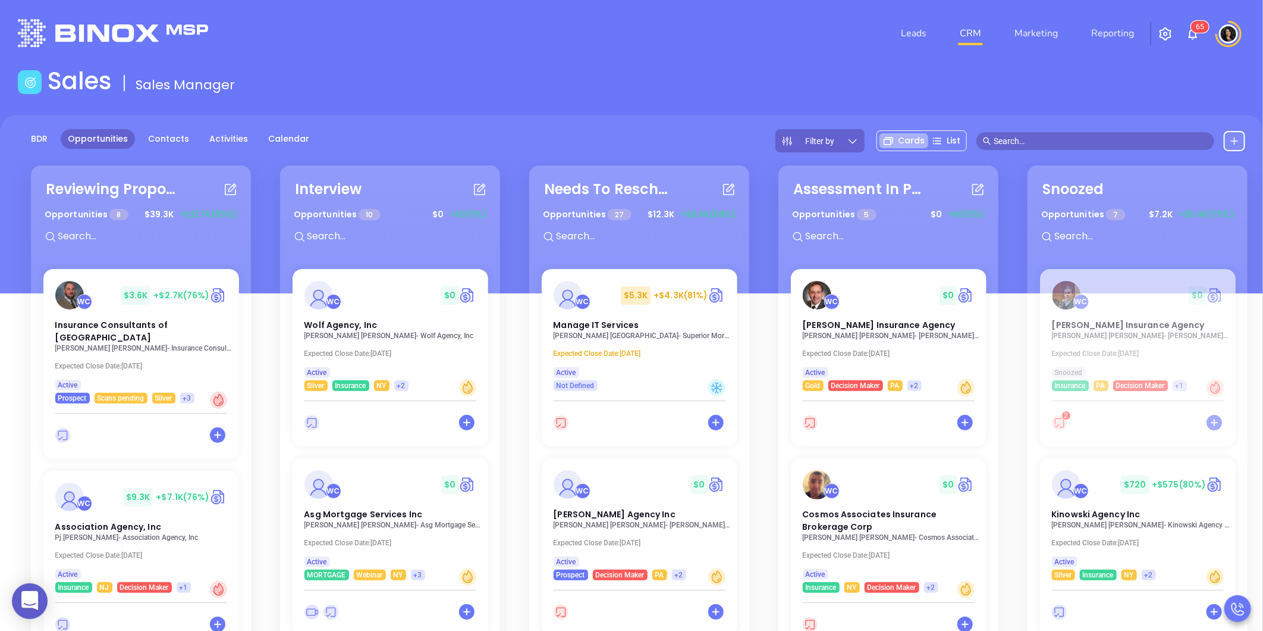
click at [789, 42] on div "Leads CRM Marketing Reporting 6 5" at bounding box center [839, 33] width 828 height 43
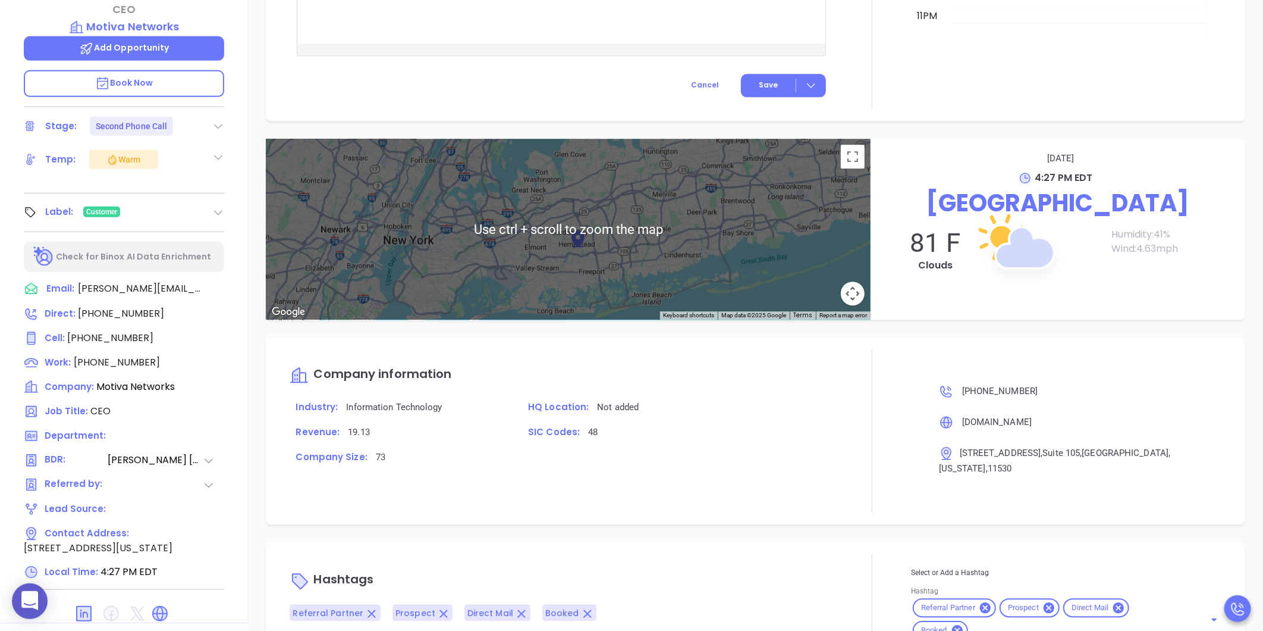
scroll to position [365, 0]
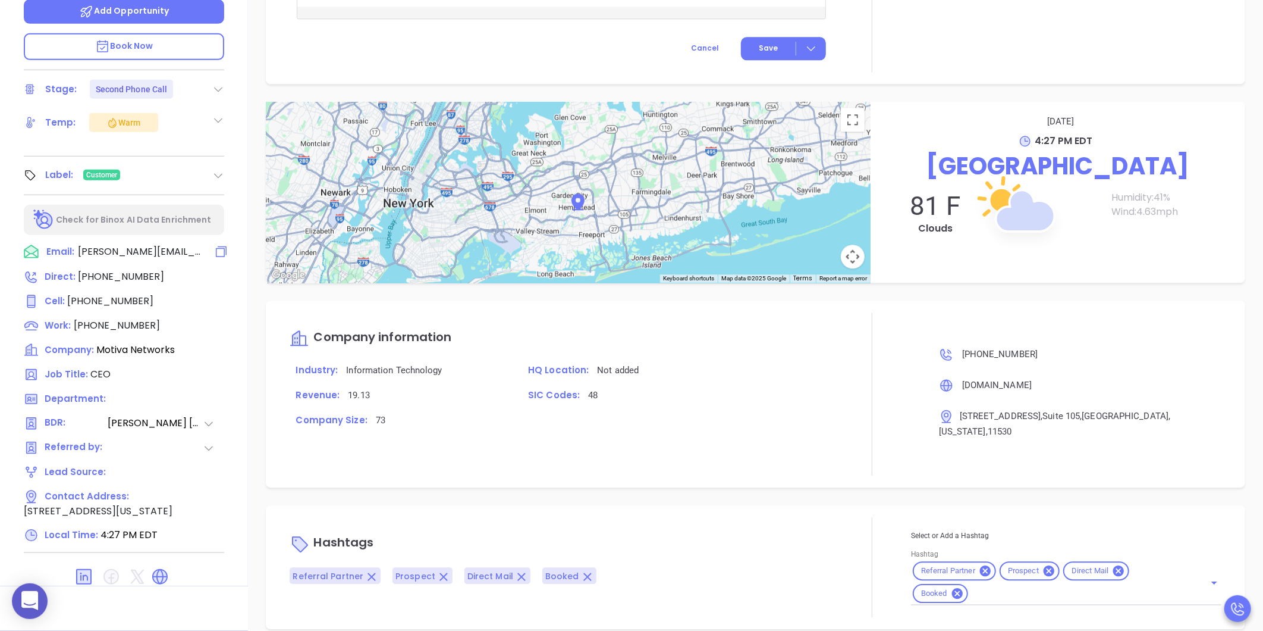
click at [134, 244] on span "walter@motiva.net" at bounding box center [140, 251] width 125 height 14
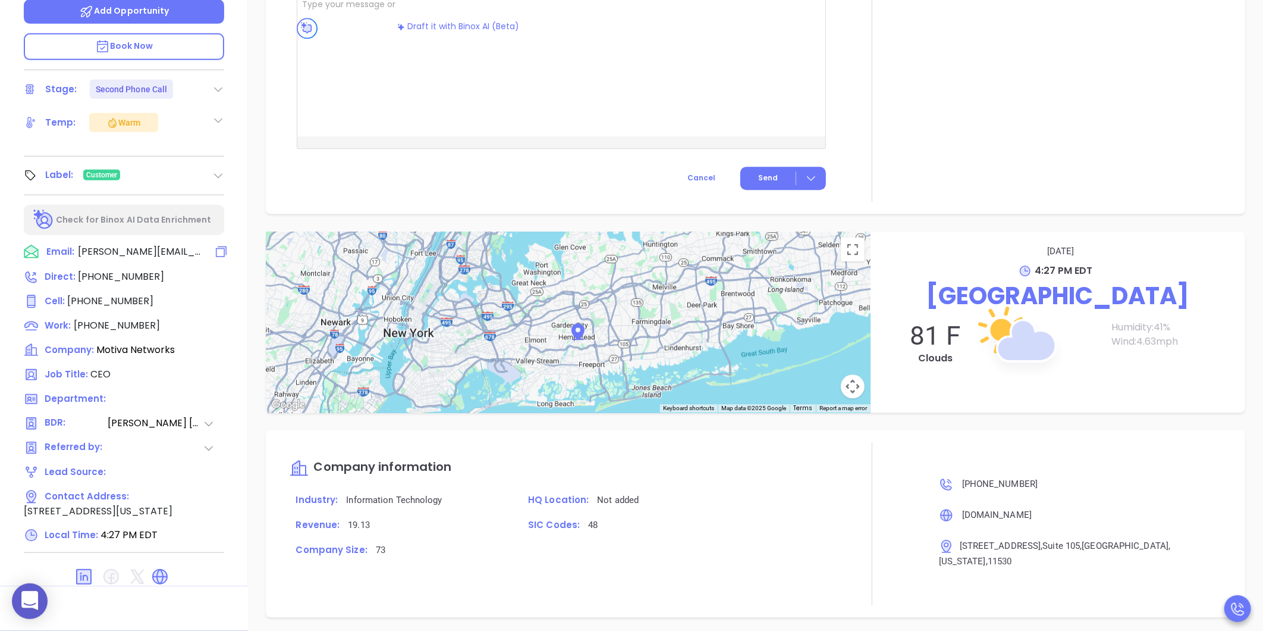
scroll to position [1309, 0]
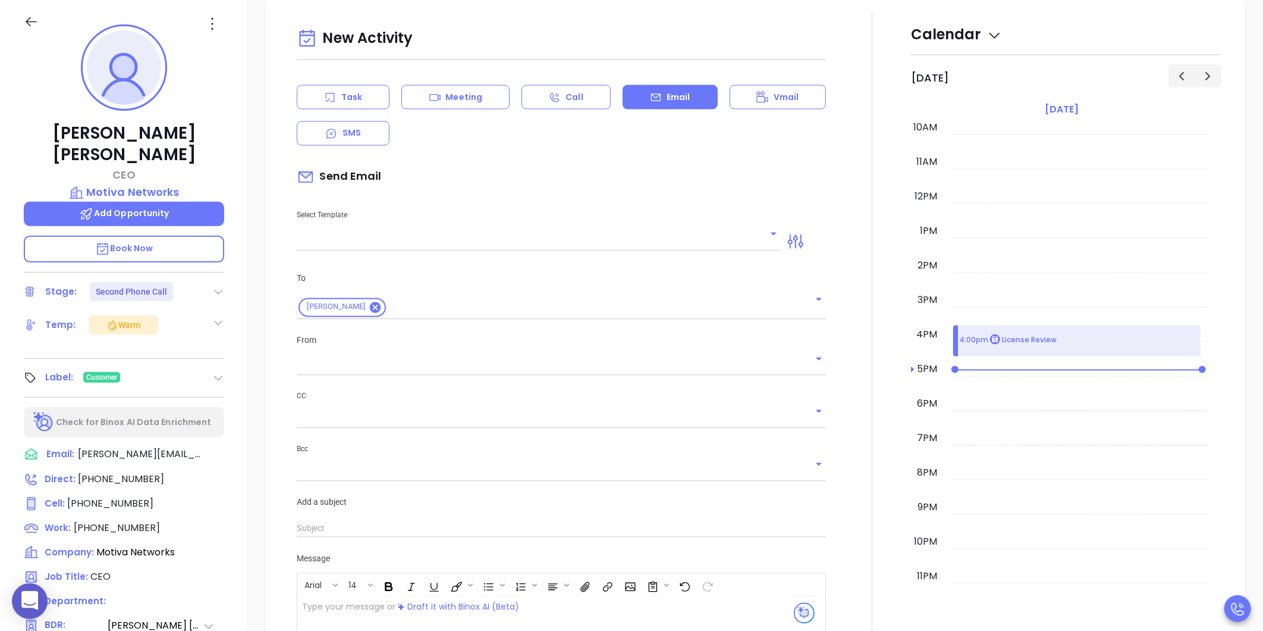
type input "Carla Humber"
